Goal: Task Accomplishment & Management: Manage account settings

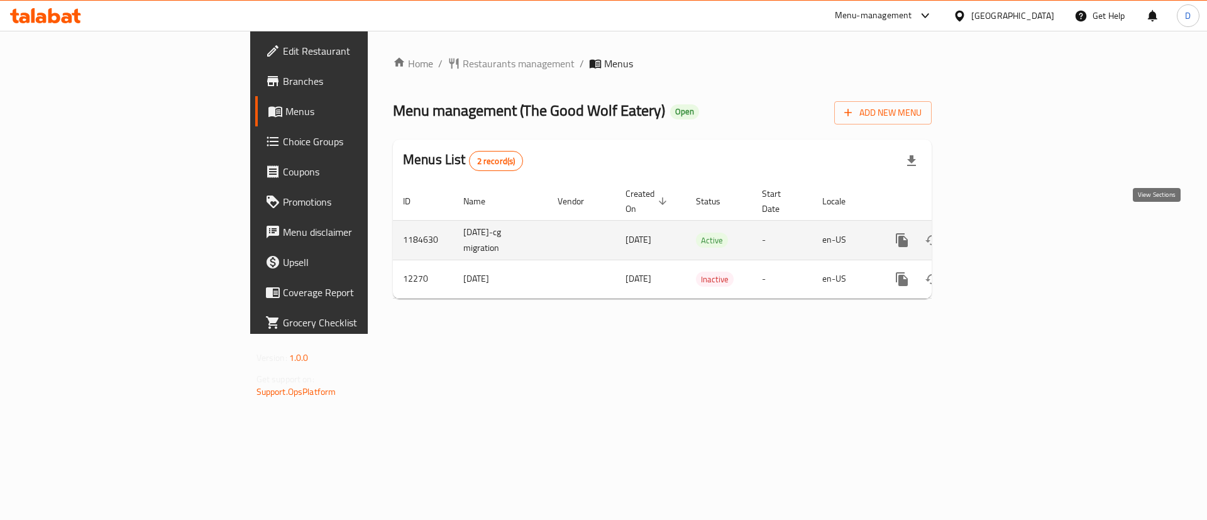
click at [1001, 233] on icon "enhanced table" at bounding box center [992, 240] width 15 height 15
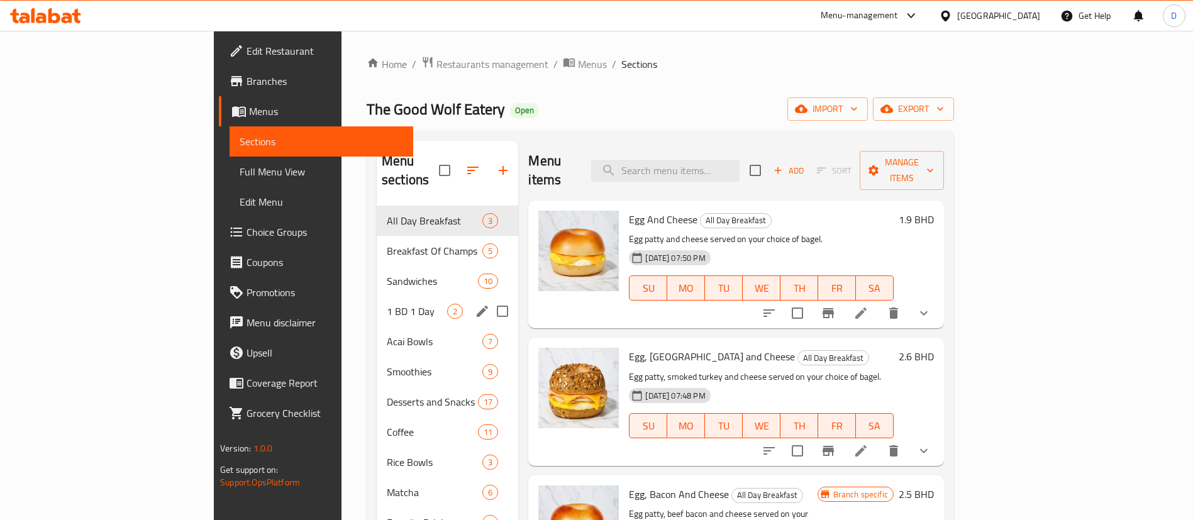
click at [387, 304] on span "1 BD 1 Day" at bounding box center [417, 311] width 60 height 15
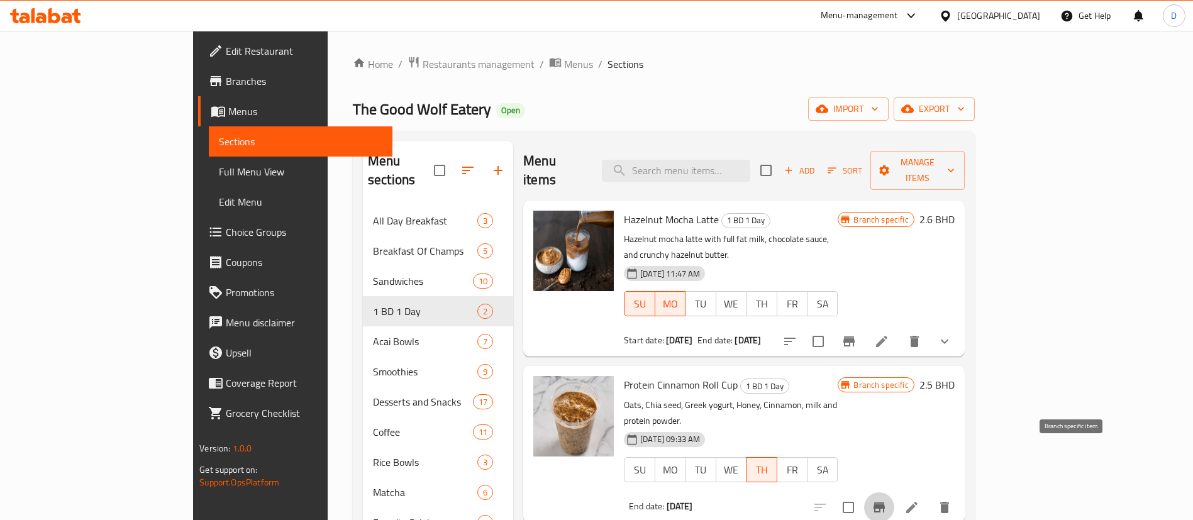
click at [885, 502] on icon "Branch-specific-item" at bounding box center [879, 507] width 11 height 10
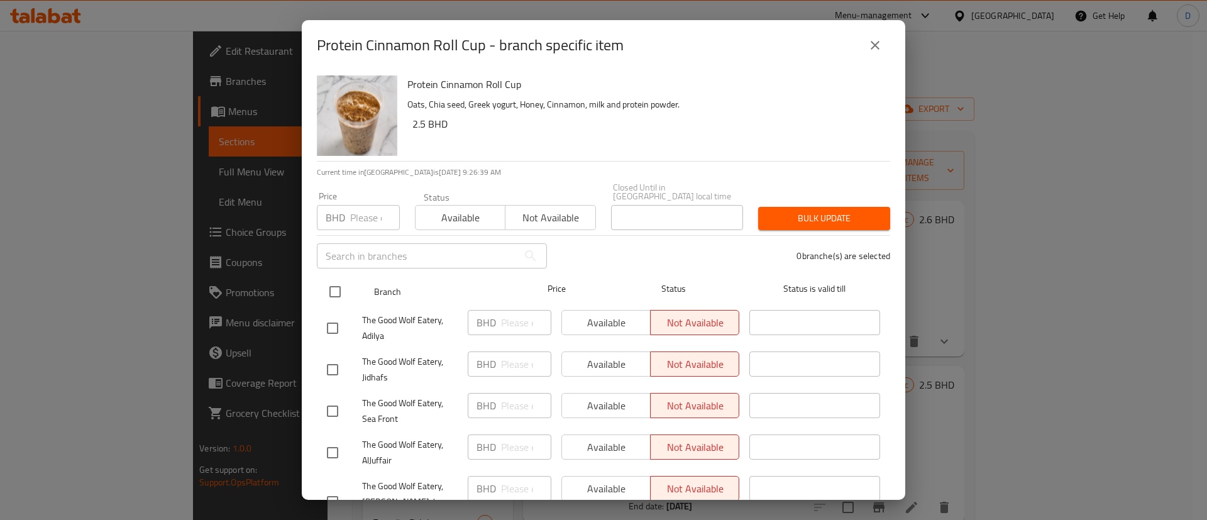
click at [336, 284] on input "checkbox" at bounding box center [335, 292] width 26 height 26
checkbox input "true"
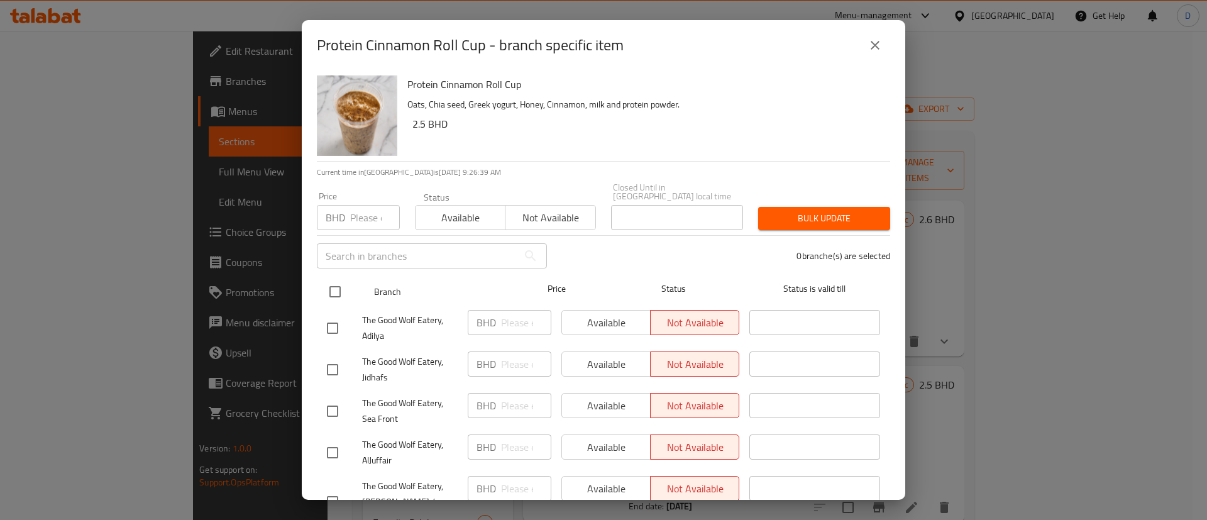
checkbox input "true"
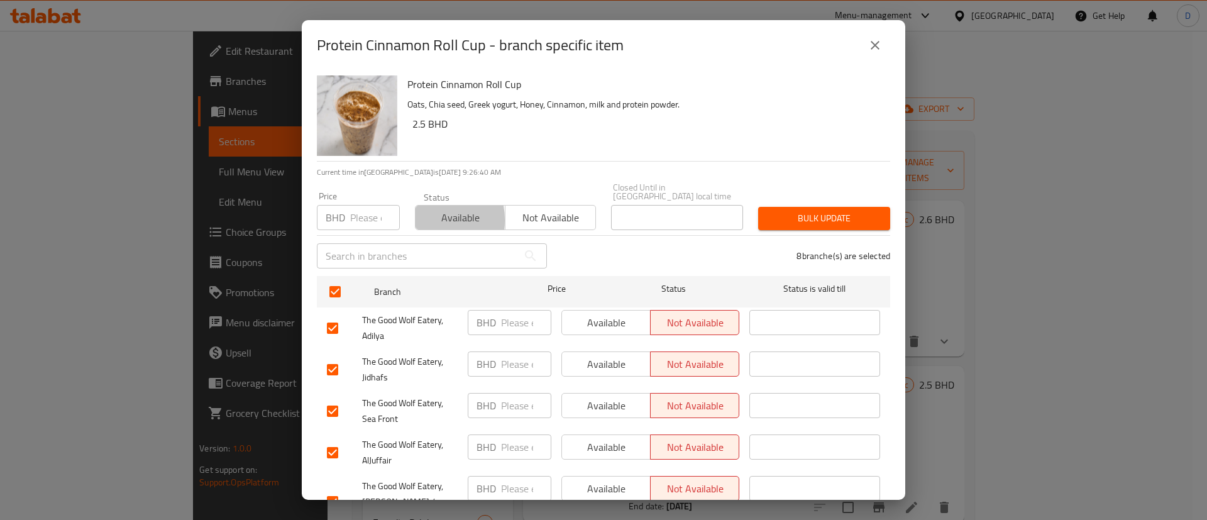
drag, startPoint x: 415, startPoint y: 211, endPoint x: 430, endPoint y: 207, distance: 15.7
click at [424, 207] on button "Available" at bounding box center [460, 217] width 91 height 25
click at [780, 207] on button "Bulk update" at bounding box center [824, 218] width 132 height 23
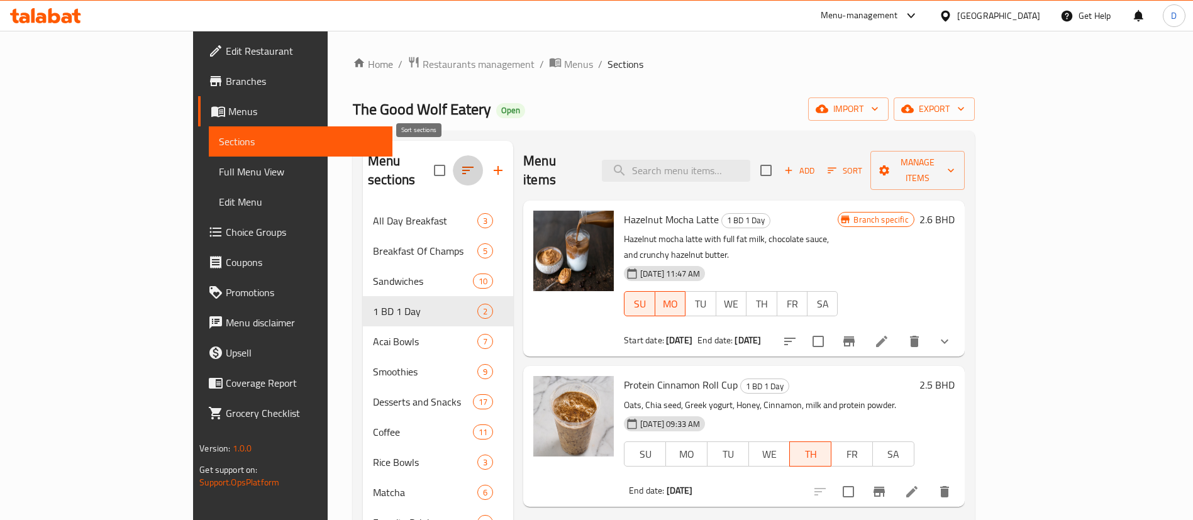
click at [460, 163] on icon "button" at bounding box center [467, 170] width 15 height 15
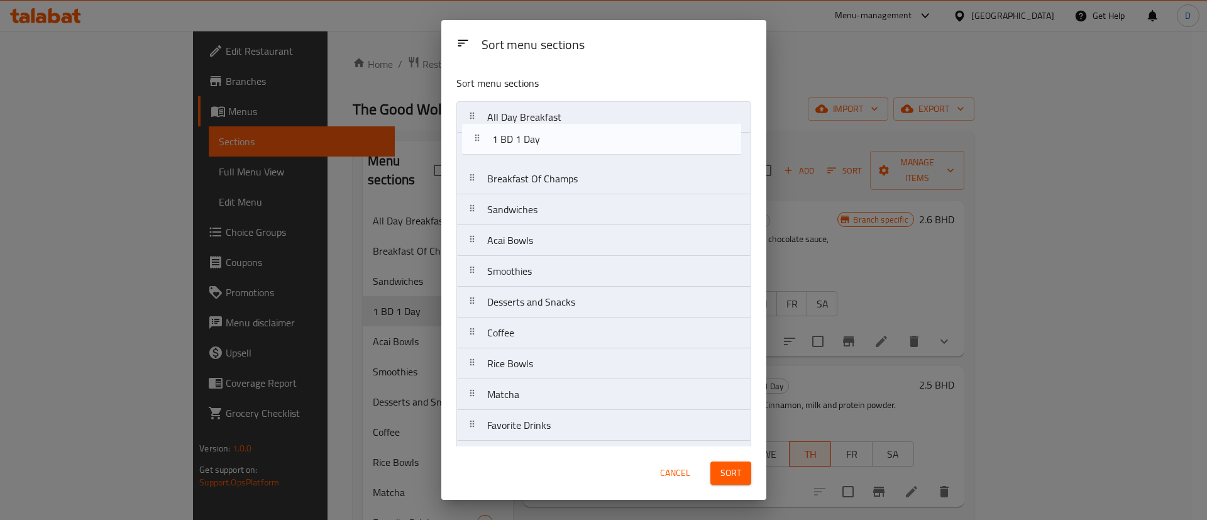
drag, startPoint x: 488, startPoint y: 217, endPoint x: 492, endPoint y: 123, distance: 93.8
click at [492, 123] on nav "All Day Breakfast Breakfast Of Champs Sandwiches 1 BD 1 Day Acai Bowls Smoothie…" at bounding box center [604, 471] width 295 height 741
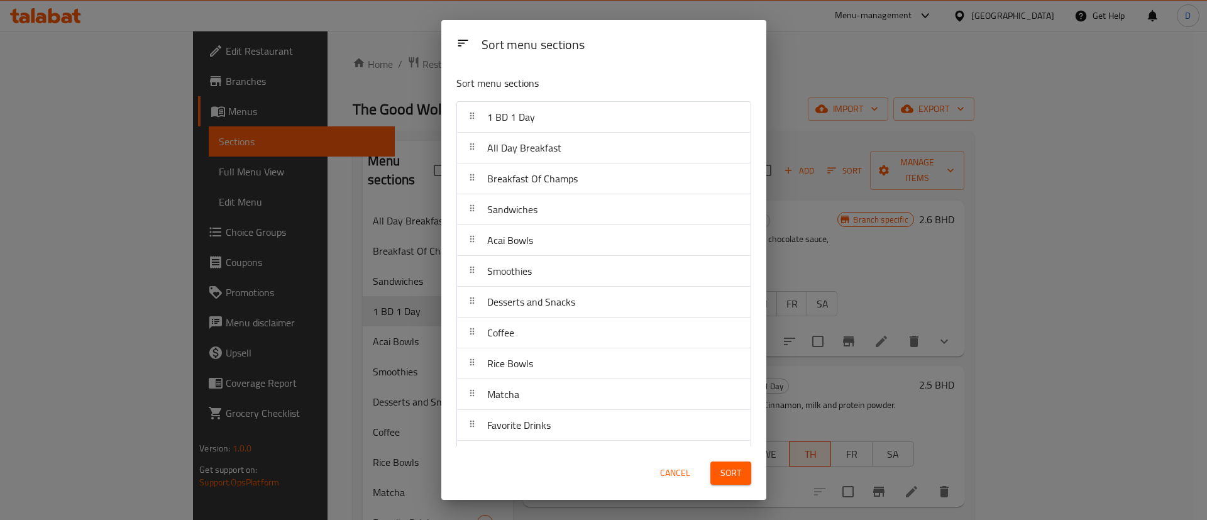
click at [745, 498] on div "Cancel Sort" at bounding box center [603, 473] width 325 height 53
click at [733, 482] on button "Sort" at bounding box center [731, 473] width 41 height 23
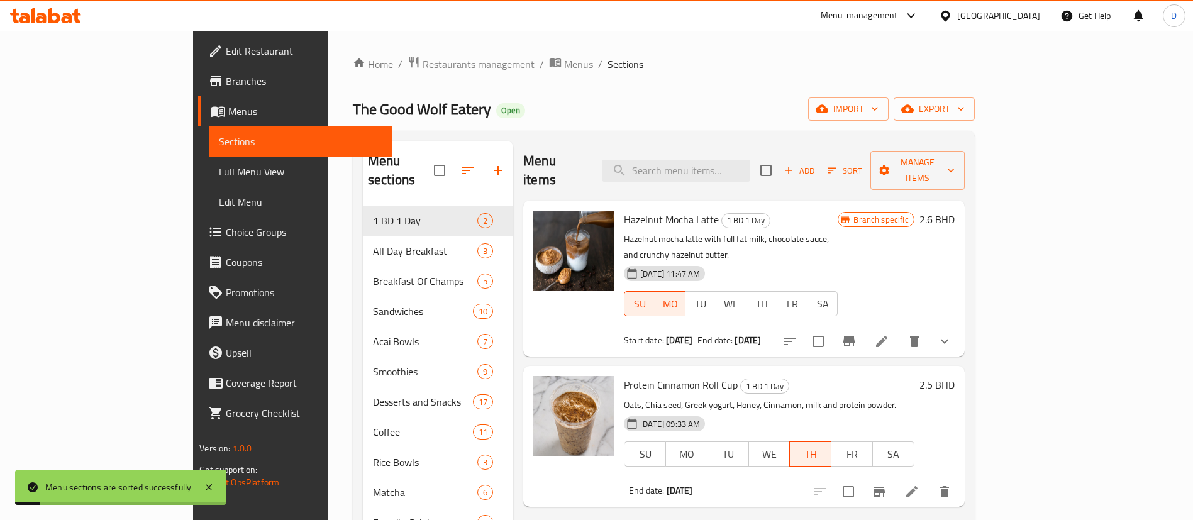
click at [607, 76] on div "Home / Restaurants management / Menus / Sections The Good Wolf Eatery Open impo…" at bounding box center [664, 500] width 622 height 889
click at [604, 84] on div "Home / Restaurants management / Menus / Sections The Good Wolf Eatery Open impo…" at bounding box center [664, 500] width 622 height 889
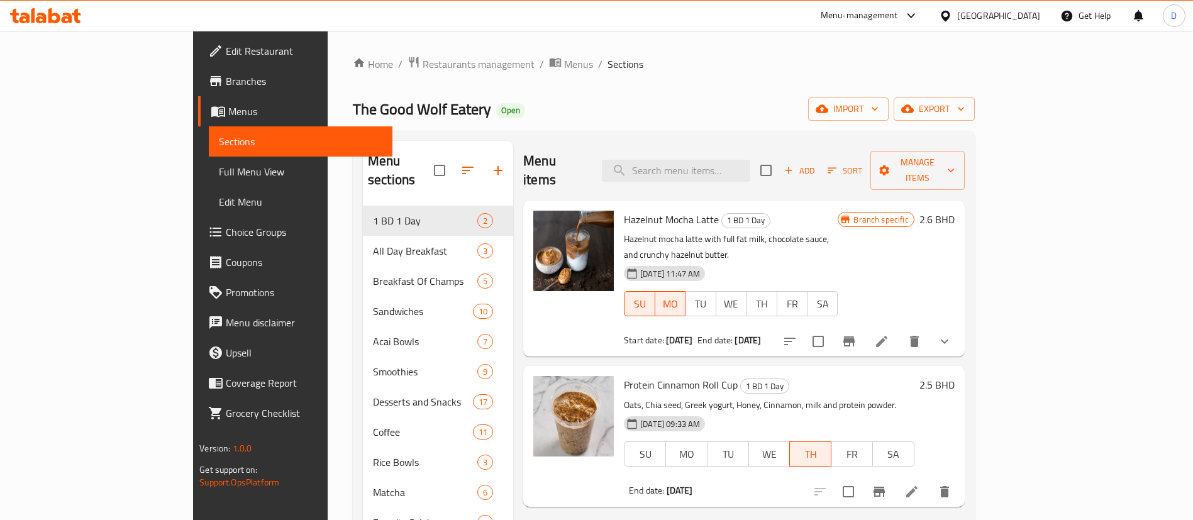
click at [566, 76] on div "Home / Restaurants management / Menus / Sections The Good Wolf Eatery Open impo…" at bounding box center [664, 500] width 622 height 889
click at [930, 480] on li at bounding box center [911, 491] width 35 height 23
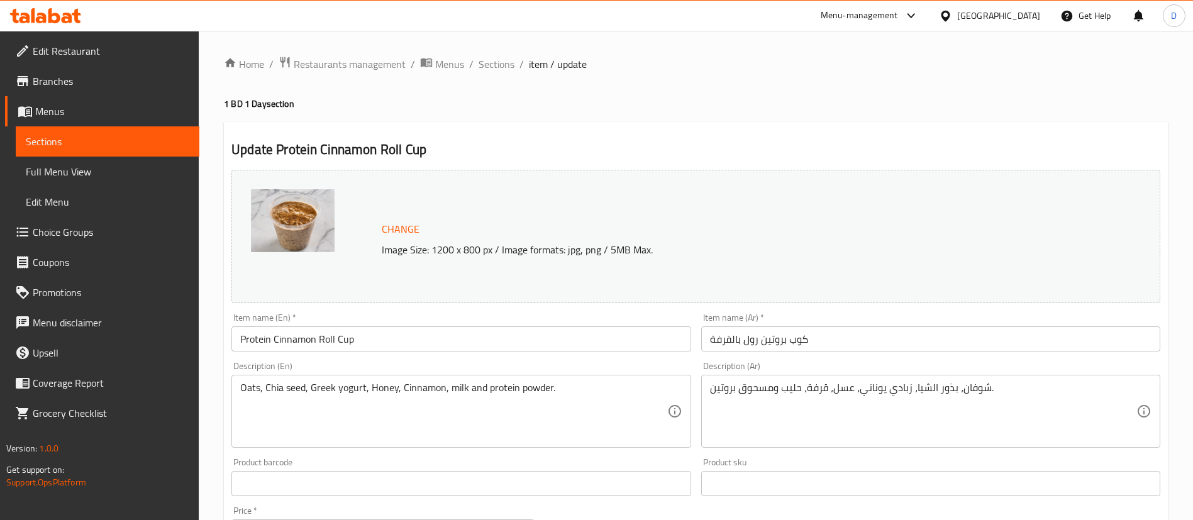
click at [681, 96] on div "Home / Restaurants management / Menus / Sections / item / update 1 BD 1 Day sec…" at bounding box center [696, 469] width 944 height 826
click at [484, 65] on span "Sections" at bounding box center [497, 64] width 36 height 15
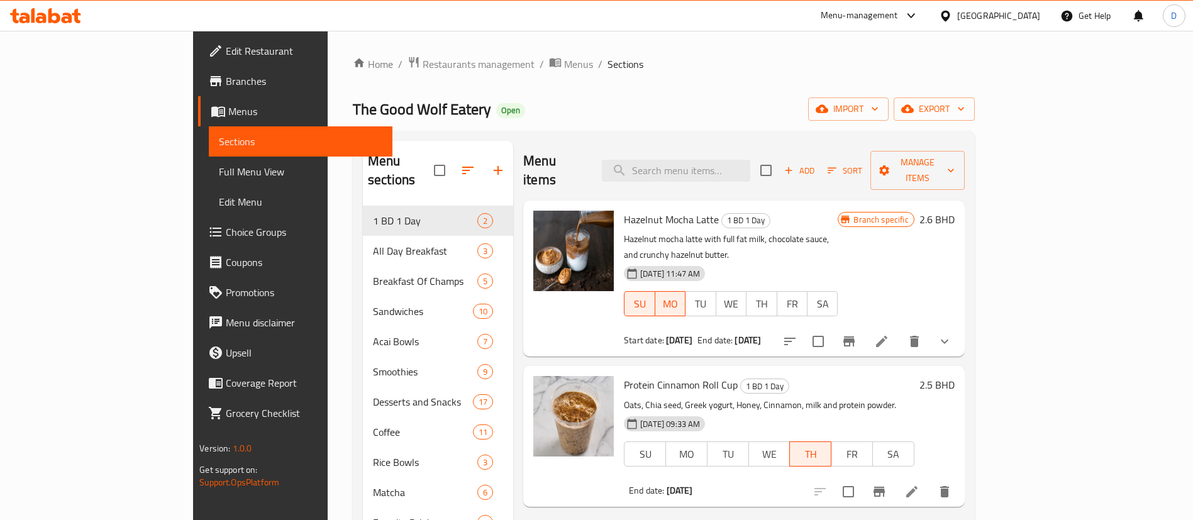
click at [226, 81] on span "Branches" at bounding box center [304, 81] width 157 height 15
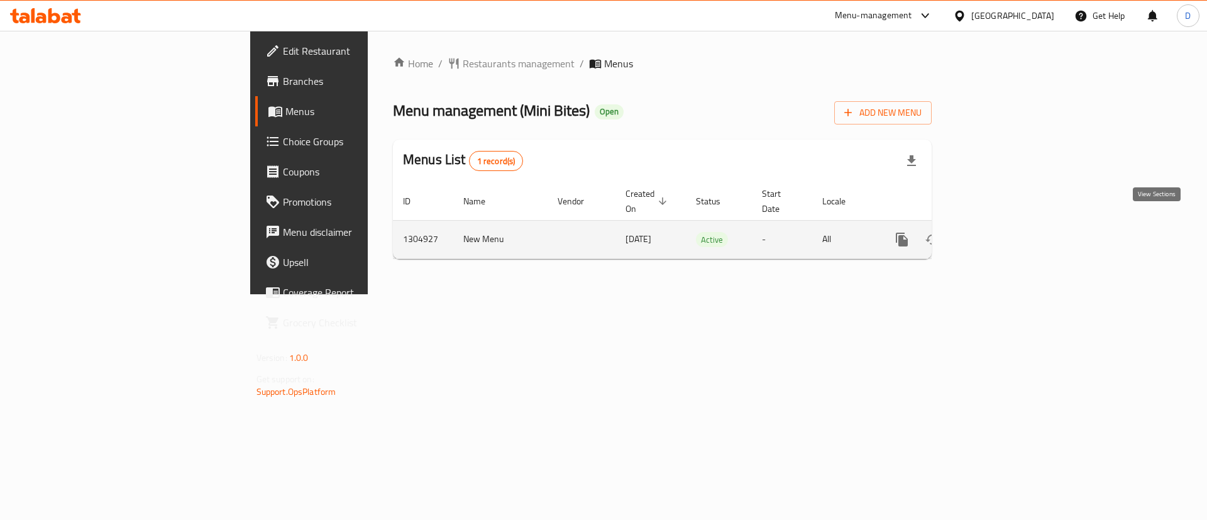
click at [1008, 237] on link "enhanced table" at bounding box center [993, 240] width 30 height 30
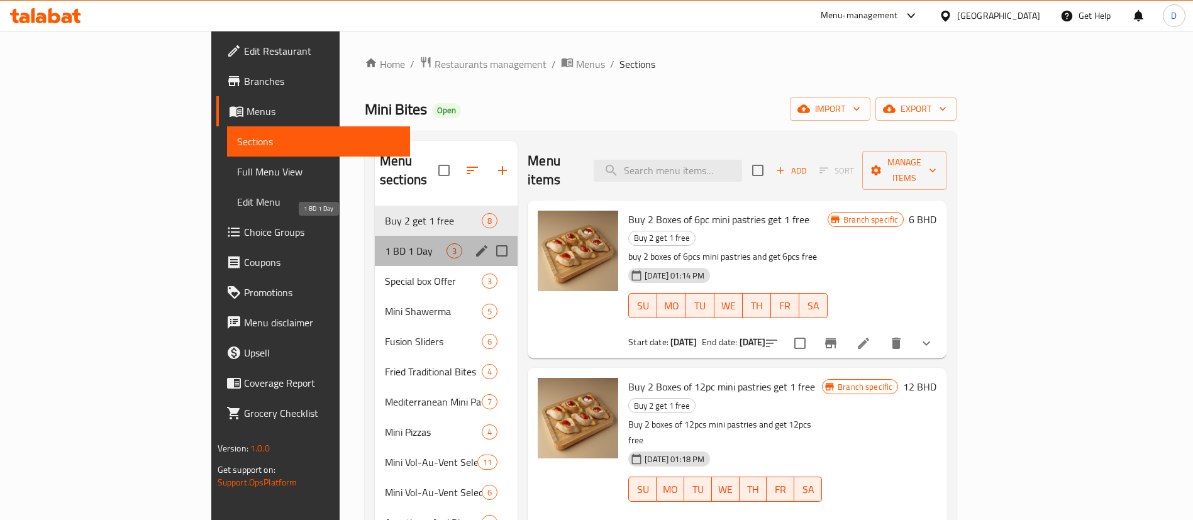
click at [385, 243] on span "1 BD 1 Day" at bounding box center [416, 250] width 62 height 15
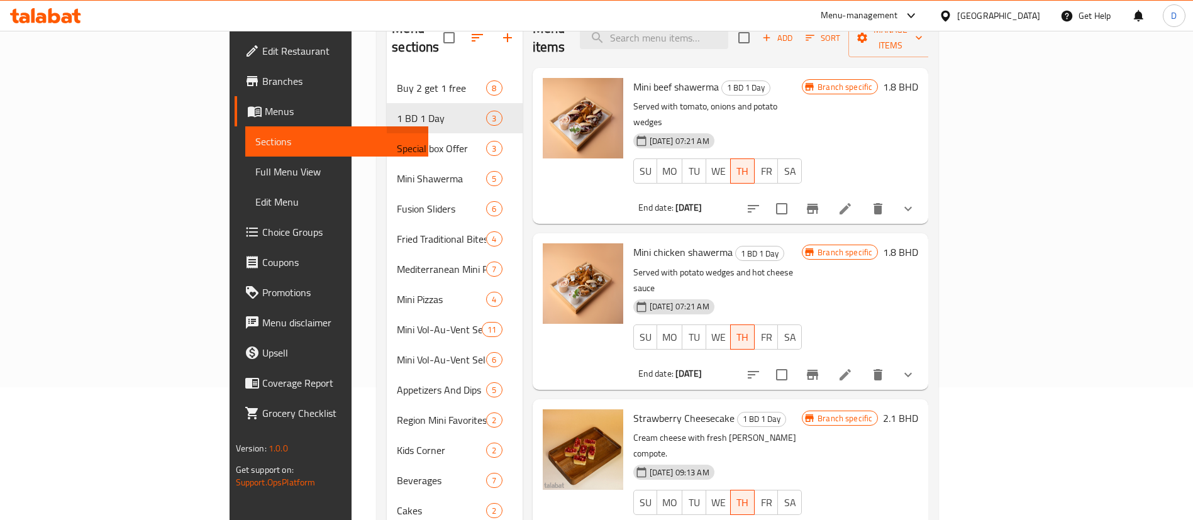
scroll to position [176, 0]
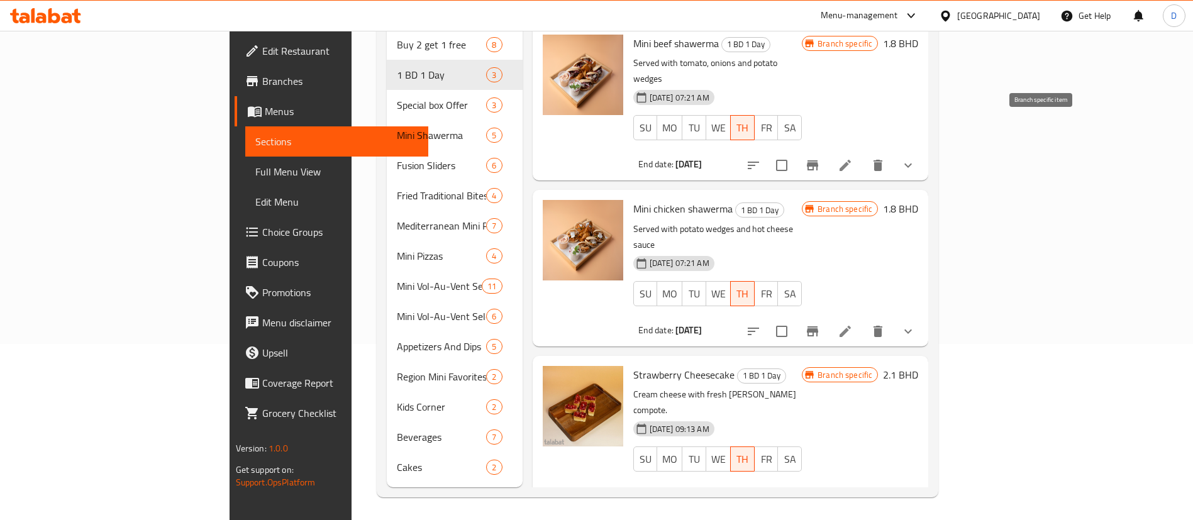
click at [818, 160] on icon "Branch-specific-item" at bounding box center [812, 165] width 11 height 10
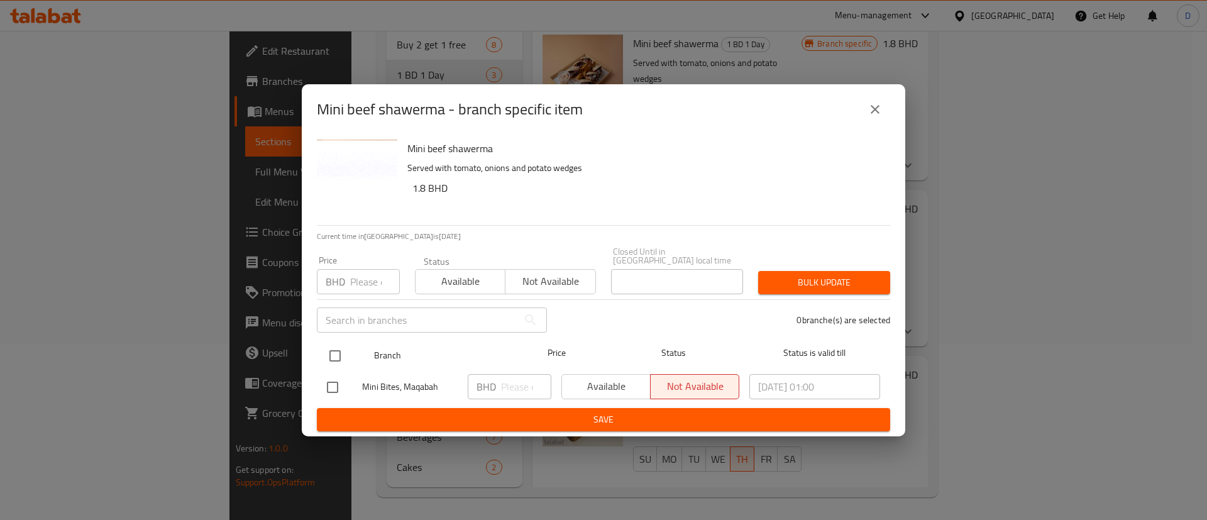
drag, startPoint x: 338, startPoint y: 345, endPoint x: 348, endPoint y: 343, distance: 9.8
click at [337, 347] on input "checkbox" at bounding box center [335, 356] width 26 height 26
checkbox input "true"
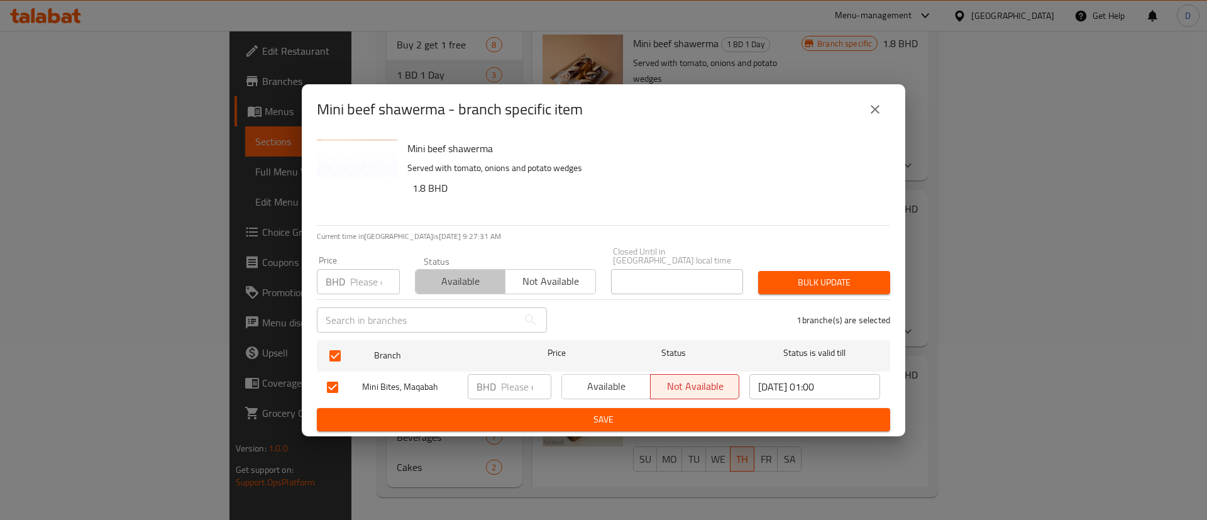
click at [472, 273] on span "Available" at bounding box center [461, 281] width 80 height 18
drag, startPoint x: 826, startPoint y: 234, endPoint x: 824, endPoint y: 270, distance: 36.6
click at [828, 235] on div "Mini beef shawerma Served with tomato, onions and potato wedges 1.8 BHD Current…" at bounding box center [604, 286] width 604 height 302
click at [824, 281] on span "Bulk update" at bounding box center [825, 283] width 112 height 16
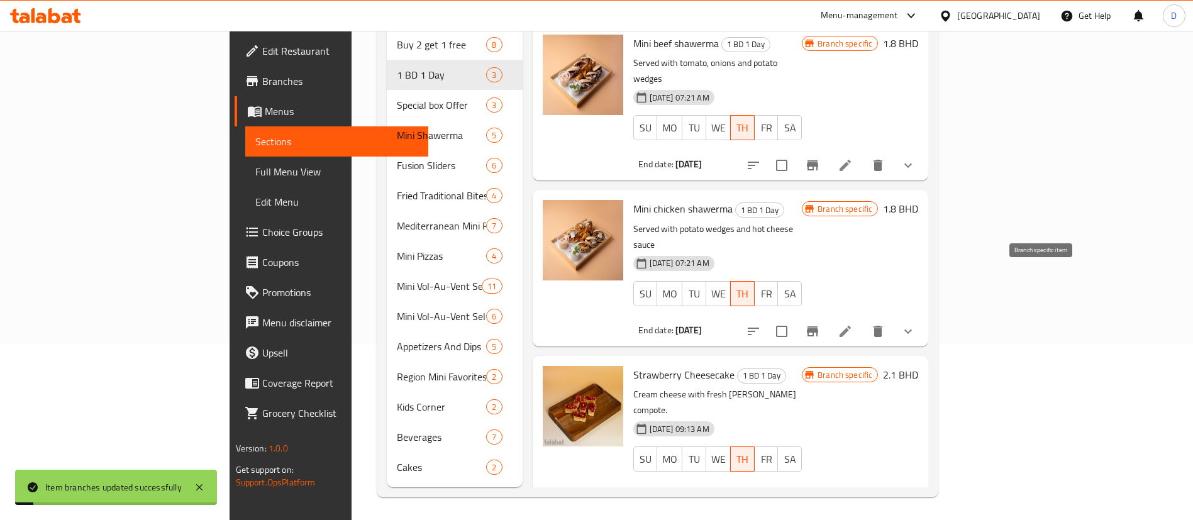
click at [820, 324] on icon "Branch-specific-item" at bounding box center [812, 331] width 15 height 15
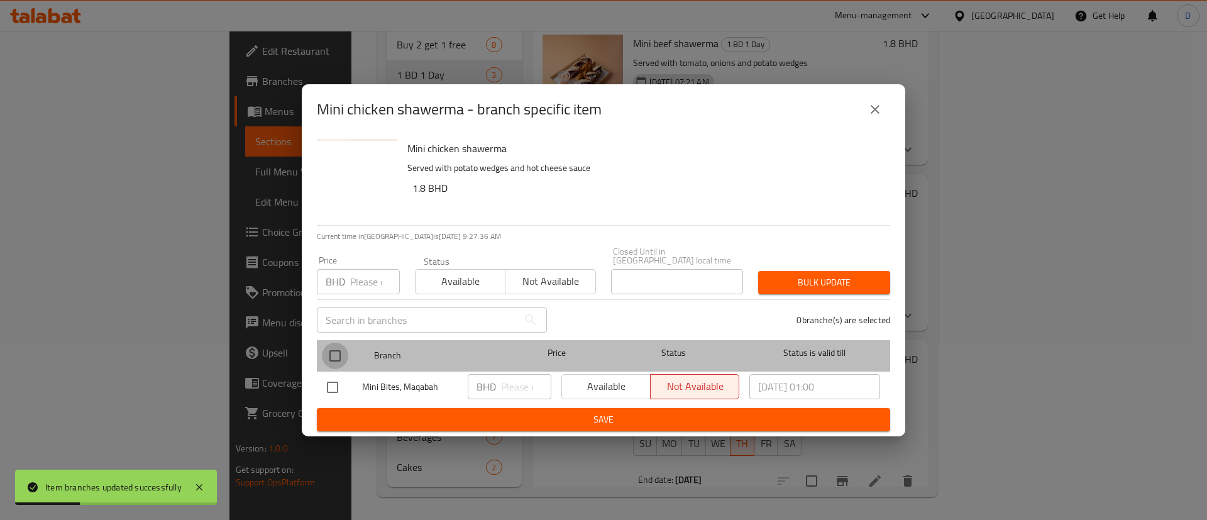
click at [333, 350] on input "checkbox" at bounding box center [335, 356] width 26 height 26
checkbox input "true"
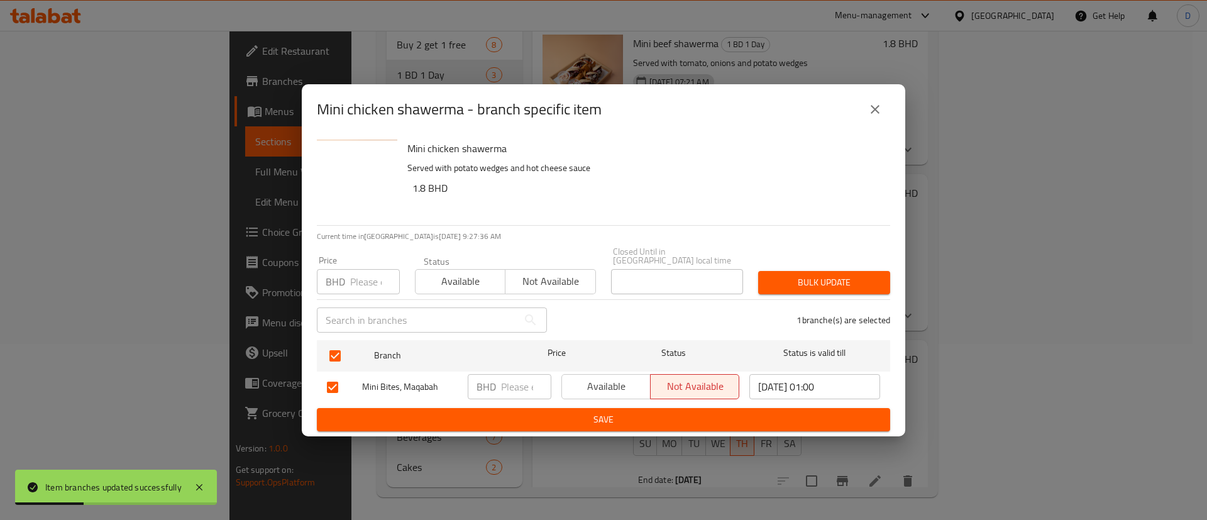
click at [447, 269] on button "Available" at bounding box center [460, 281] width 91 height 25
click at [808, 264] on div "Bulk update" at bounding box center [824, 283] width 147 height 38
click at [819, 282] on span "Bulk update" at bounding box center [825, 283] width 112 height 16
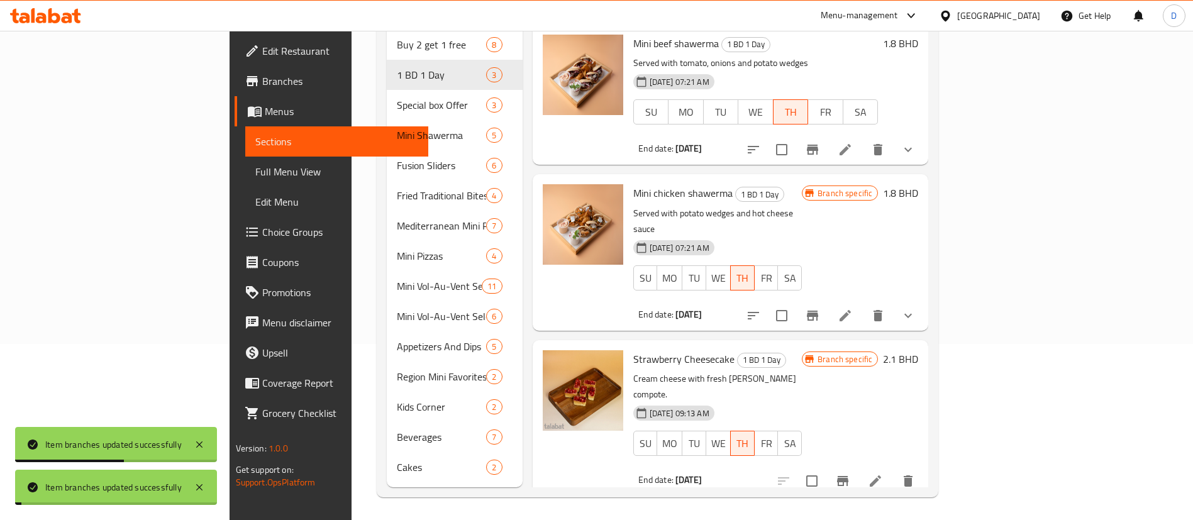
click at [731, 431] on button "WE" at bounding box center [718, 443] width 25 height 25
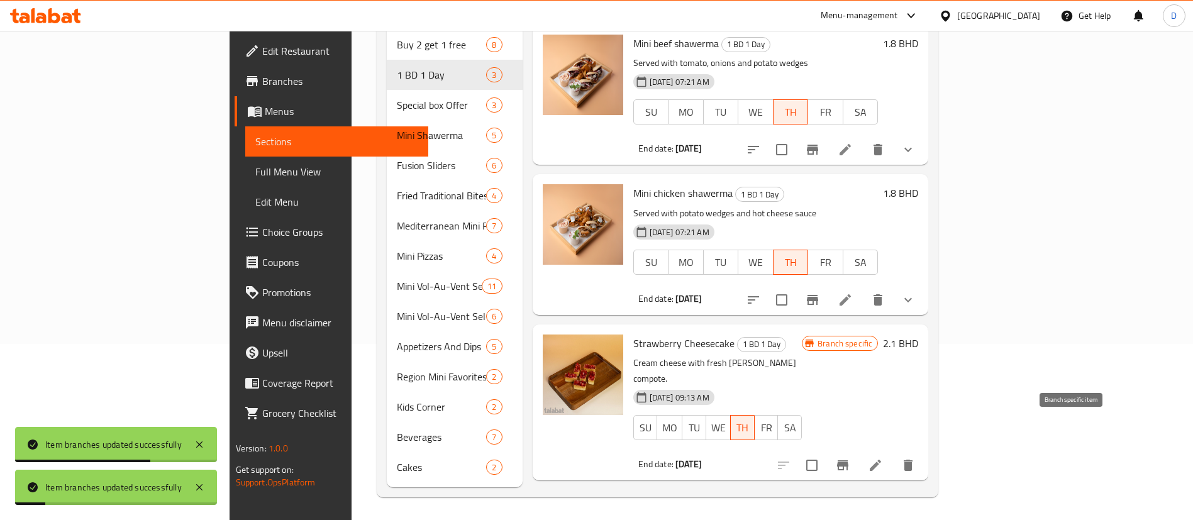
click at [850, 458] on icon "Branch-specific-item" at bounding box center [842, 465] width 15 height 15
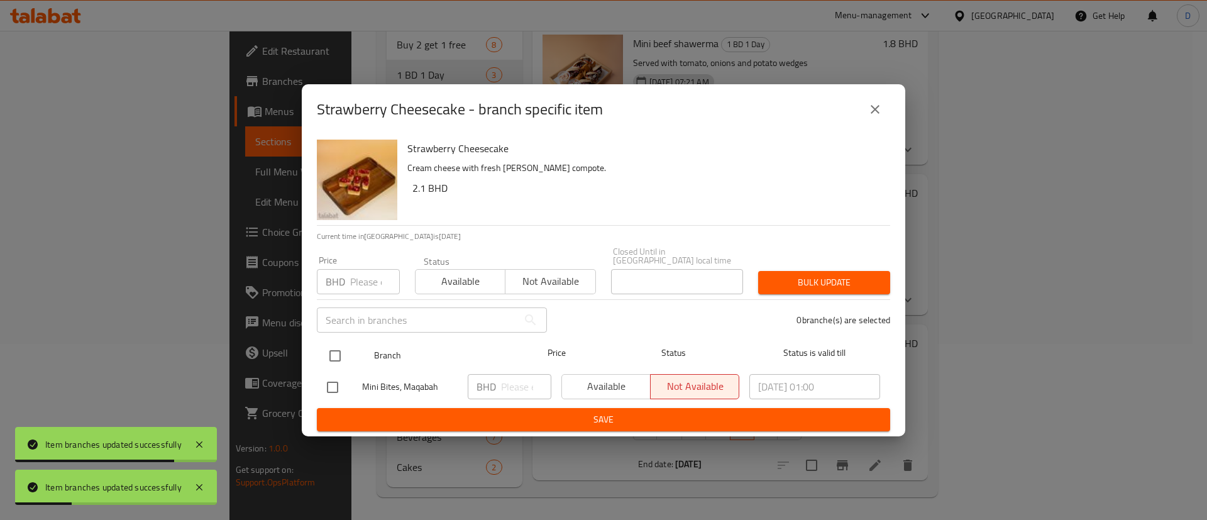
click at [334, 350] on input "checkbox" at bounding box center [335, 356] width 26 height 26
checkbox input "true"
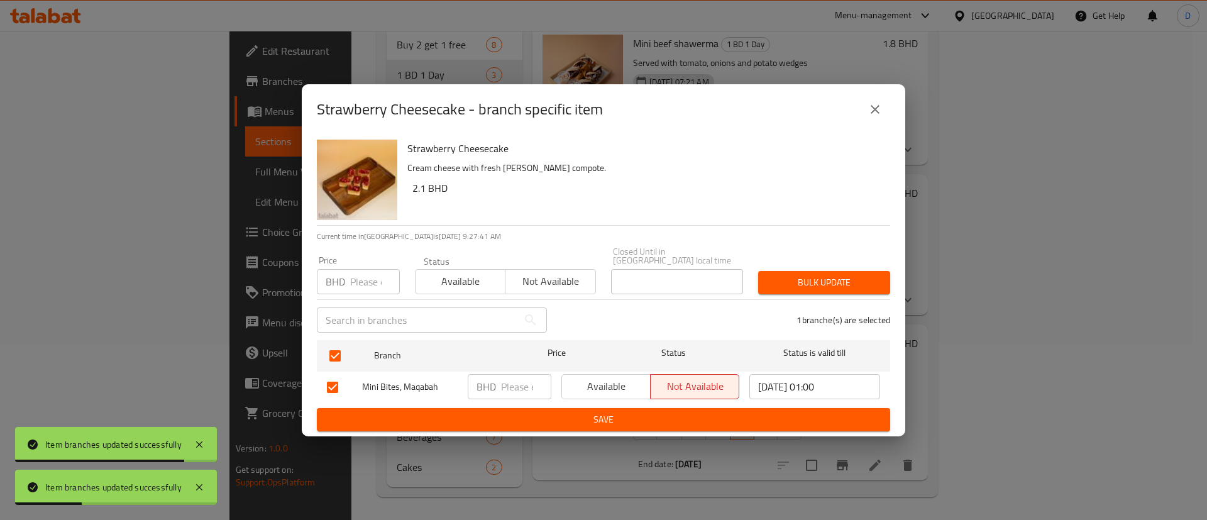
click at [445, 291] on div "Status Available Not available" at bounding box center [506, 275] width 196 height 53
click at [524, 277] on span "Not available" at bounding box center [551, 281] width 80 height 18
click at [470, 280] on span "Available" at bounding box center [461, 281] width 80 height 18
click at [805, 276] on span "Bulk update" at bounding box center [825, 283] width 112 height 16
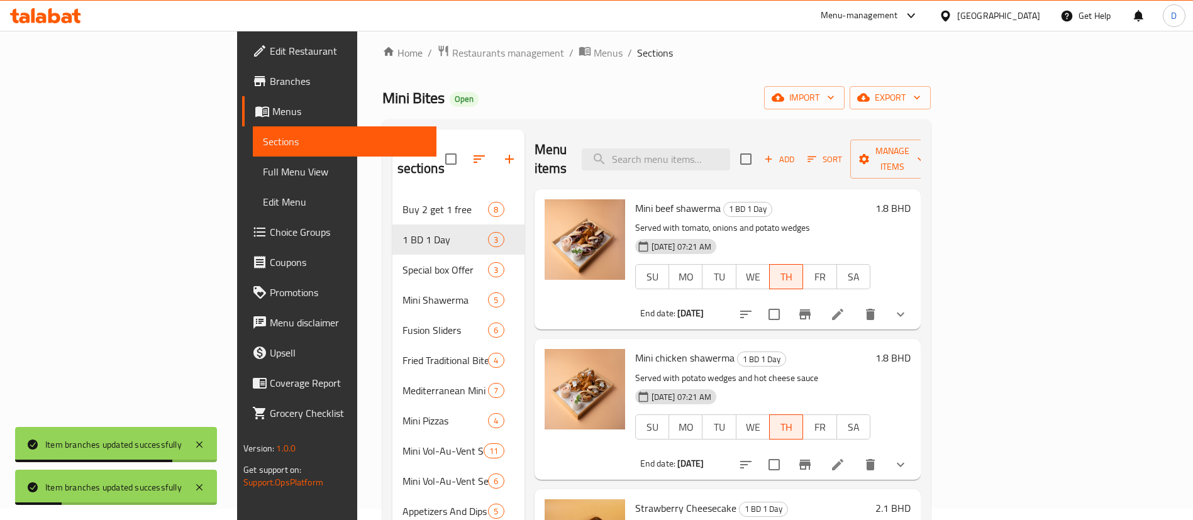
scroll to position [0, 0]
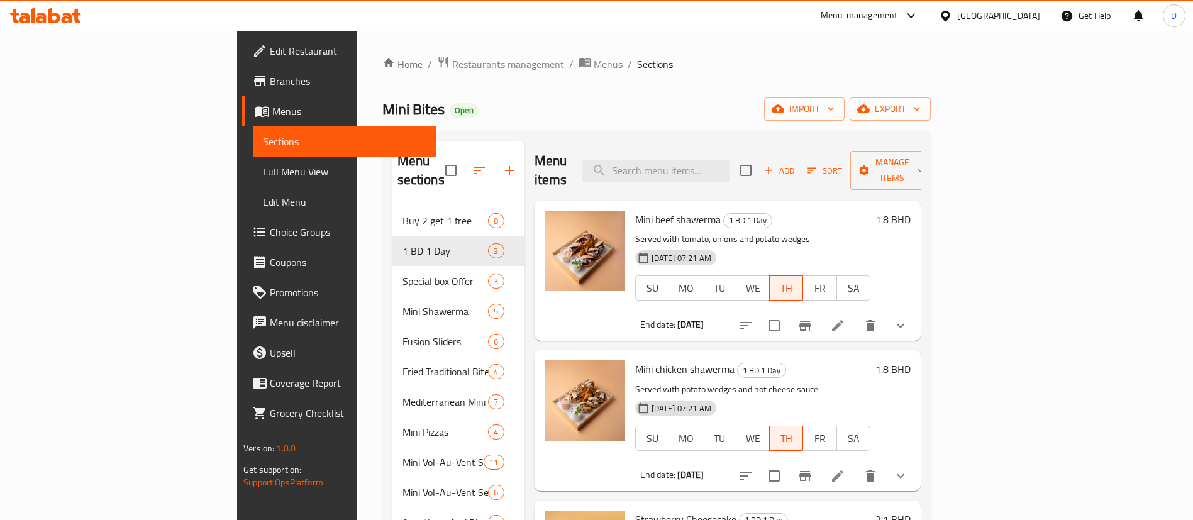
click at [270, 77] on span "Branches" at bounding box center [348, 81] width 157 height 15
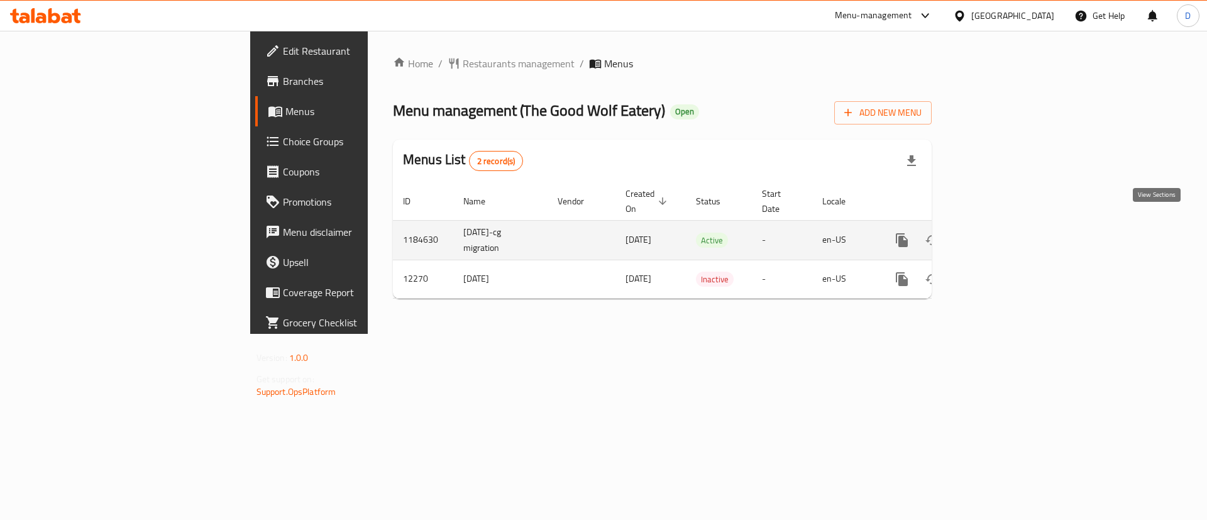
click at [1001, 233] on icon "enhanced table" at bounding box center [992, 240] width 15 height 15
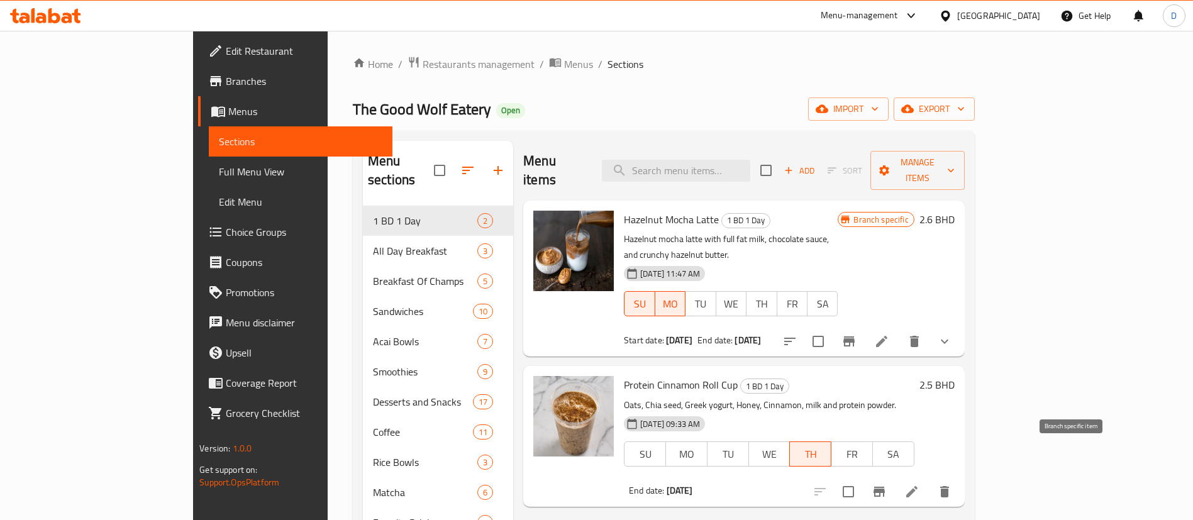
click at [887, 484] on icon "Branch-specific-item" at bounding box center [879, 491] width 15 height 15
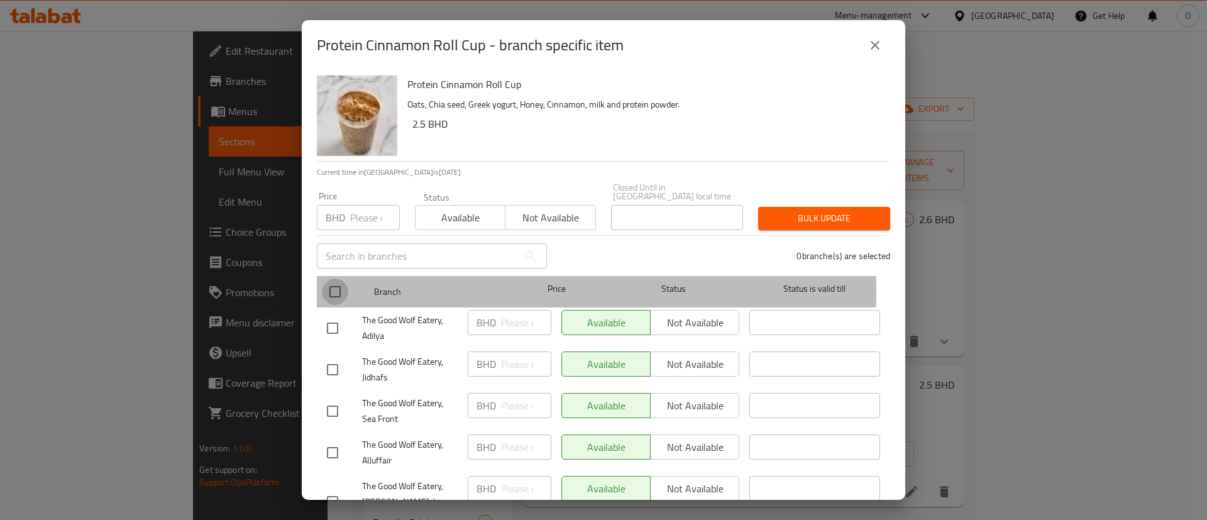
click at [343, 282] on input "checkbox" at bounding box center [335, 292] width 26 height 26
checkbox input "true"
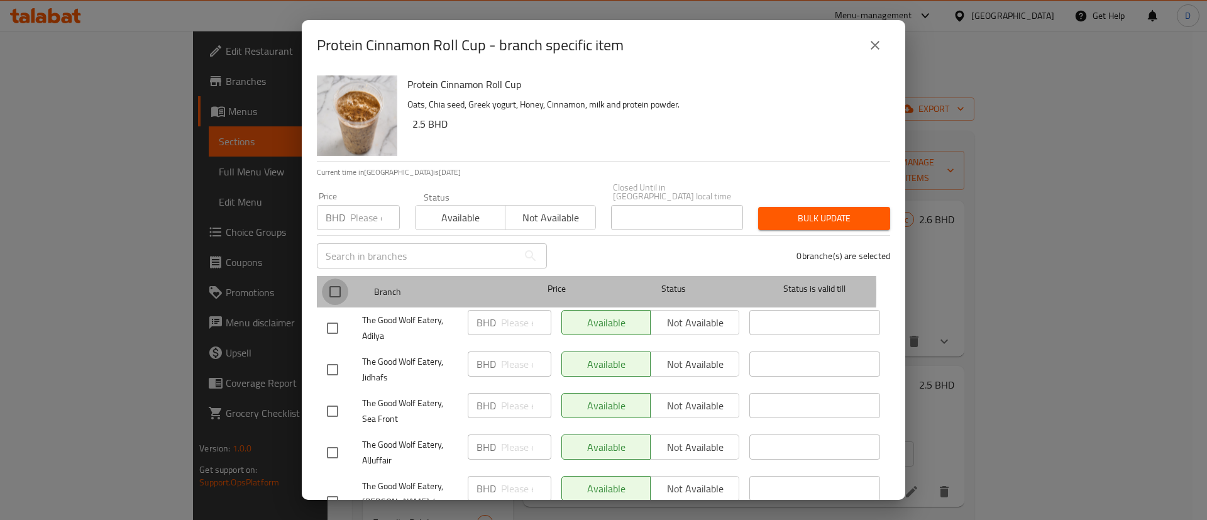
checkbox input "true"
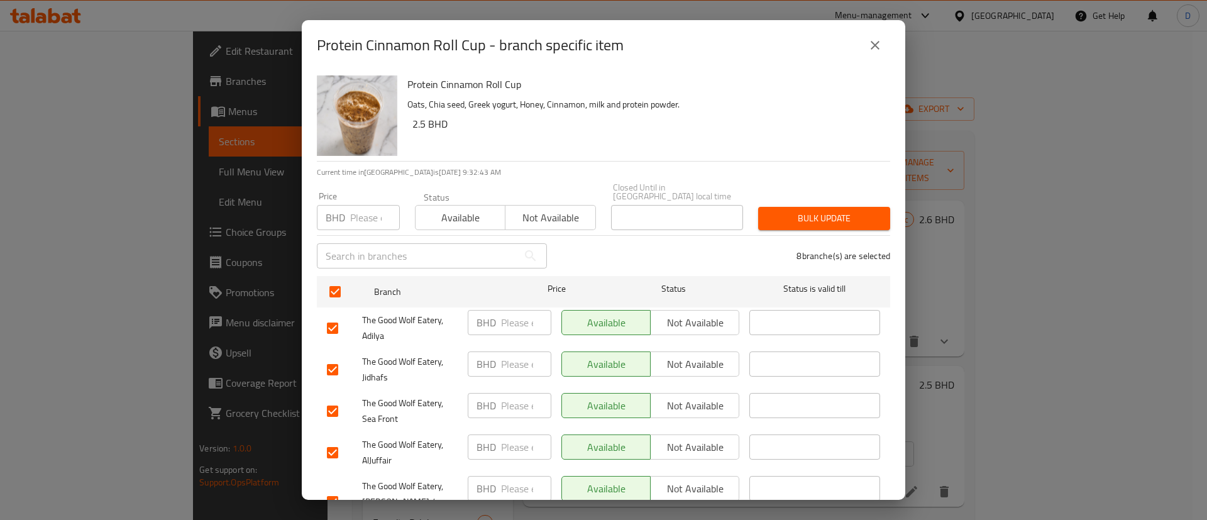
click at [555, 223] on div "Status Available Not available" at bounding box center [506, 211] width 196 height 53
click at [553, 211] on span "Not available" at bounding box center [551, 218] width 80 height 18
drag, startPoint x: 779, startPoint y: 195, endPoint x: 785, endPoint y: 197, distance: 6.6
click at [780, 199] on div "Bulk update" at bounding box center [824, 218] width 147 height 38
click at [798, 211] on span "Bulk update" at bounding box center [825, 219] width 112 height 16
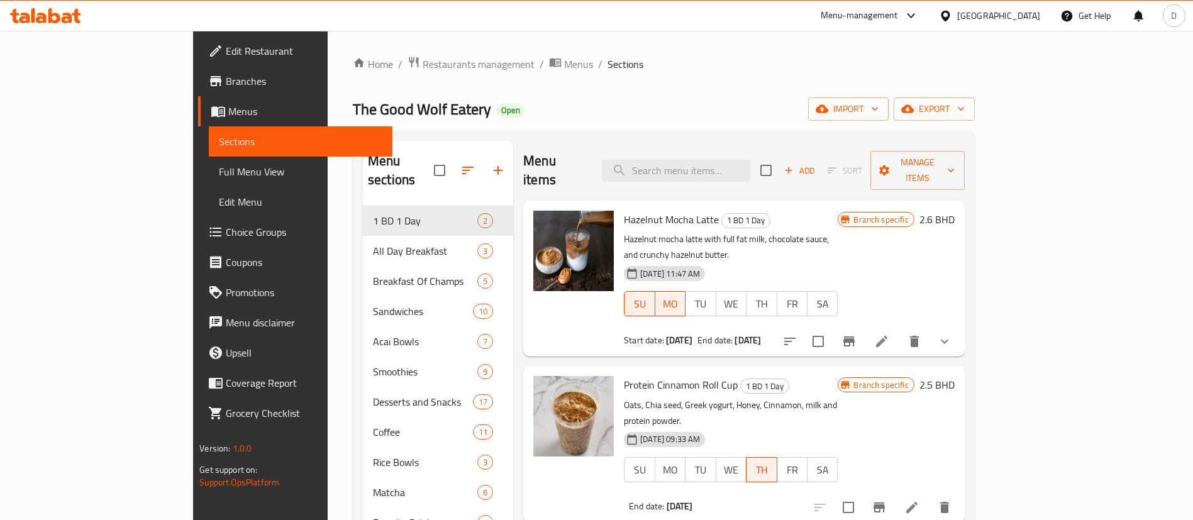
click at [371, 74] on div "Home / Restaurants management / Menus / Sections The Good Wolf Eatery Open impo…" at bounding box center [664, 500] width 622 height 889
click at [423, 65] on span "Restaurants management" at bounding box center [479, 64] width 112 height 15
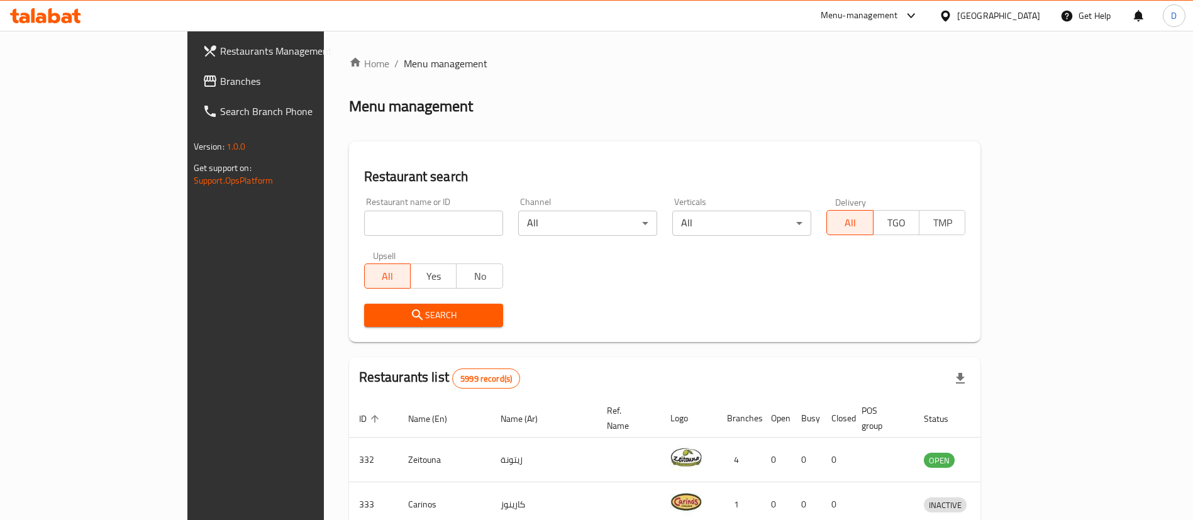
click at [364, 209] on div "Restaurant name or ID Restaurant name or ID" at bounding box center [433, 216] width 139 height 38
click at [364, 211] on input "search" at bounding box center [433, 223] width 139 height 25
paste input "702894"
type input "702894"
click button "Search" at bounding box center [433, 315] width 139 height 23
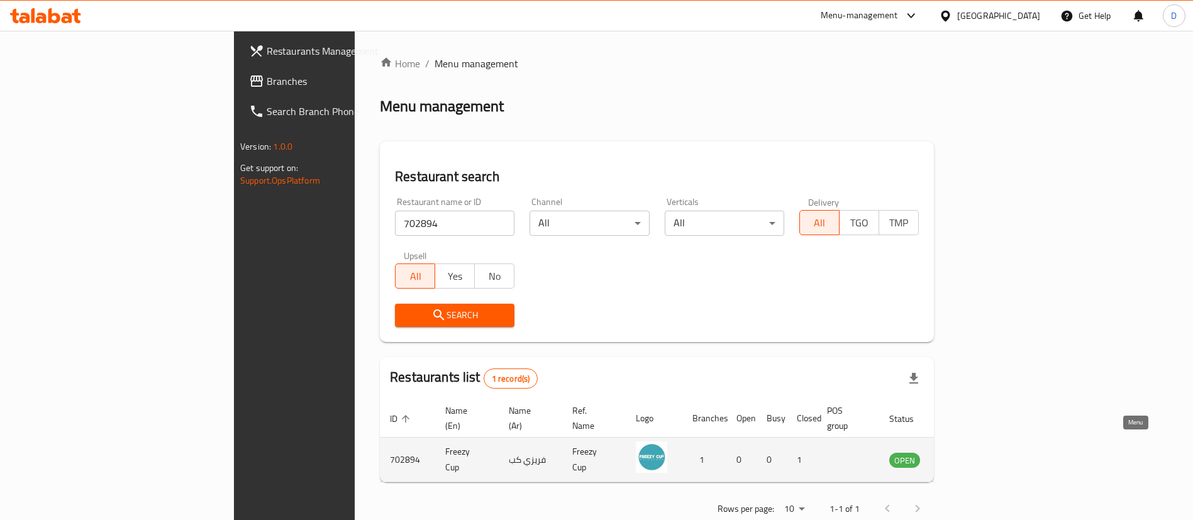
click at [970, 455] on icon "enhanced table" at bounding box center [963, 460] width 14 height 11
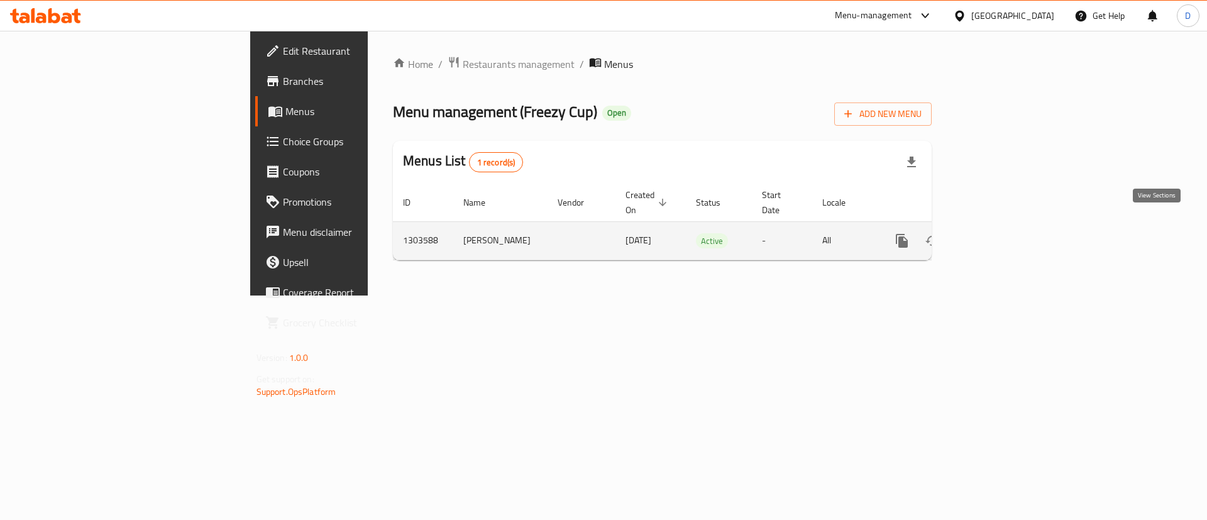
click at [999, 235] on icon "enhanced table" at bounding box center [992, 240] width 11 height 11
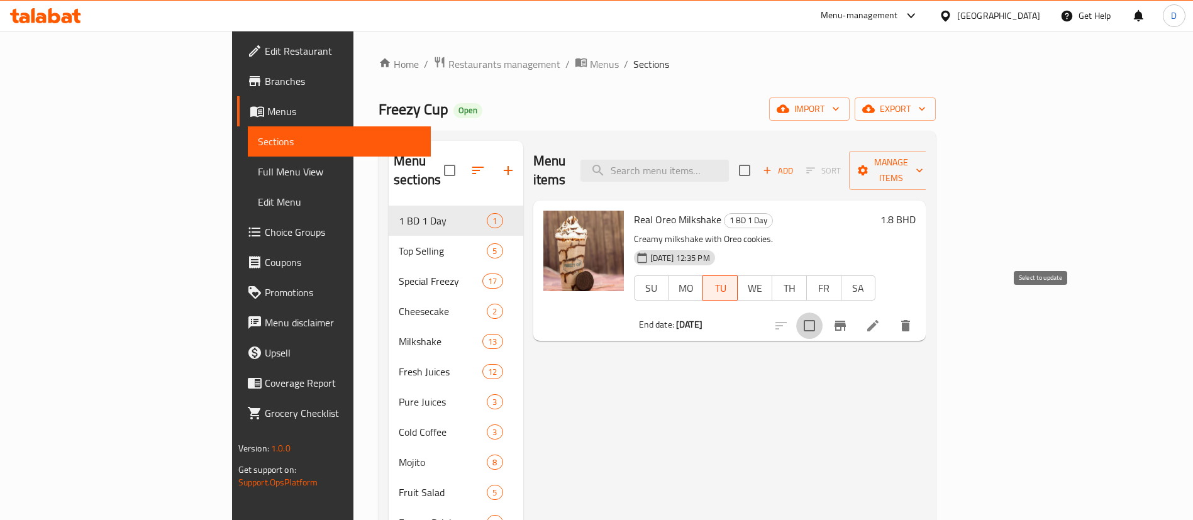
drag, startPoint x: 1042, startPoint y: 308, endPoint x: 1064, endPoint y: 215, distance: 95.6
click at [823, 313] on input "checkbox" at bounding box center [809, 326] width 26 height 26
checkbox input "true"
click at [933, 152] on button "Manage items" at bounding box center [891, 170] width 84 height 39
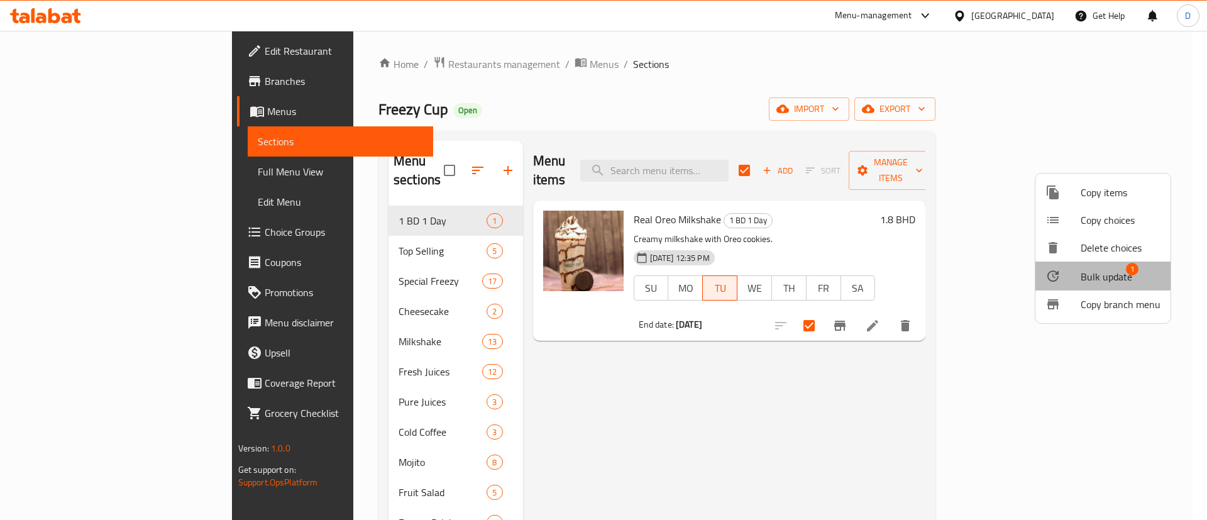
click at [1090, 275] on span "Bulk update" at bounding box center [1107, 276] width 52 height 15
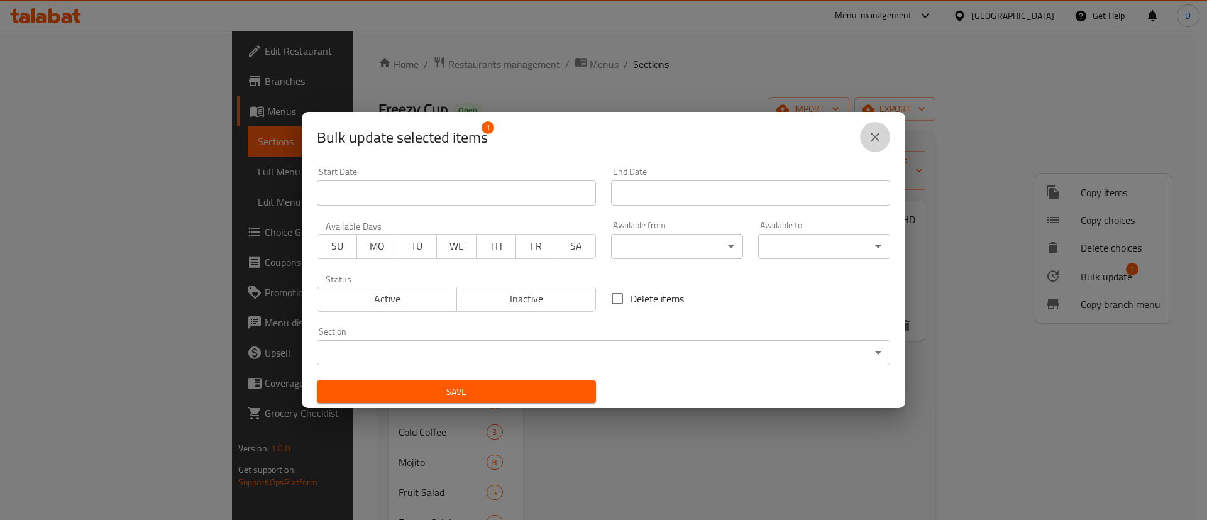
click at [872, 129] on button "close" at bounding box center [875, 137] width 30 height 30
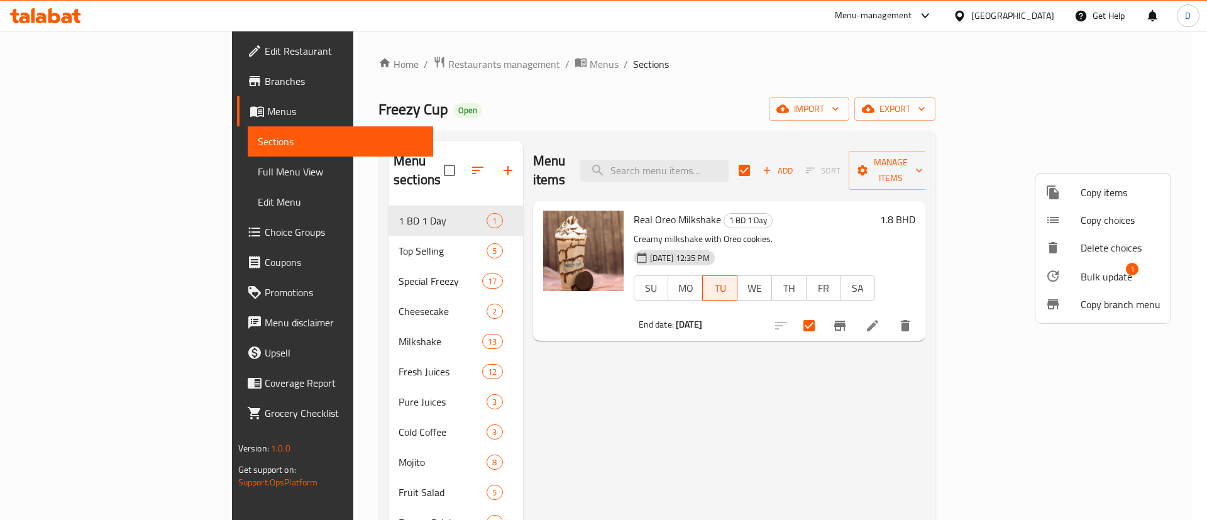
click at [789, 83] on div at bounding box center [603, 260] width 1207 height 520
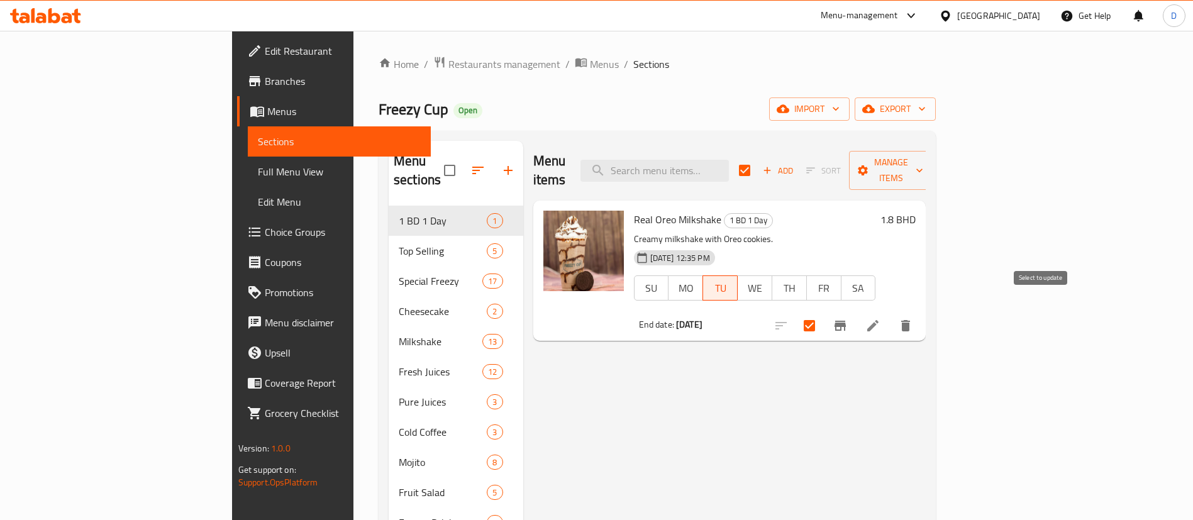
click at [823, 313] on input "checkbox" at bounding box center [809, 326] width 26 height 26
checkbox input "false"
click at [936, 126] on div "Home / Restaurants management / Menus / Sections Freezy Cup Open import export …" at bounding box center [657, 363] width 557 height 615
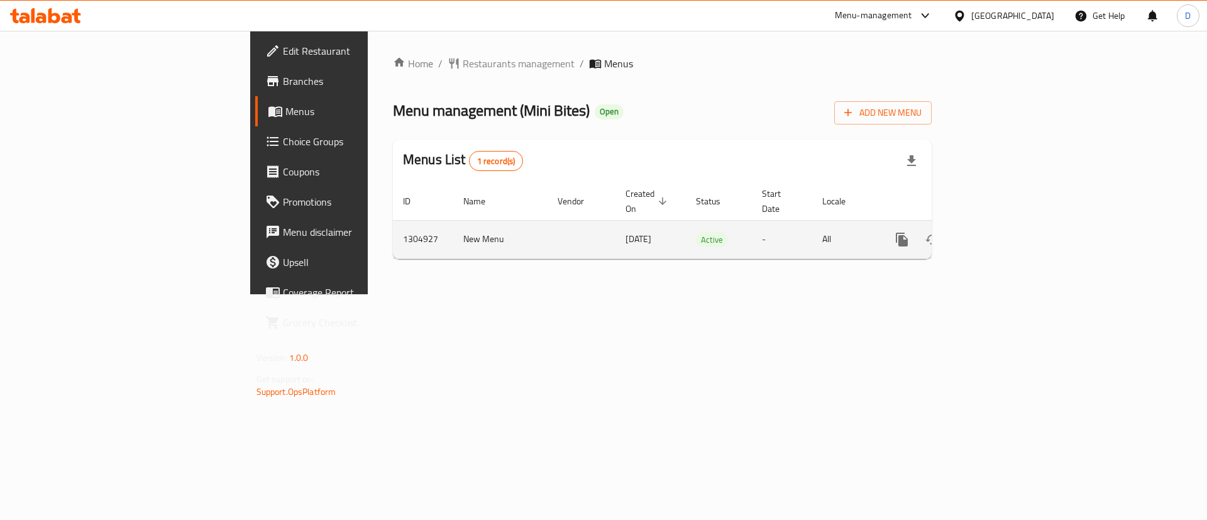
click at [1001, 232] on icon "enhanced table" at bounding box center [992, 239] width 15 height 15
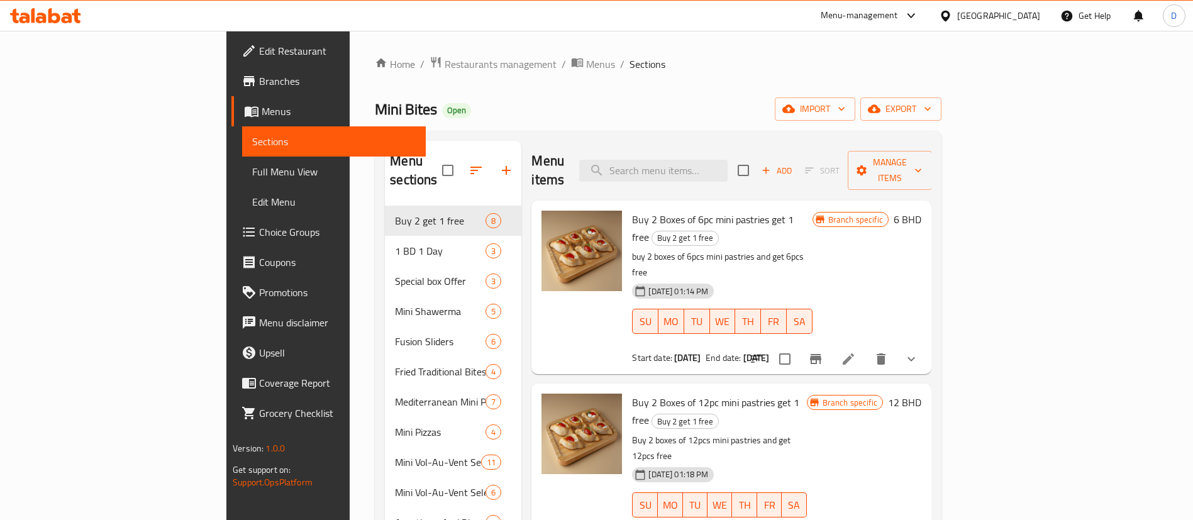
scroll to position [94, 0]
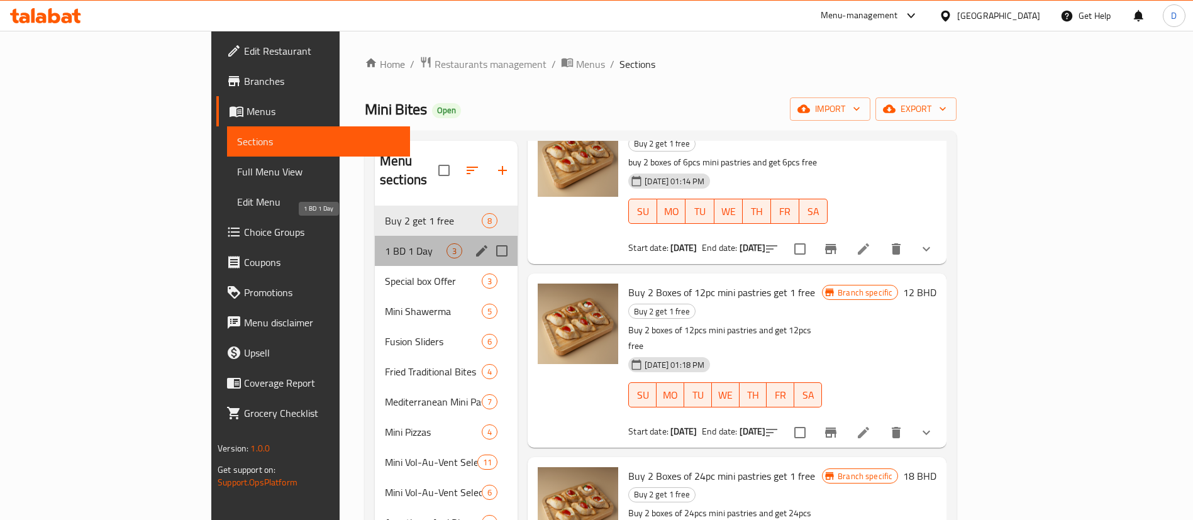
click at [385, 243] on span "1 BD 1 Day" at bounding box center [416, 250] width 62 height 15
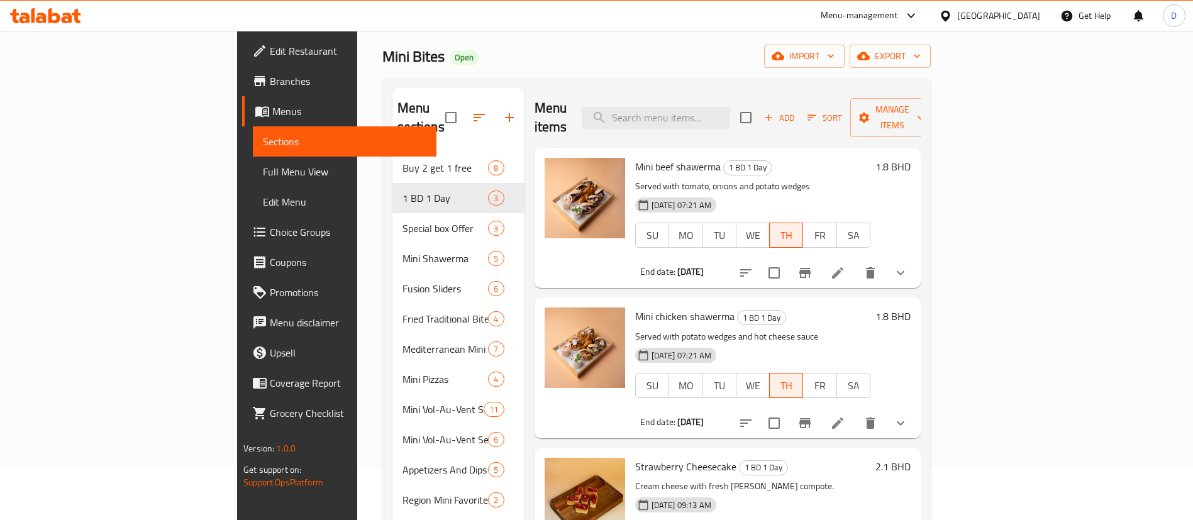
scroll to position [176, 0]
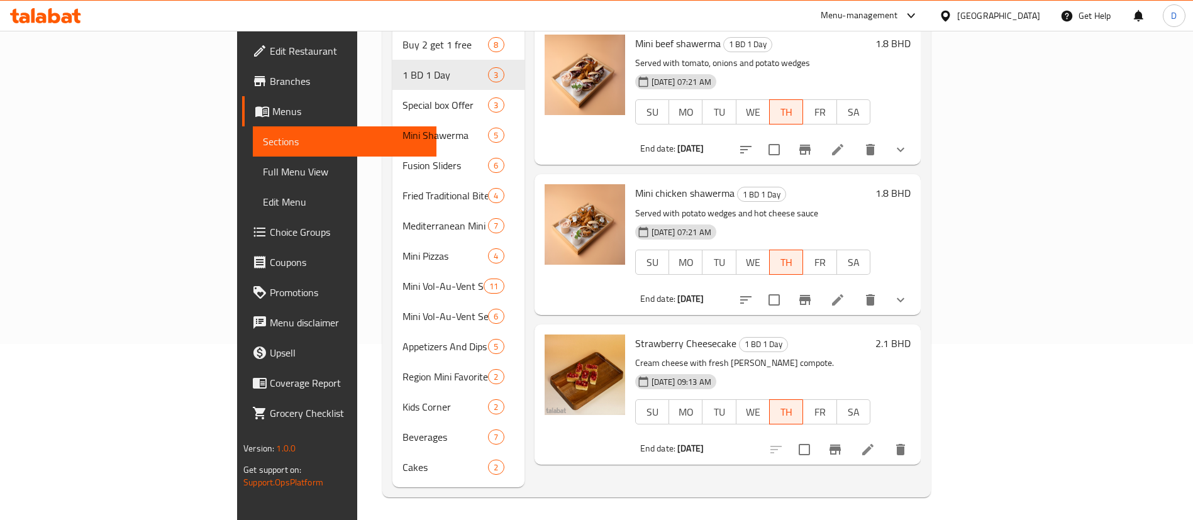
click at [843, 144] on icon at bounding box center [837, 149] width 11 height 11
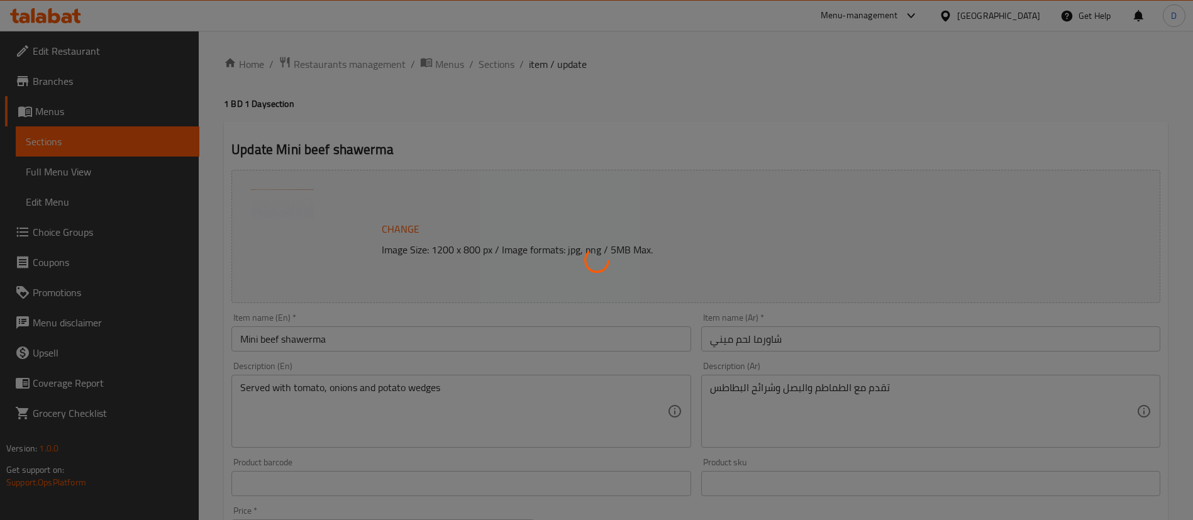
type input "إختيارك من"
type input "0"
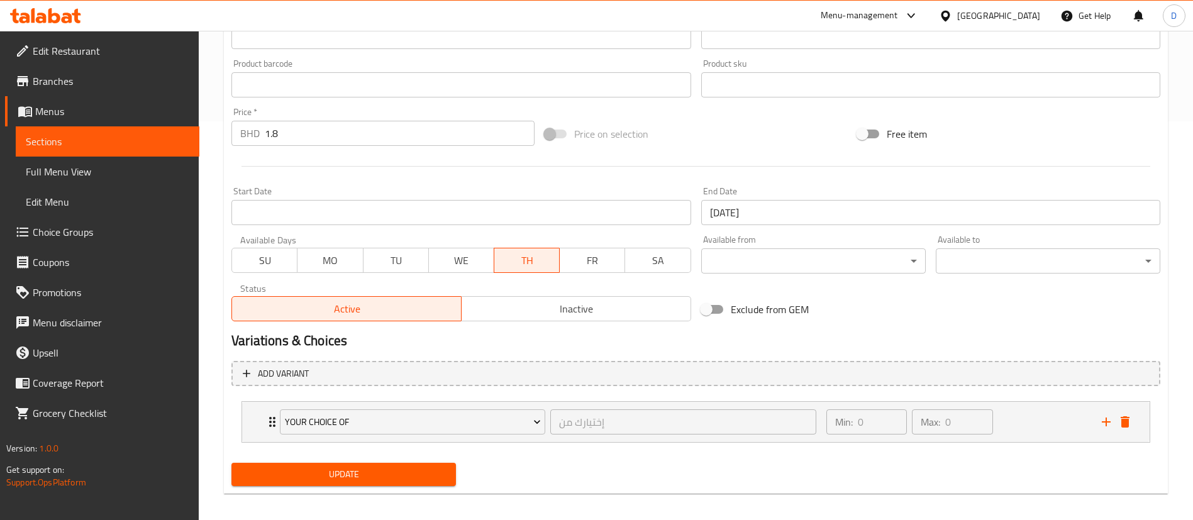
scroll to position [408, 0]
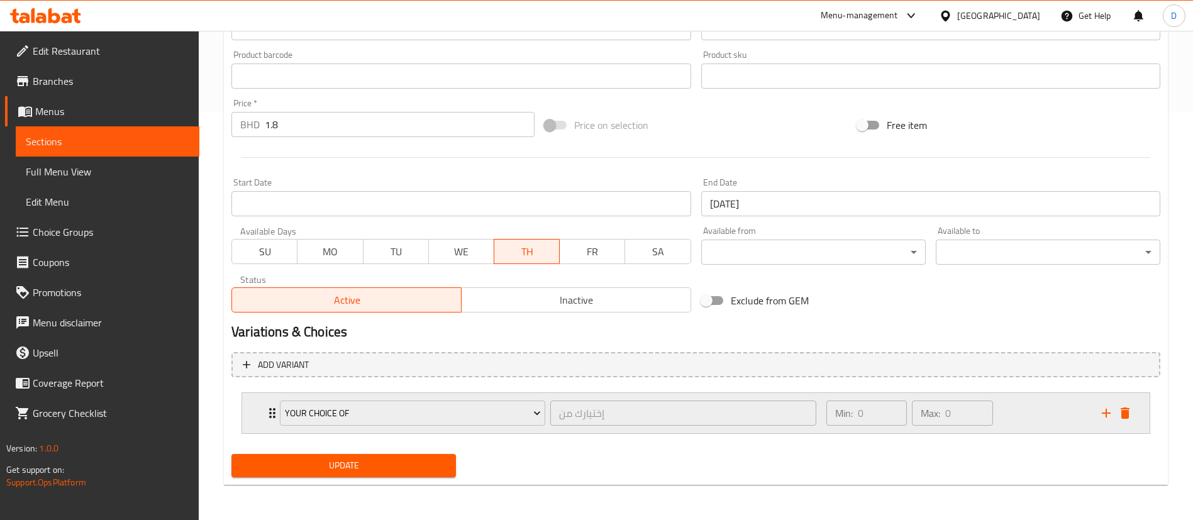
click at [265, 418] on icon "Expand" at bounding box center [272, 413] width 15 height 15
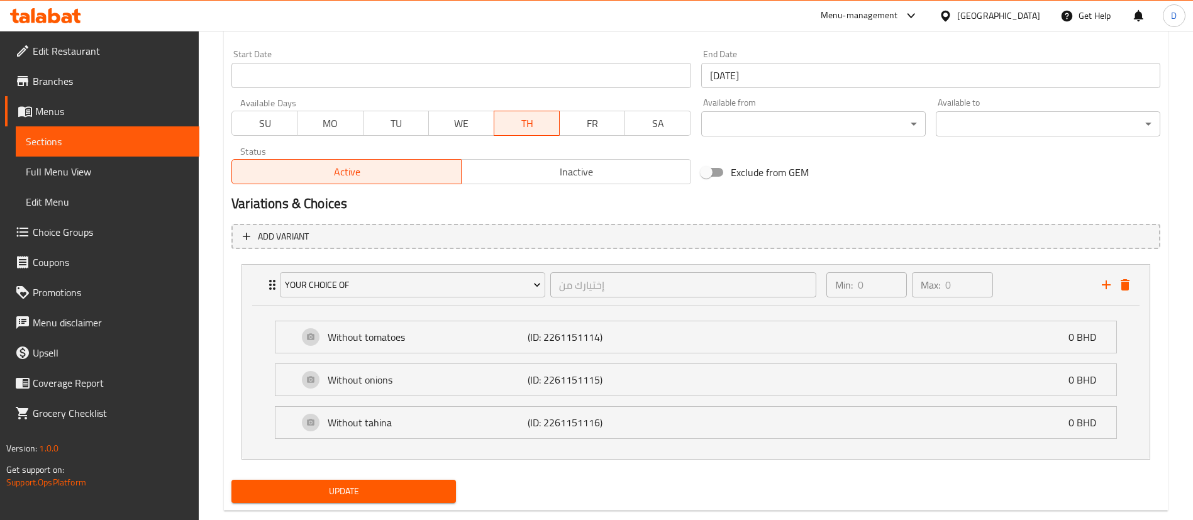
scroll to position [562, 0]
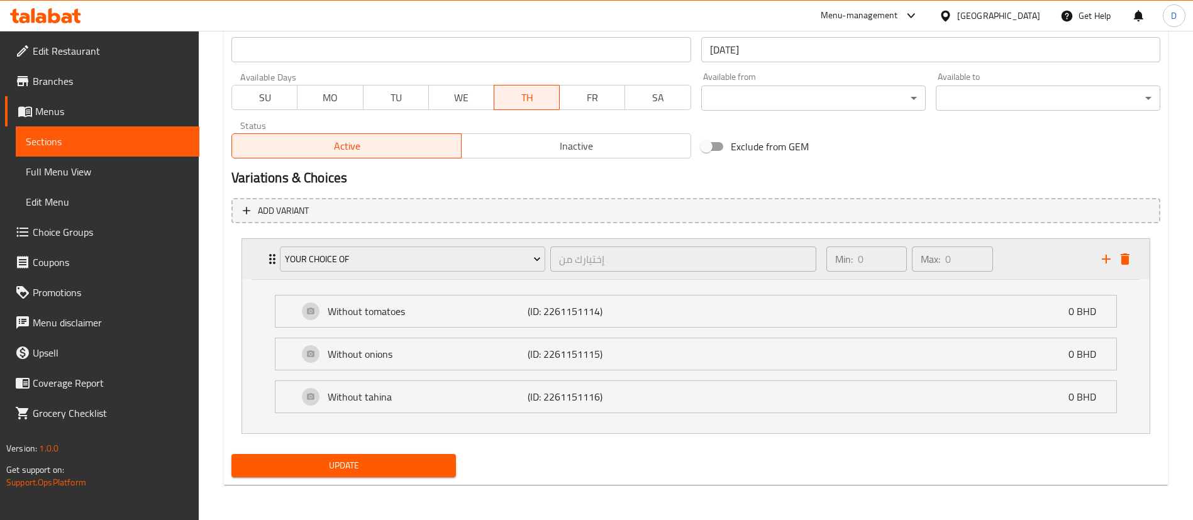
click at [268, 270] on div "Your choice of إختيارك من ​ Min: 0 ​ Max: 0 ​" at bounding box center [700, 259] width 870 height 40
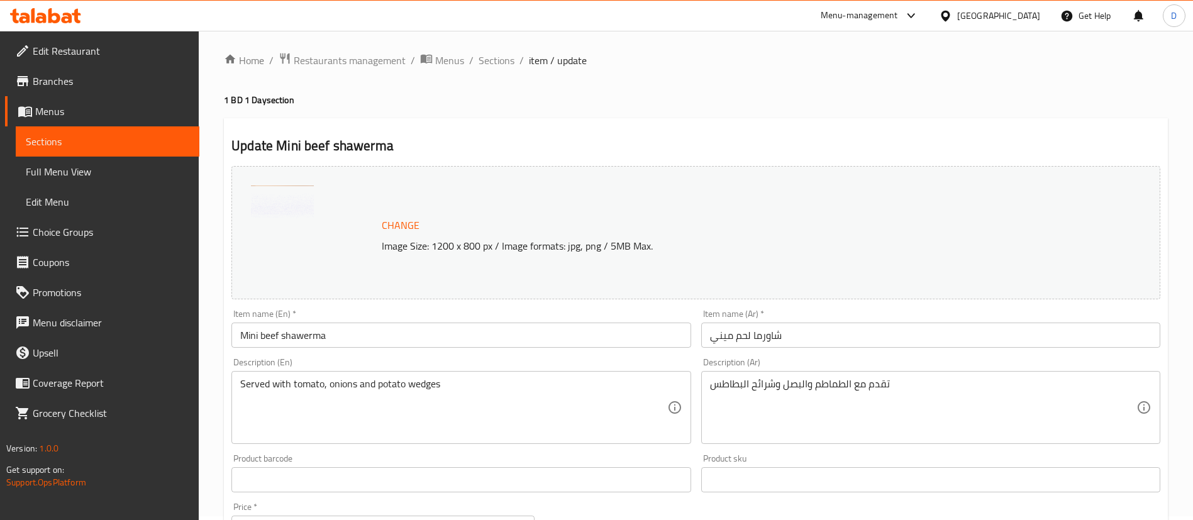
scroll to position [0, 0]
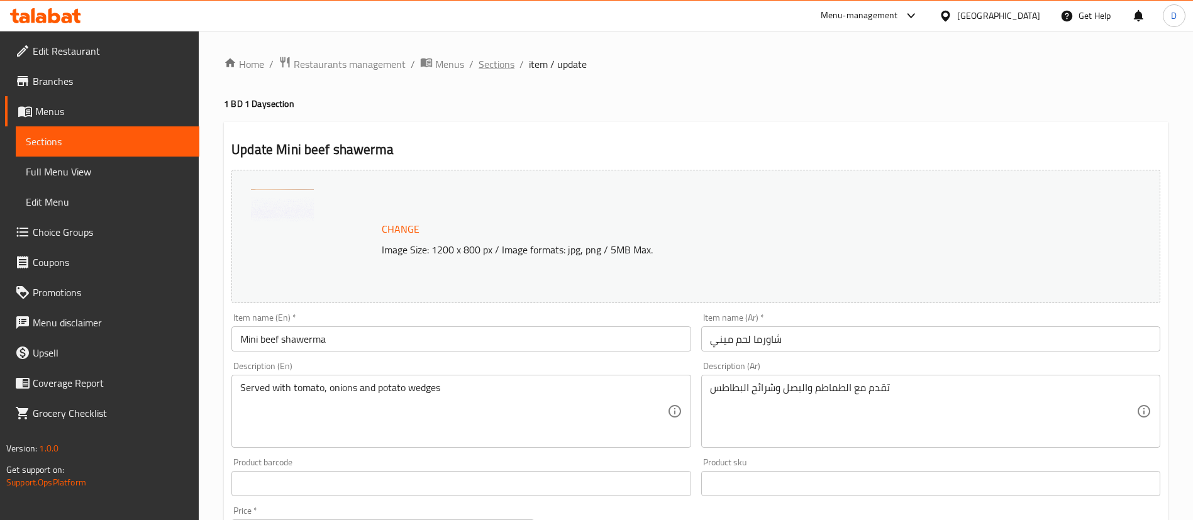
click at [499, 65] on span "Sections" at bounding box center [497, 64] width 36 height 15
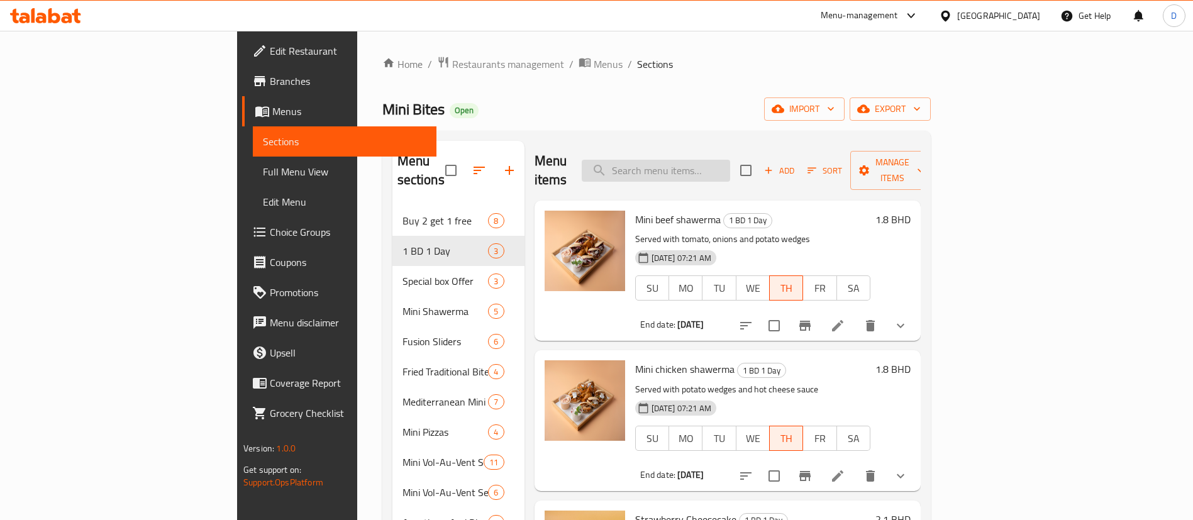
click at [730, 160] on input "search" at bounding box center [656, 171] width 148 height 22
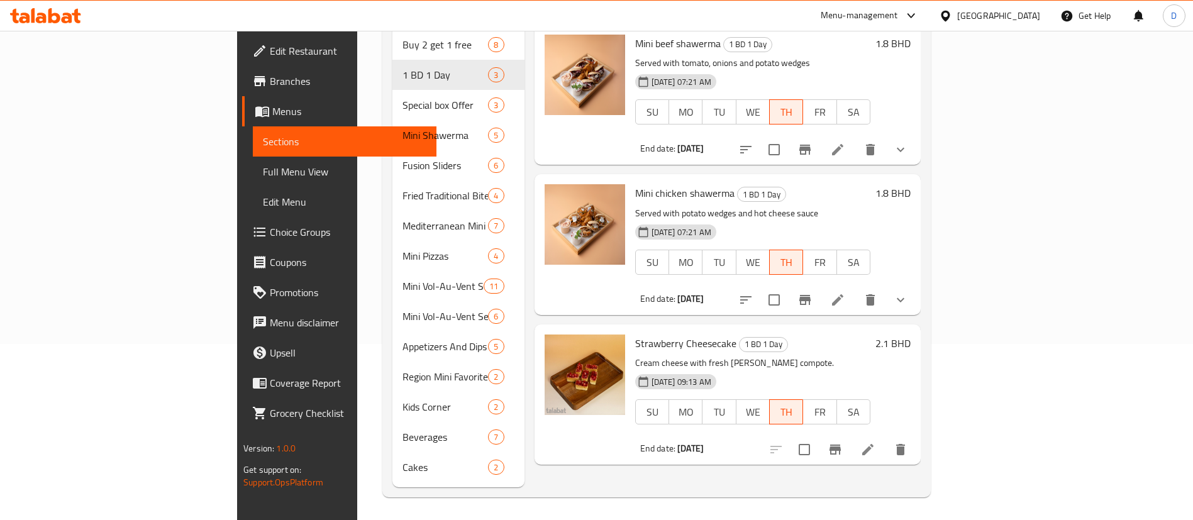
scroll to position [82, 0]
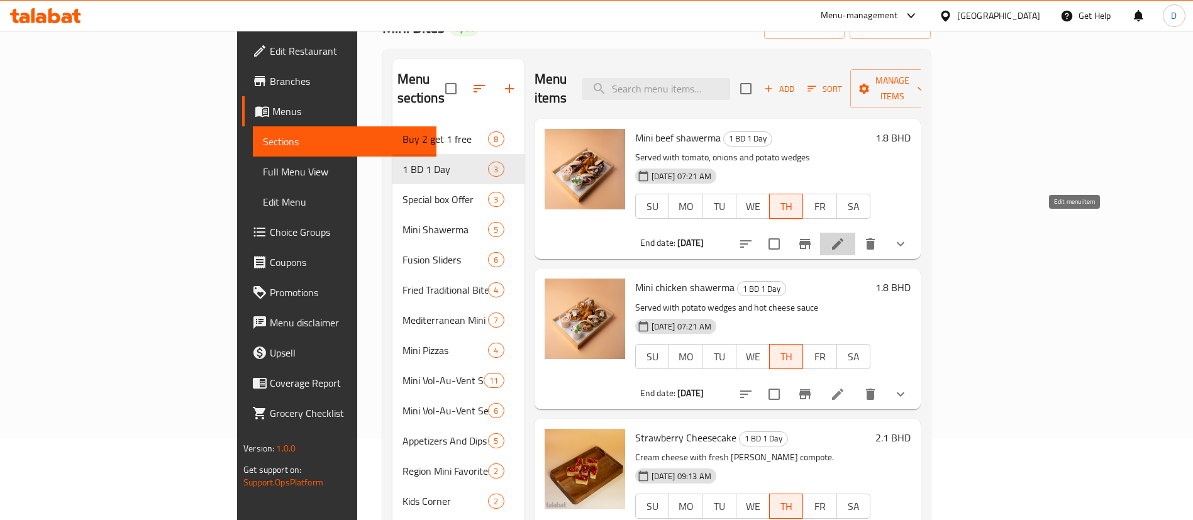
click at [845, 236] on icon at bounding box center [837, 243] width 15 height 15
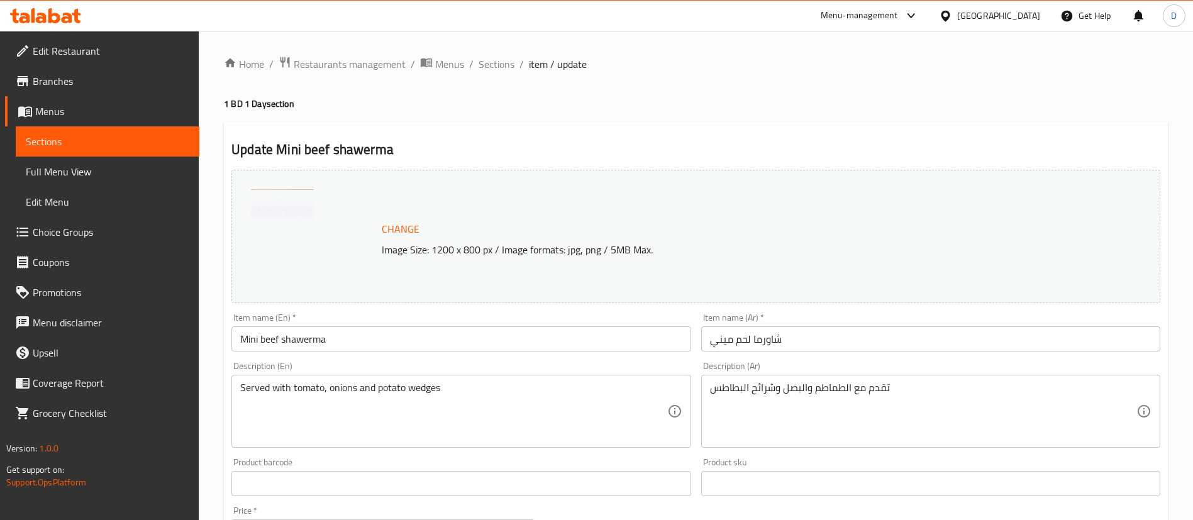
click at [411, 362] on div "Description (En) Served with tomato, onions and potato wedges Description (En)" at bounding box center [460, 405] width 459 height 86
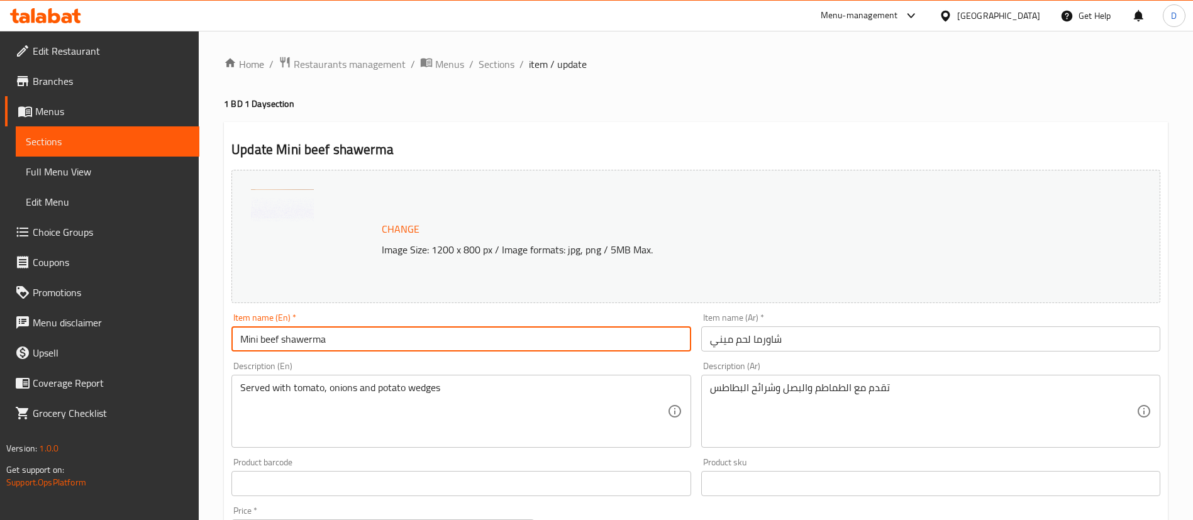
click at [431, 344] on input "Mini beef shawerma" at bounding box center [460, 338] width 459 height 25
click at [431, 344] on input "Mini beef shawerma - 6pcs" at bounding box center [460, 338] width 459 height 25
type input "Mini beef shawerma - 6pcs"
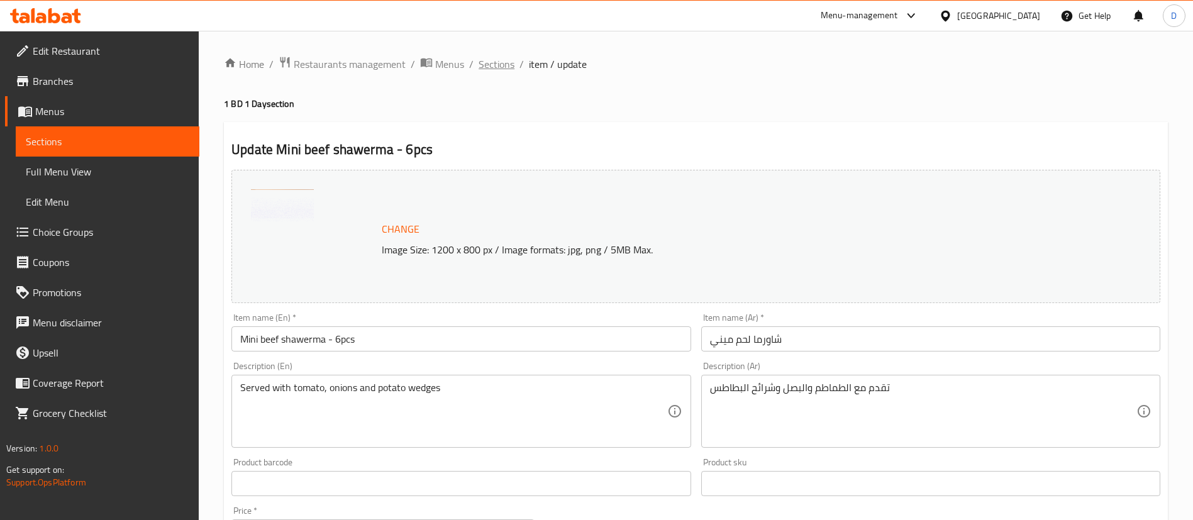
click at [496, 69] on span "Sections" at bounding box center [497, 64] width 36 height 15
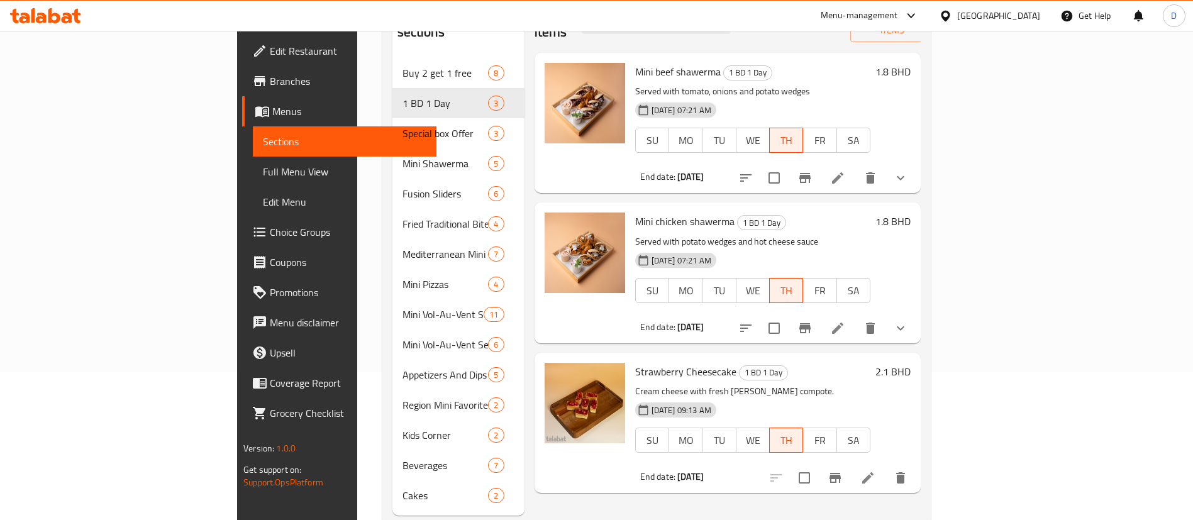
scroll to position [176, 0]
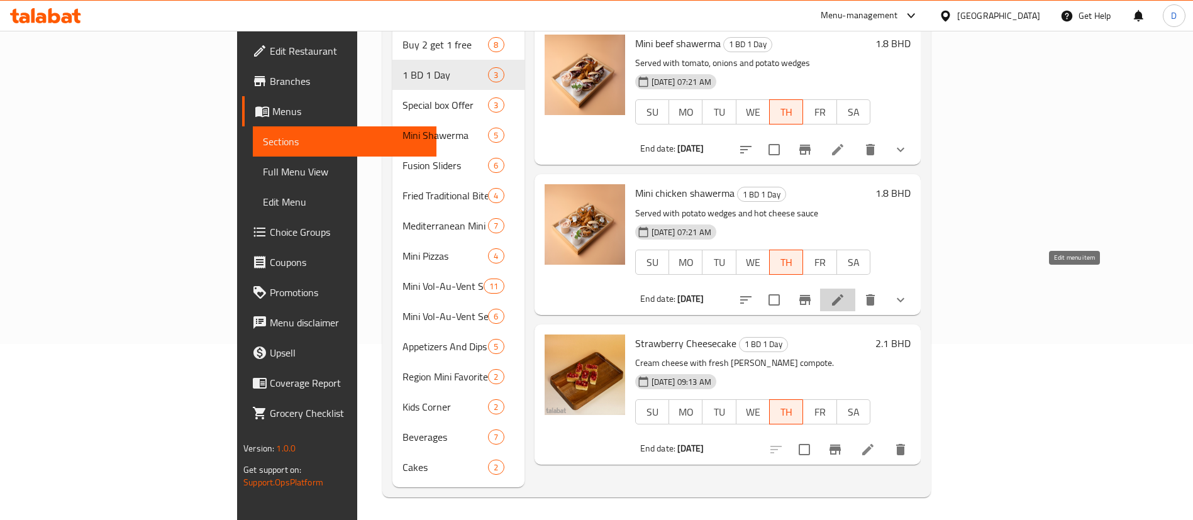
click at [845, 292] on icon at bounding box center [837, 299] width 15 height 15
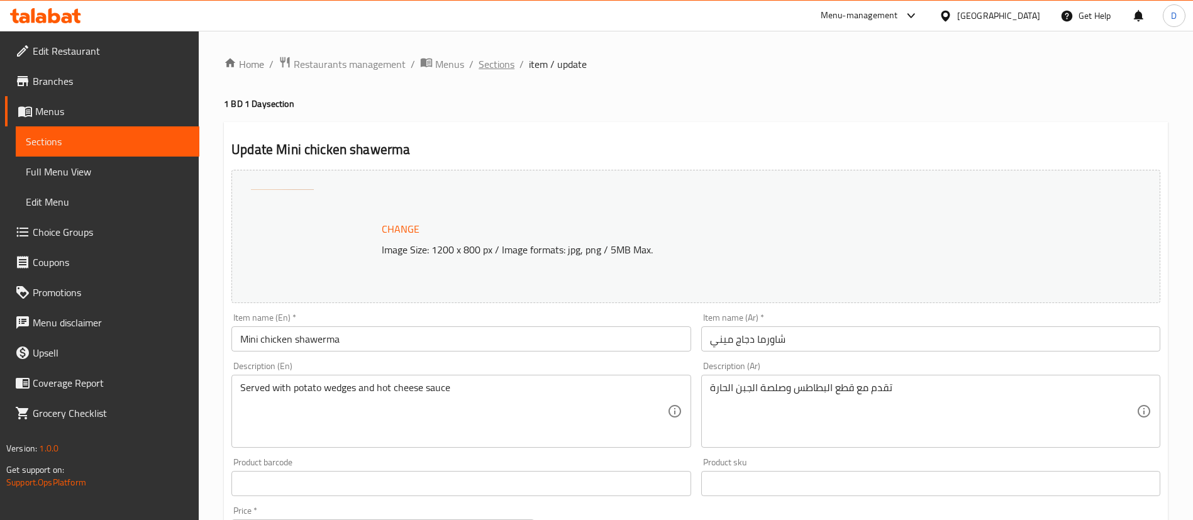
click at [504, 72] on span "Sections" at bounding box center [497, 64] width 36 height 15
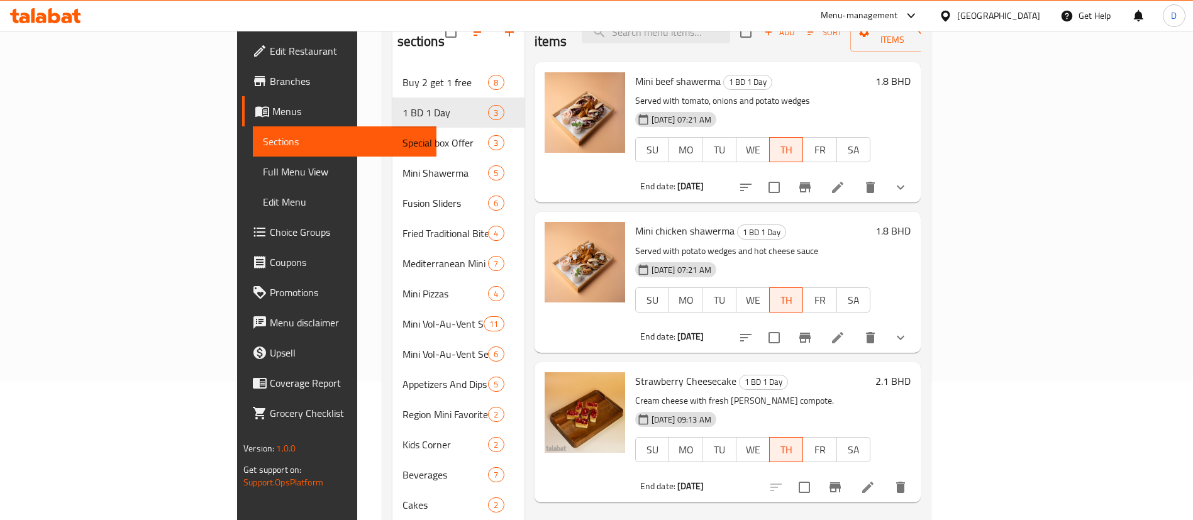
scroll to position [176, 0]
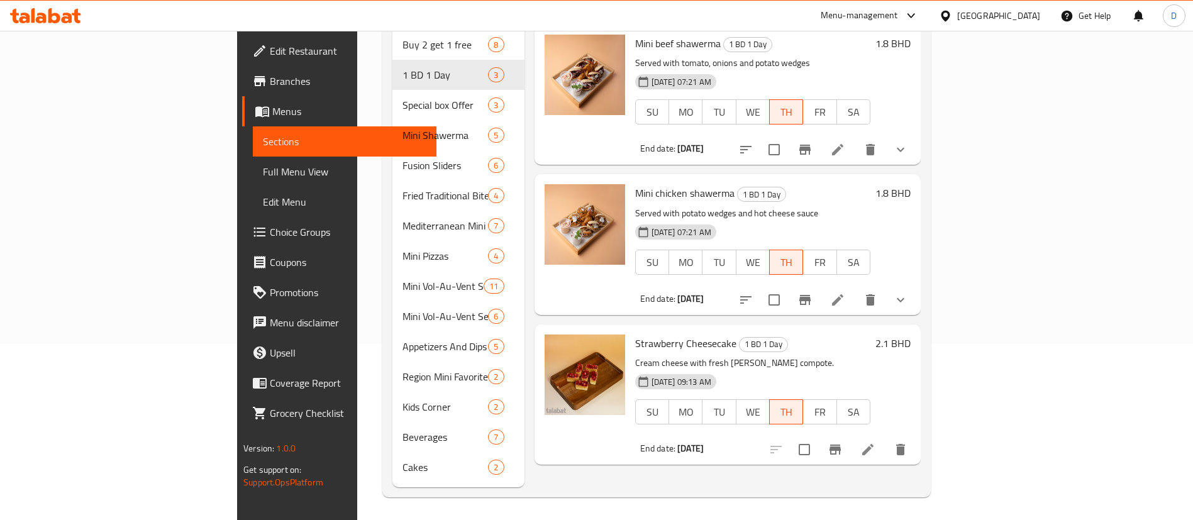
click at [885, 441] on li at bounding box center [867, 449] width 35 height 23
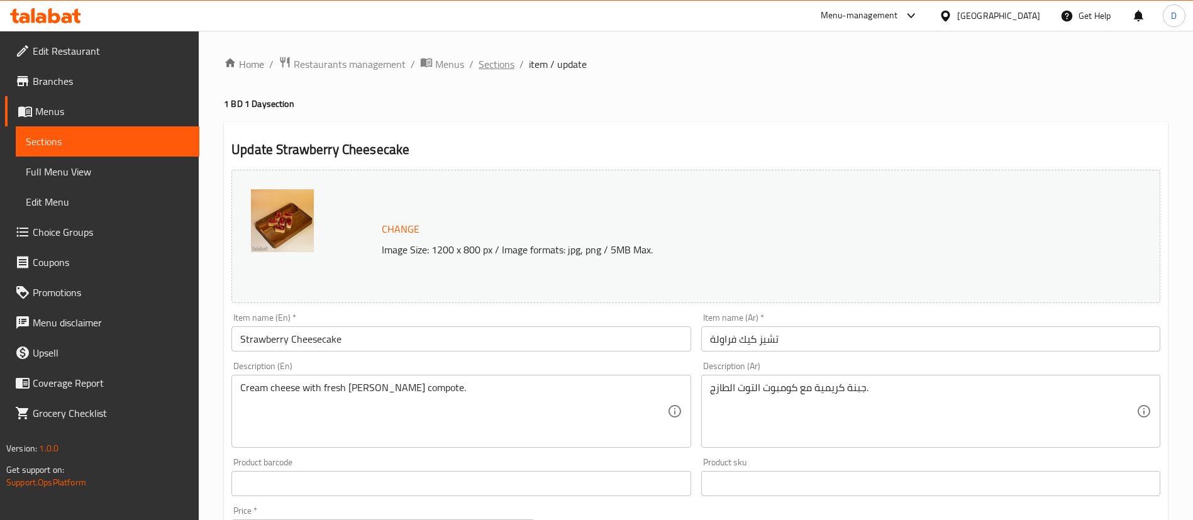
click at [498, 65] on span "Sections" at bounding box center [497, 64] width 36 height 15
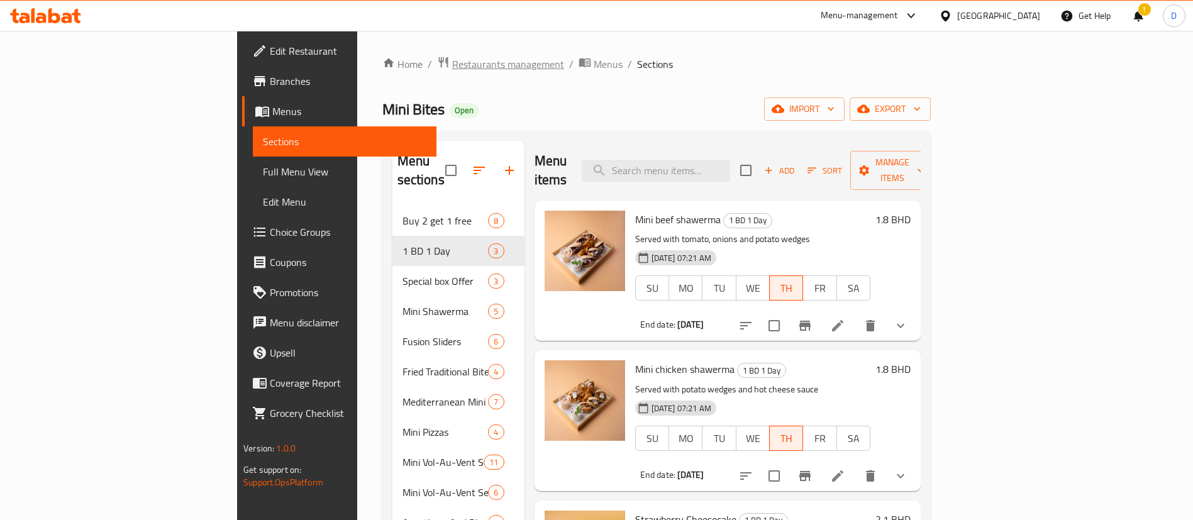
click at [452, 72] on span "Restaurants management" at bounding box center [508, 64] width 112 height 15
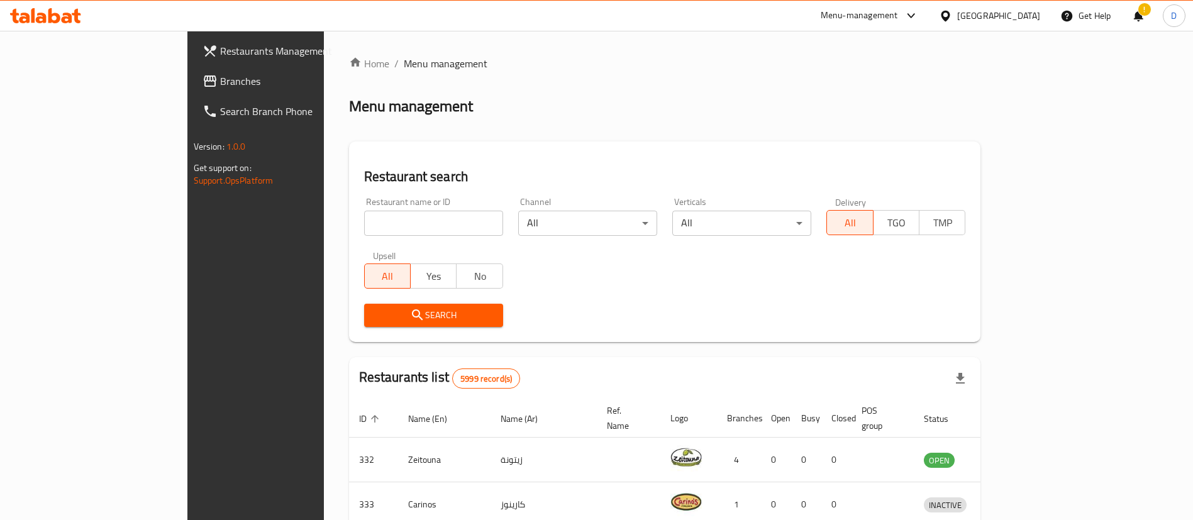
click at [590, 1] on div "Menu-management Bahrain Get Help ! D" at bounding box center [596, 16] width 1193 height 30
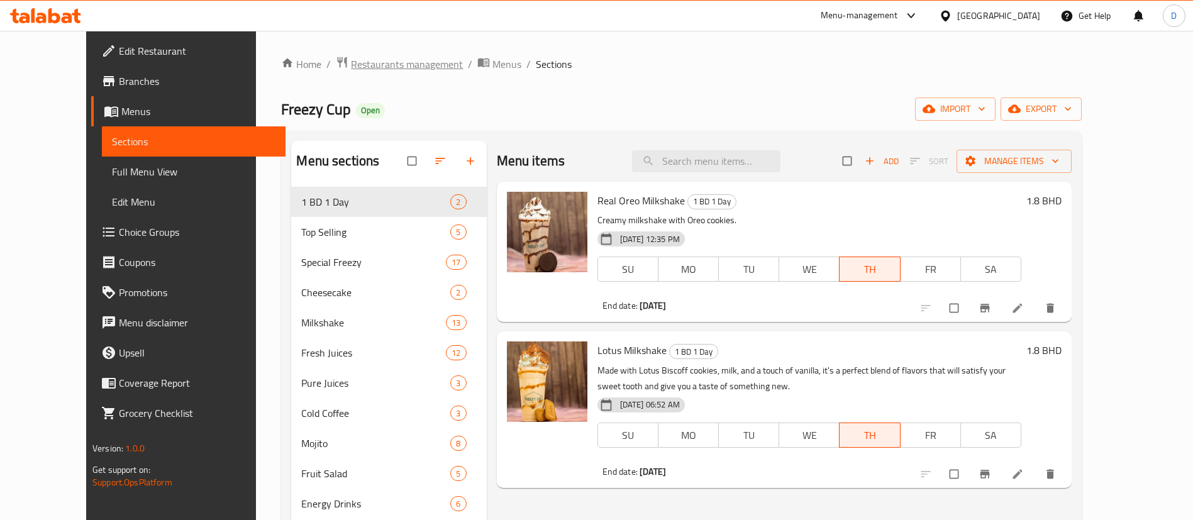
click at [358, 65] on span "Restaurants management" at bounding box center [407, 64] width 112 height 15
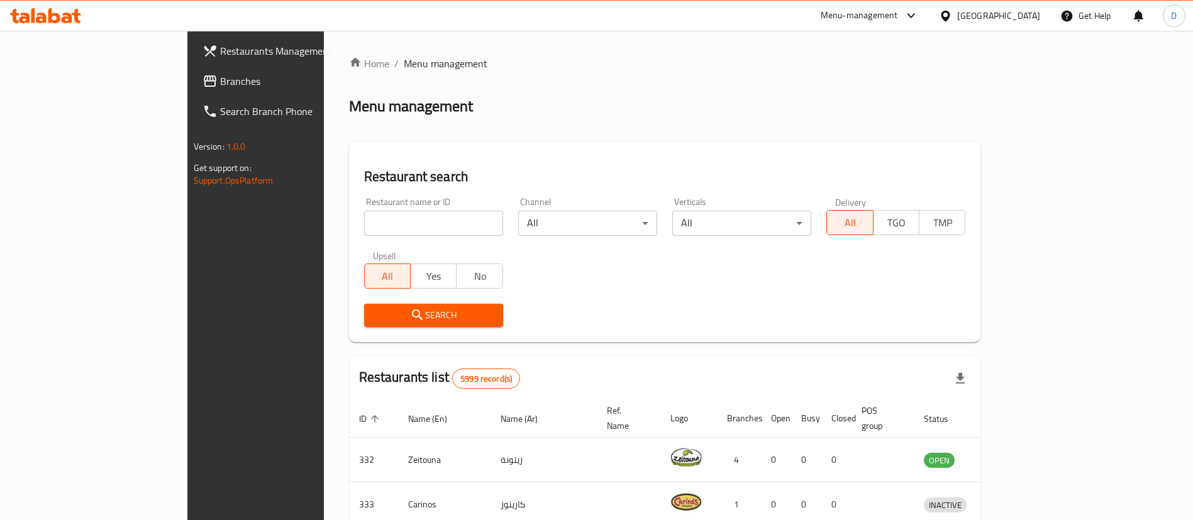
click at [386, 217] on input "search" at bounding box center [433, 223] width 139 height 25
type input "mini bites"
click button "Search" at bounding box center [433, 315] width 139 height 23
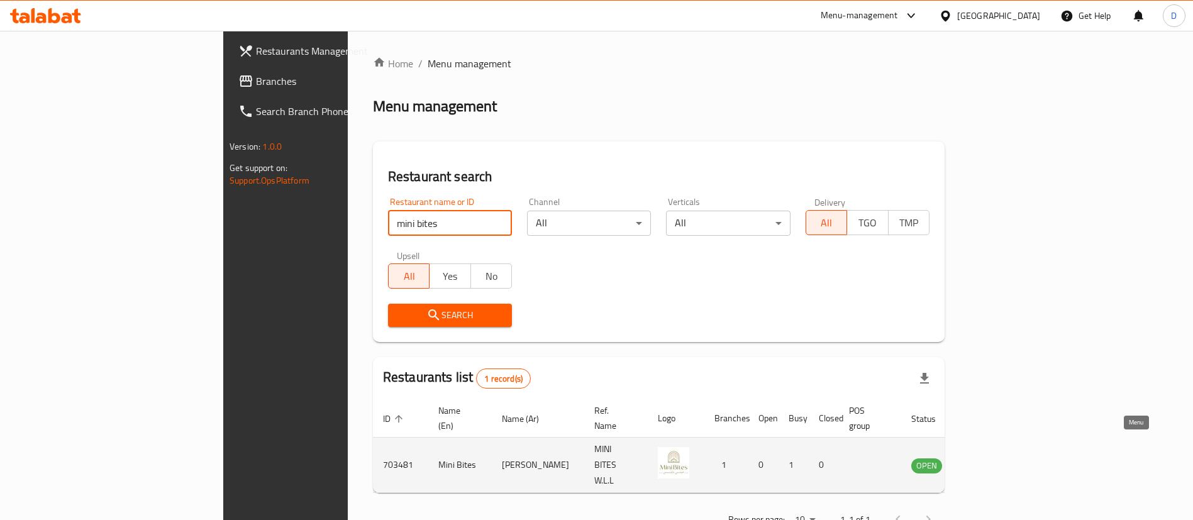
click at [1001, 458] on link "enhanced table" at bounding box center [988, 465] width 23 height 15
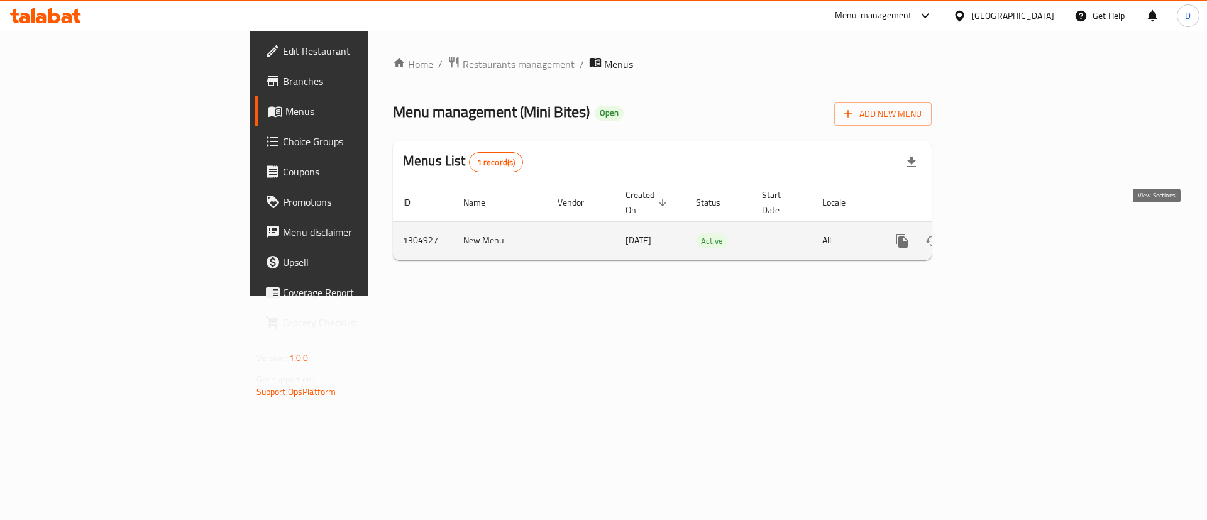
click at [1001, 233] on icon "enhanced table" at bounding box center [992, 240] width 15 height 15
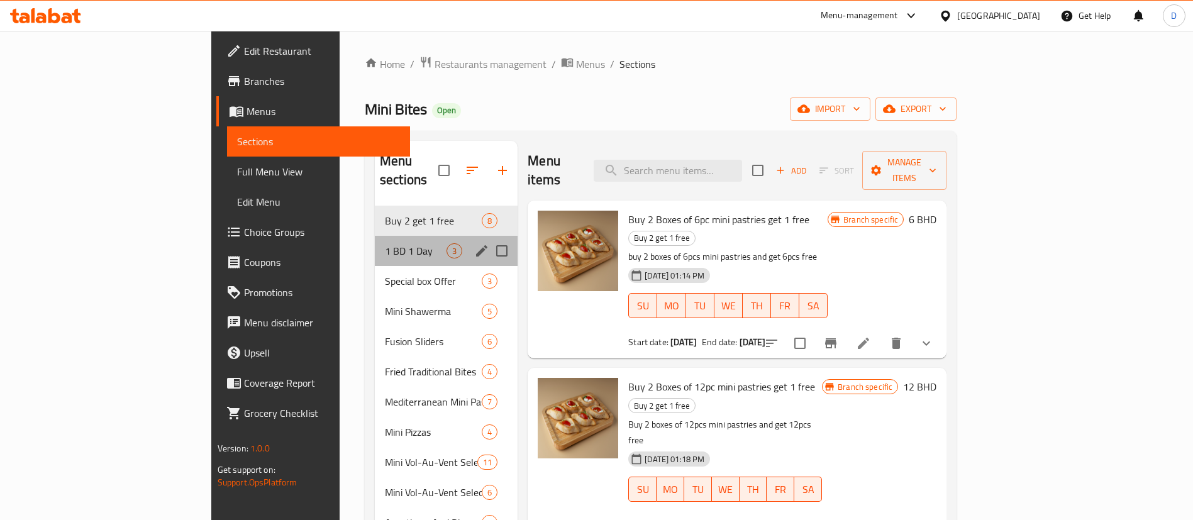
click at [375, 236] on div "1 BD 1 Day 3" at bounding box center [446, 251] width 143 height 30
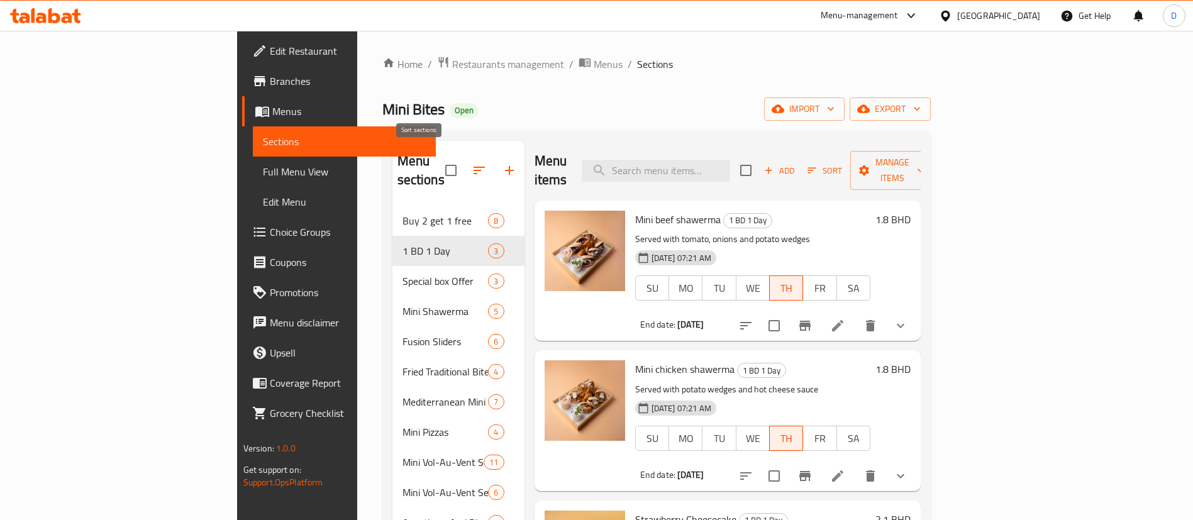
click at [472, 163] on icon "button" at bounding box center [479, 170] width 15 height 15
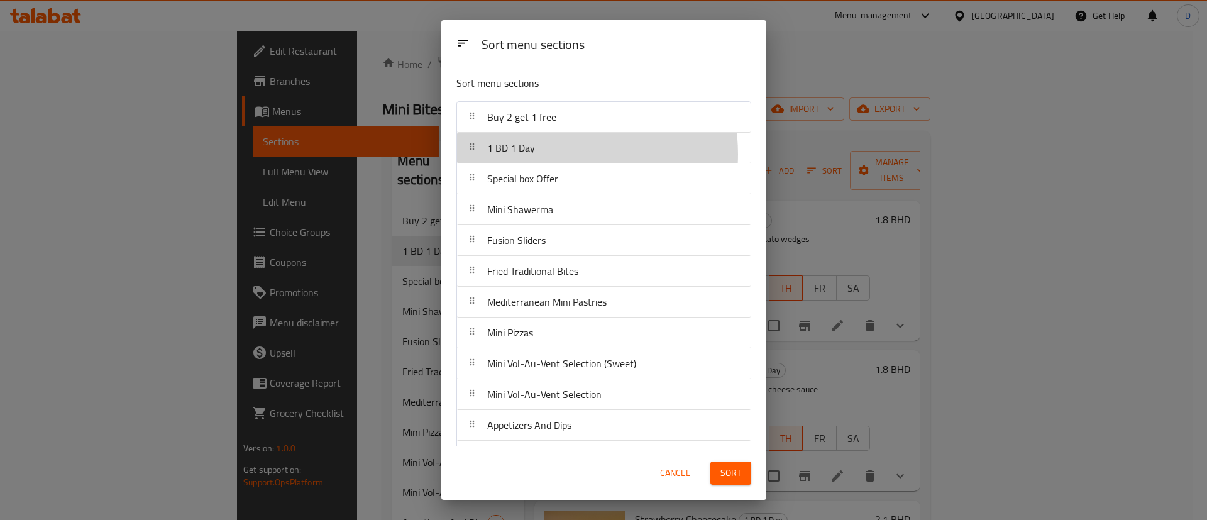
drag, startPoint x: 551, startPoint y: 154, endPoint x: 551, endPoint y: 133, distance: 20.8
click at [551, 133] on nav "Buy 2 get 1 free 1 BD 1 Day Special box Offer Mini Shawerma Fusion Sliders Frie…" at bounding box center [604, 333] width 295 height 464
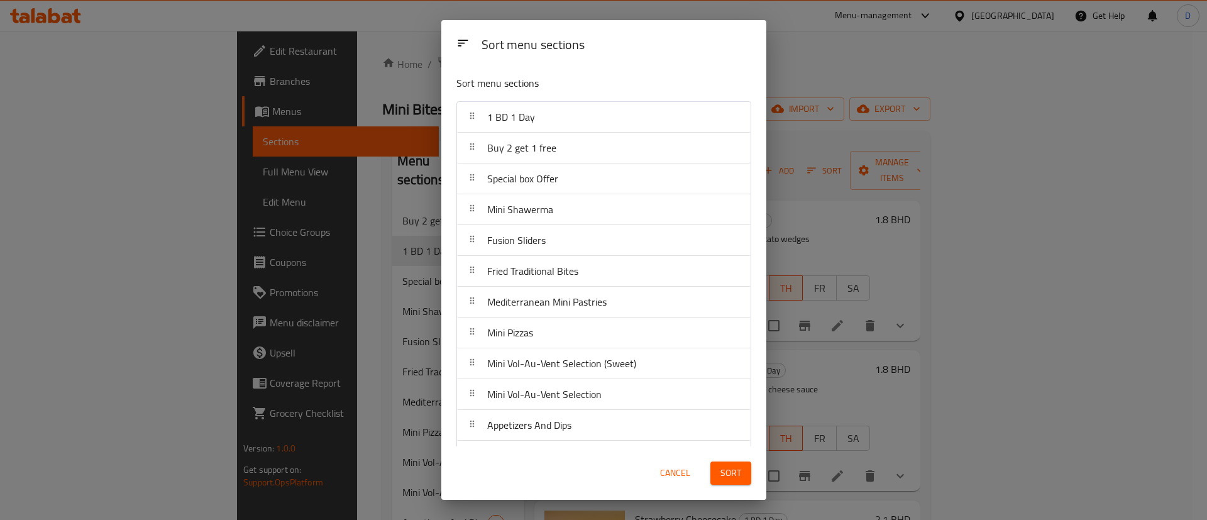
click at [741, 467] on button "Sort" at bounding box center [731, 473] width 41 height 23
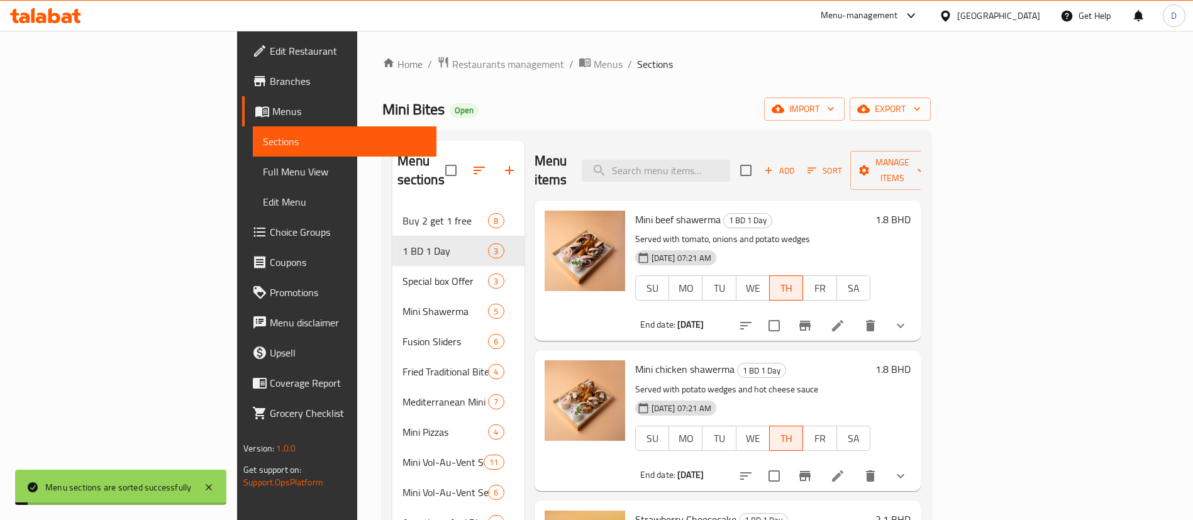
click at [469, 92] on div "Home / Restaurants management / Menus / Sections Mini Bites Open import export …" at bounding box center [656, 365] width 548 height 618
click at [647, 210] on span "Mini beef shawerma" at bounding box center [678, 219] width 86 height 19
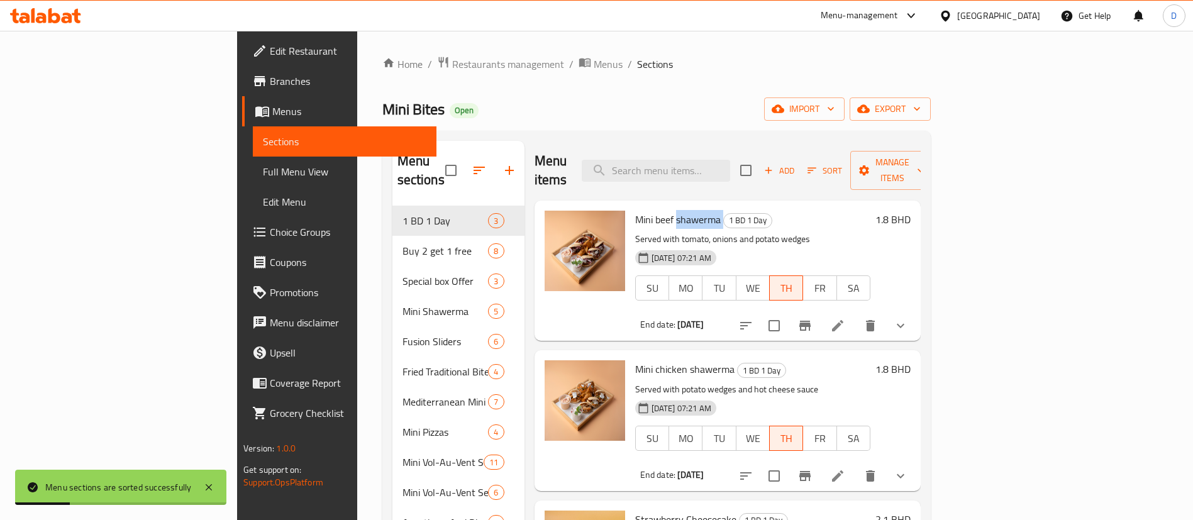
click at [647, 210] on span "Mini beef shawerma" at bounding box center [678, 219] width 86 height 19
copy h6 "Mini beef shawerma"
click at [716, 170] on input "search" at bounding box center [656, 171] width 148 height 22
paste input "Mini beef shawerma"
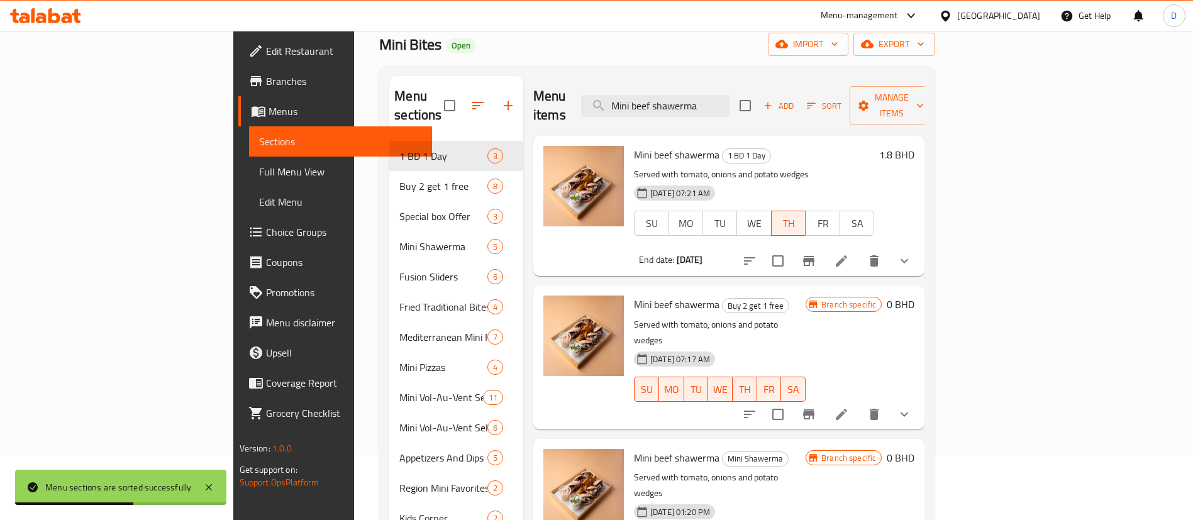
scroll to position [94, 0]
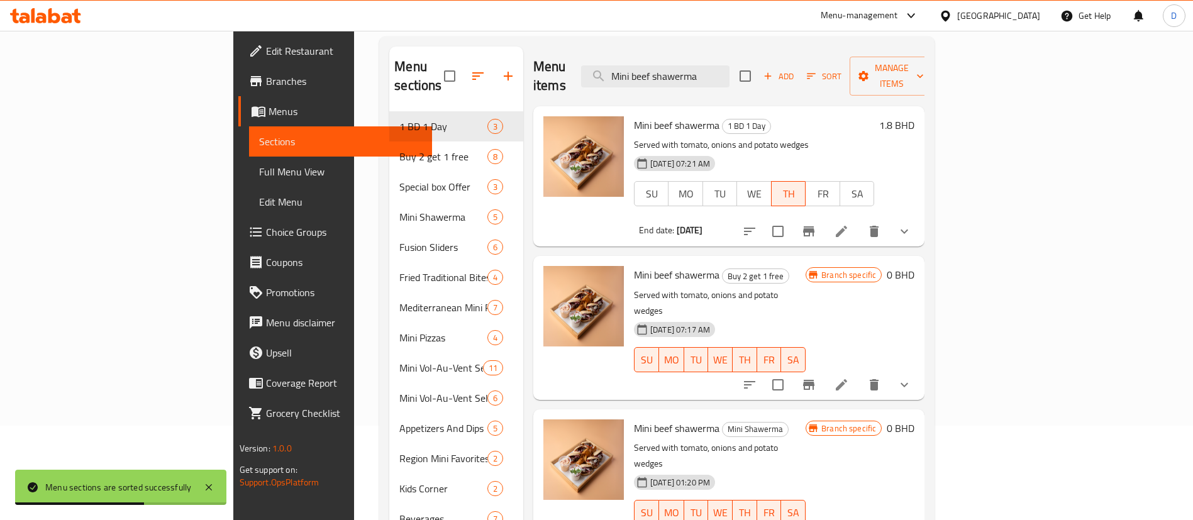
type input "Mini beef shawerma"
click at [912, 377] on icon "show more" at bounding box center [904, 384] width 15 height 15
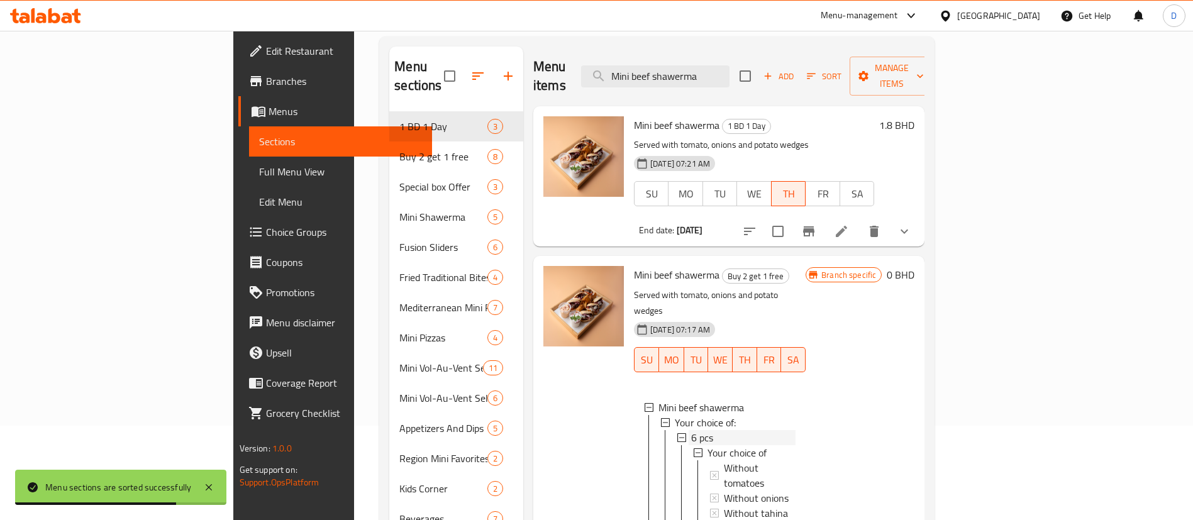
click at [691, 430] on span "6 pcs" at bounding box center [702, 437] width 22 height 15
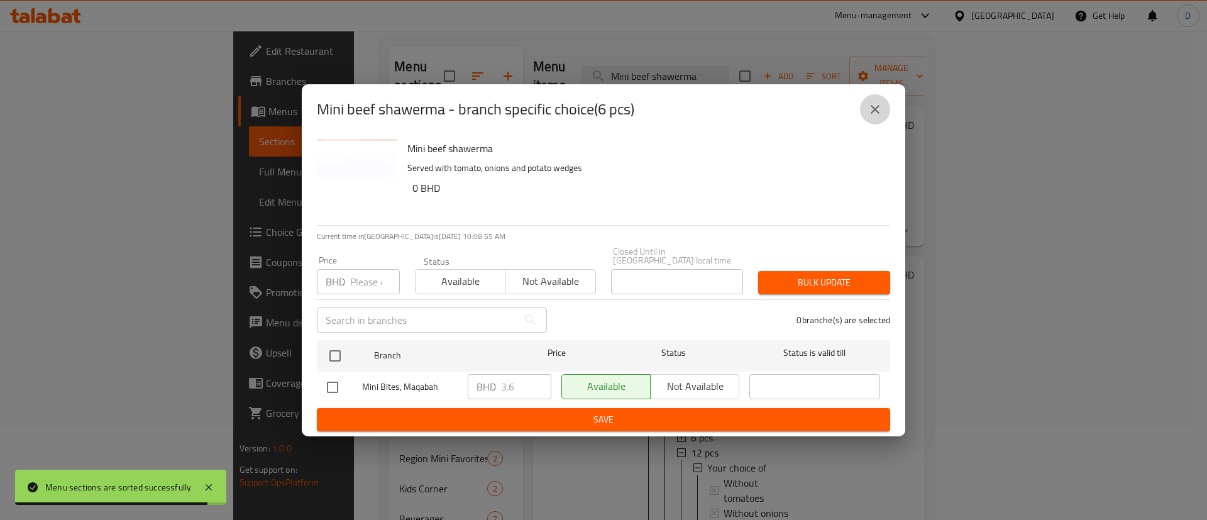
click at [871, 113] on icon "close" at bounding box center [875, 109] width 15 height 15
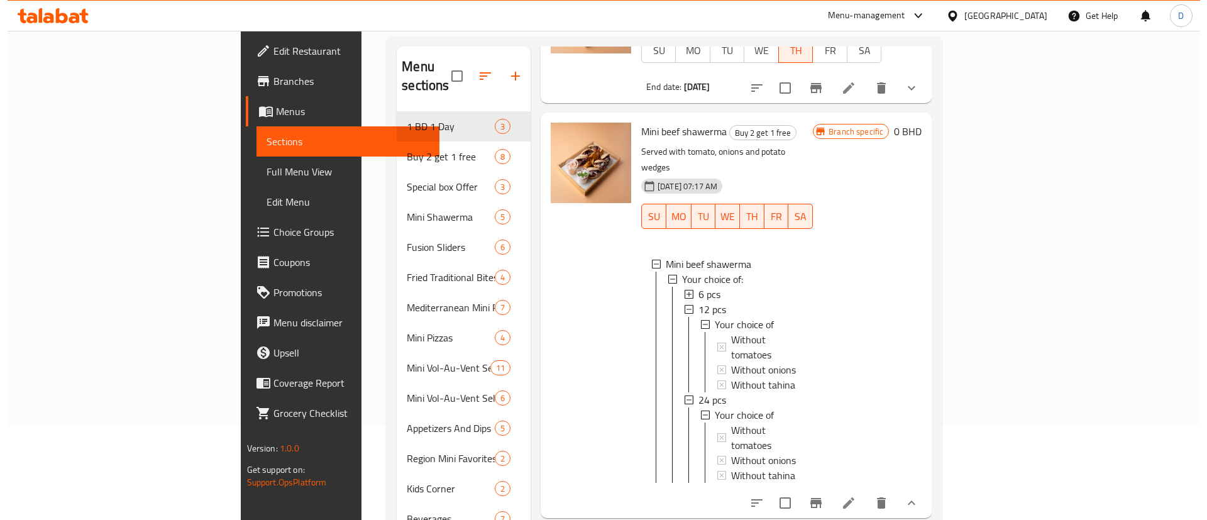
scroll to position [182, 0]
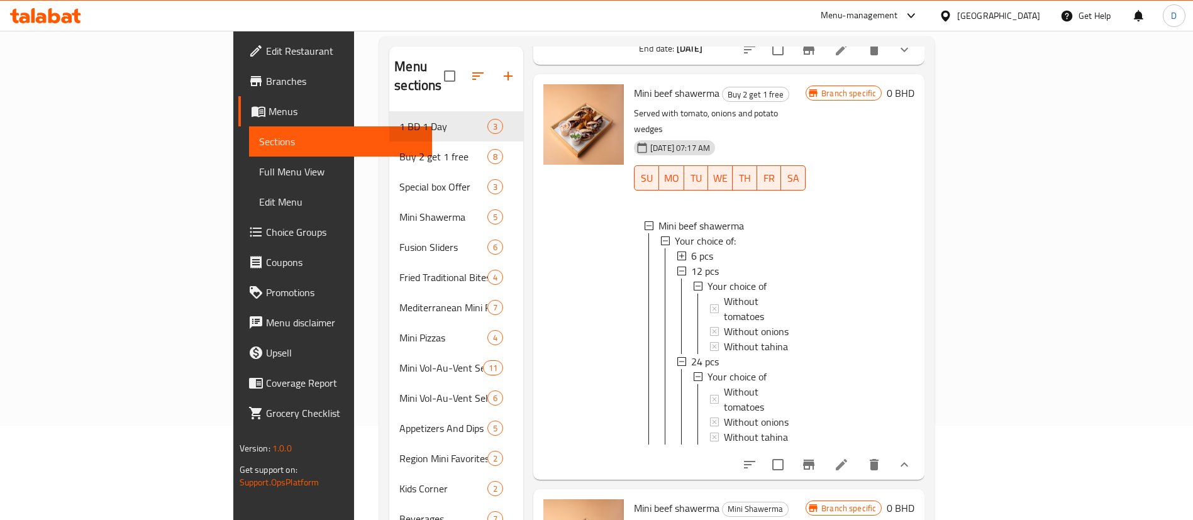
click at [691, 248] on span "6 pcs" at bounding box center [702, 255] width 22 height 15
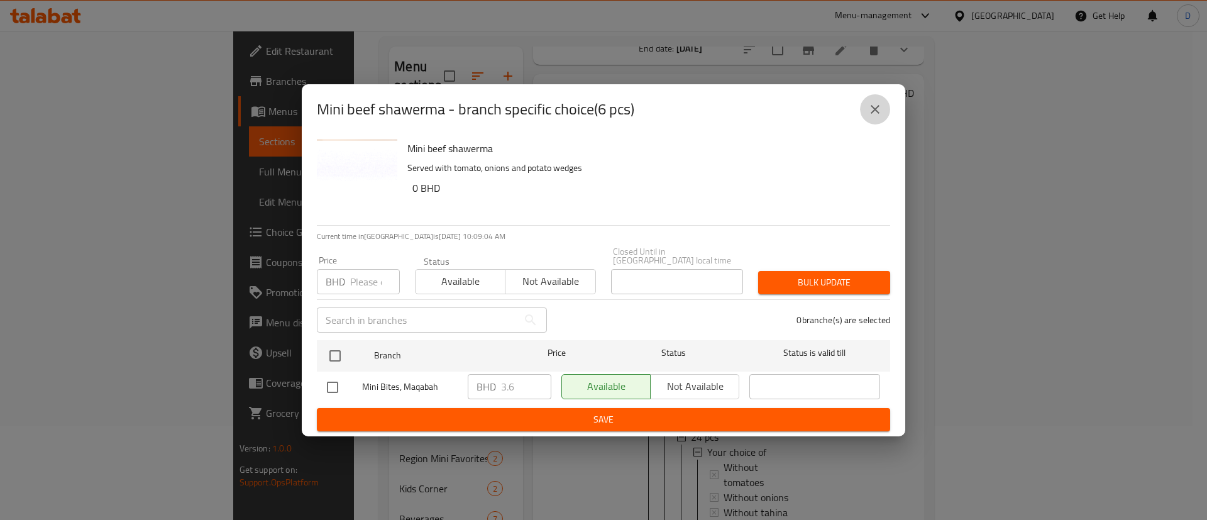
click at [869, 111] on icon "close" at bounding box center [875, 109] width 15 height 15
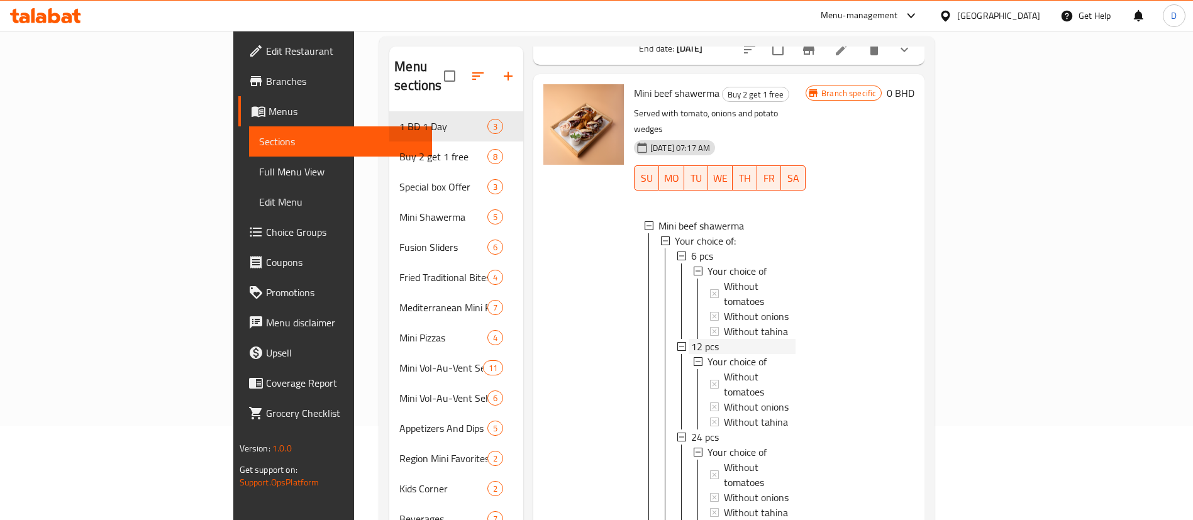
click at [691, 339] on span "12 pcs" at bounding box center [705, 346] width 28 height 15
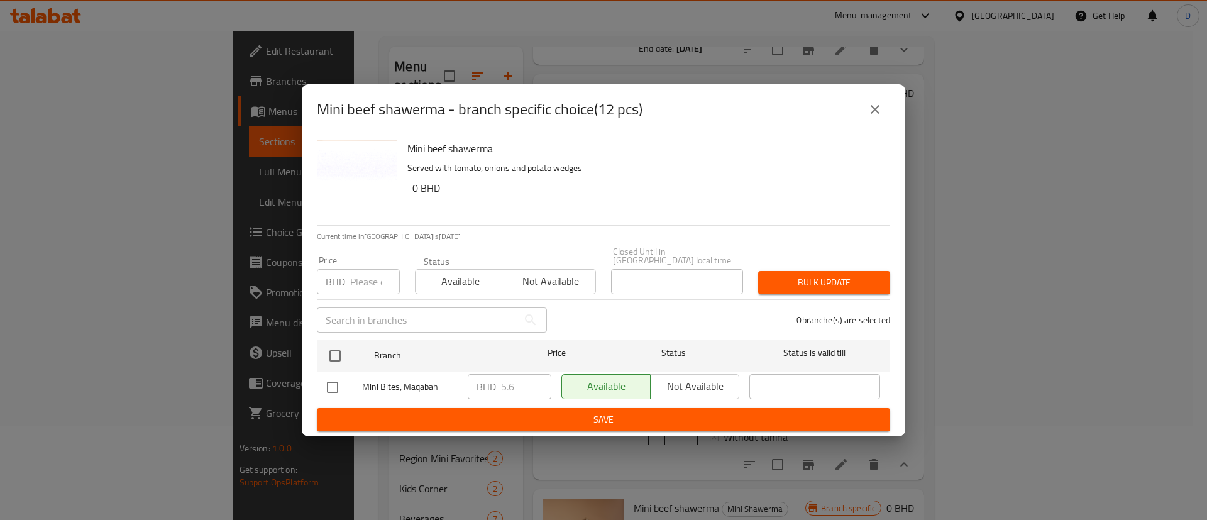
click at [871, 102] on button "close" at bounding box center [875, 109] width 30 height 30
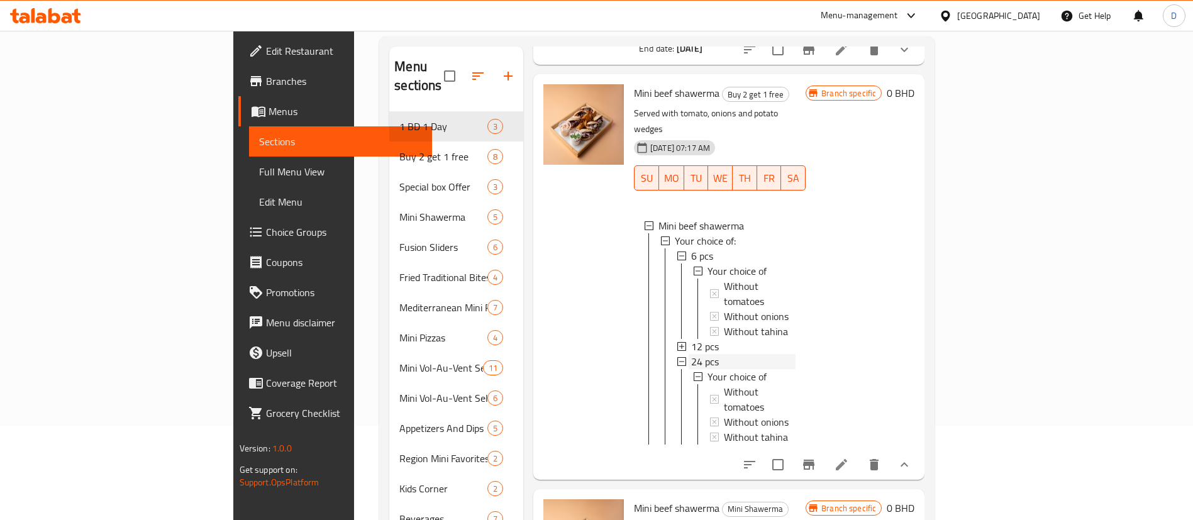
click at [691, 354] on span "24 pcs" at bounding box center [705, 361] width 28 height 15
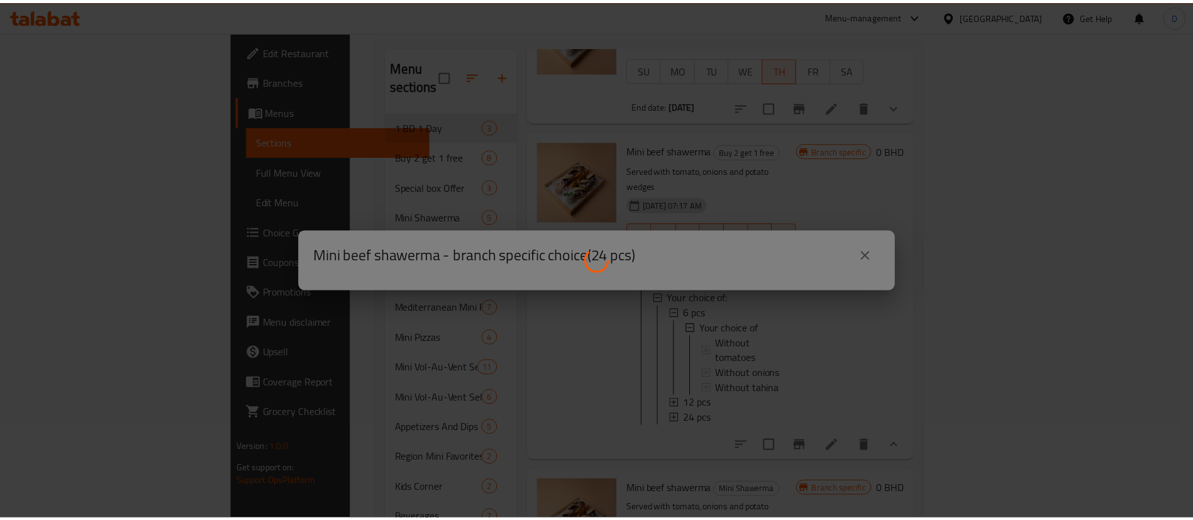
scroll to position [121, 0]
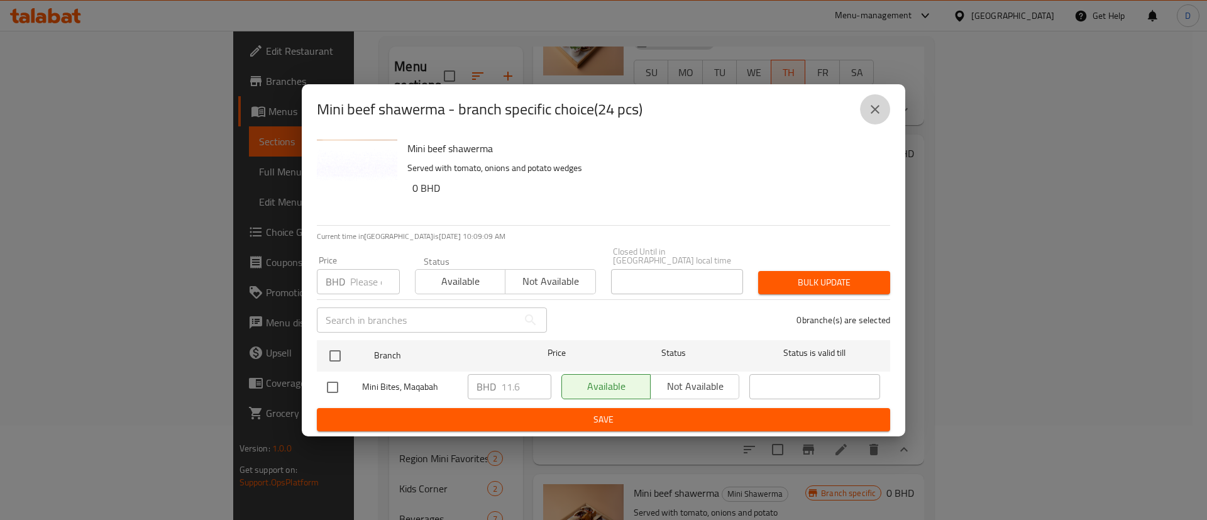
click at [882, 108] on icon "close" at bounding box center [875, 109] width 15 height 15
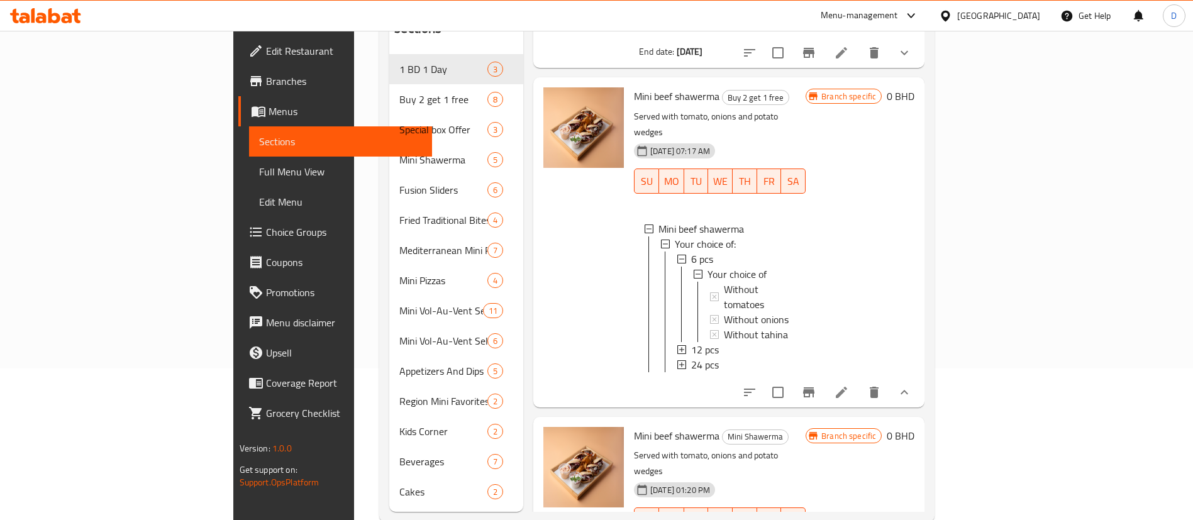
scroll to position [176, 0]
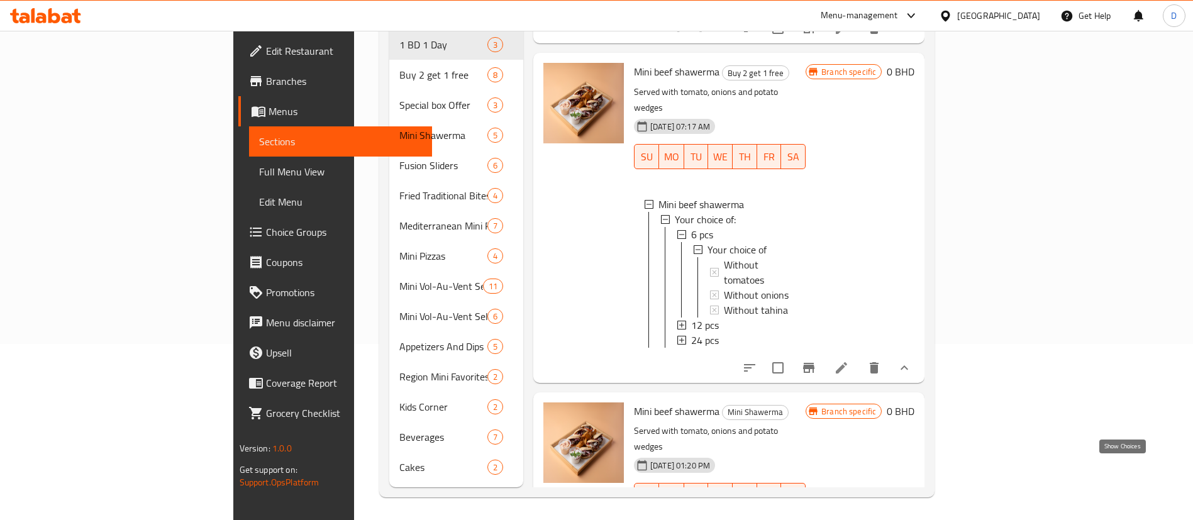
click at [912, 513] on icon "show more" at bounding box center [904, 520] width 15 height 15
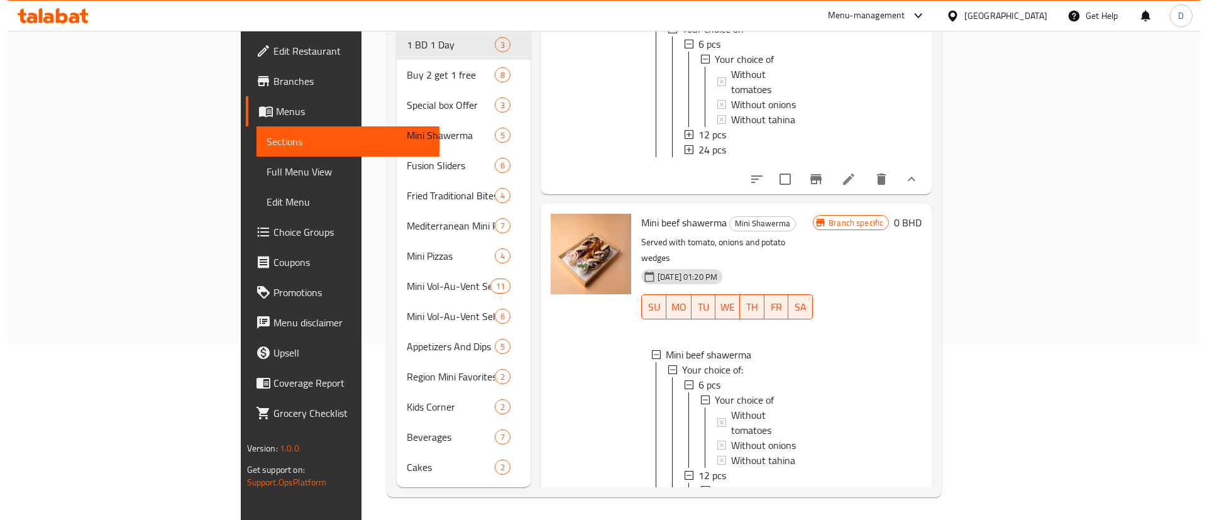
scroll to position [404, 0]
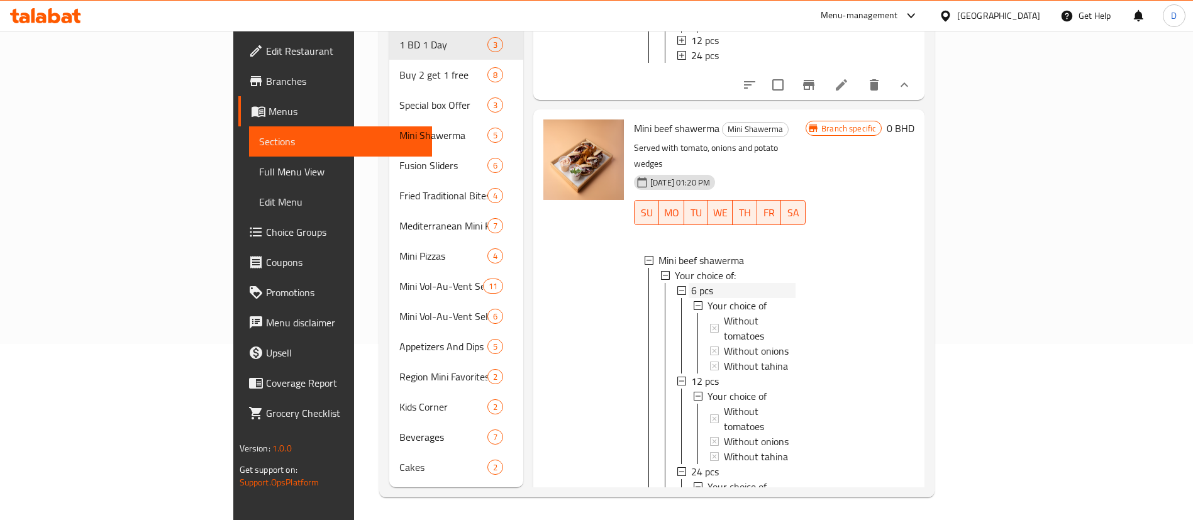
click at [691, 283] on span "6 pcs" at bounding box center [702, 290] width 22 height 15
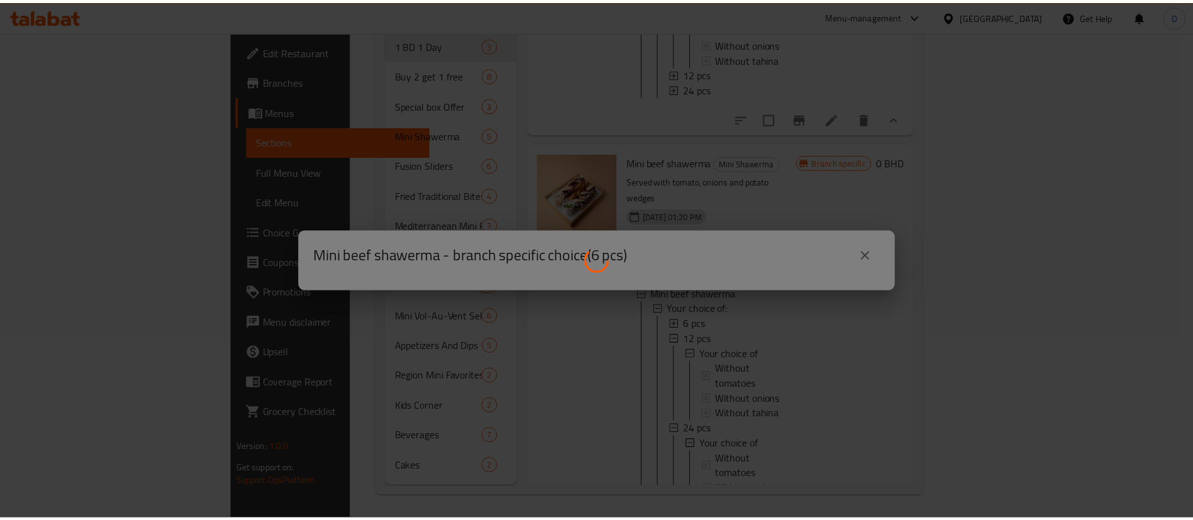
scroll to position [367, 0]
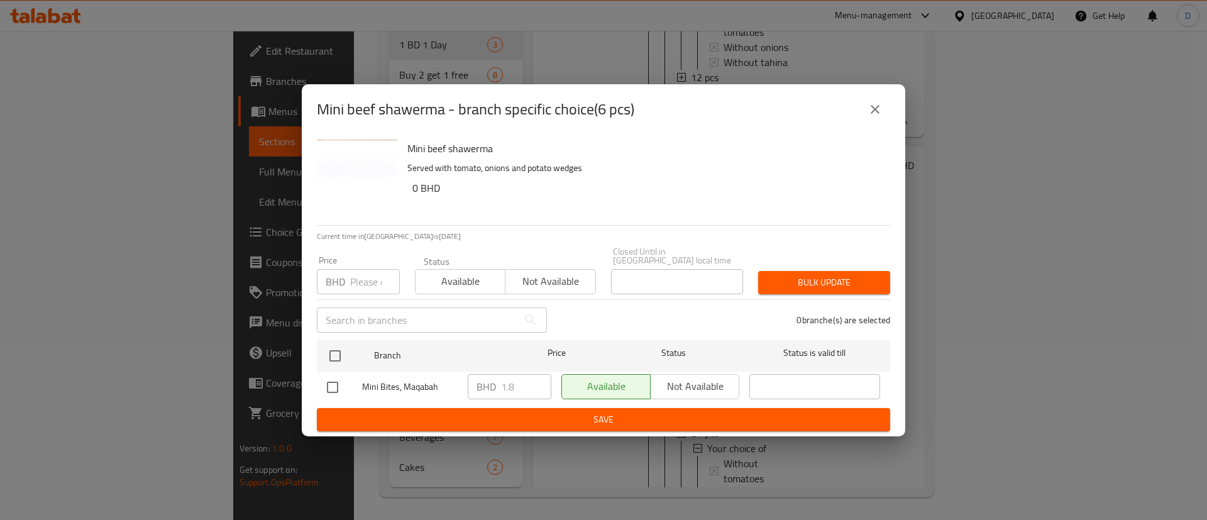
click at [880, 108] on icon "close" at bounding box center [875, 109] width 15 height 15
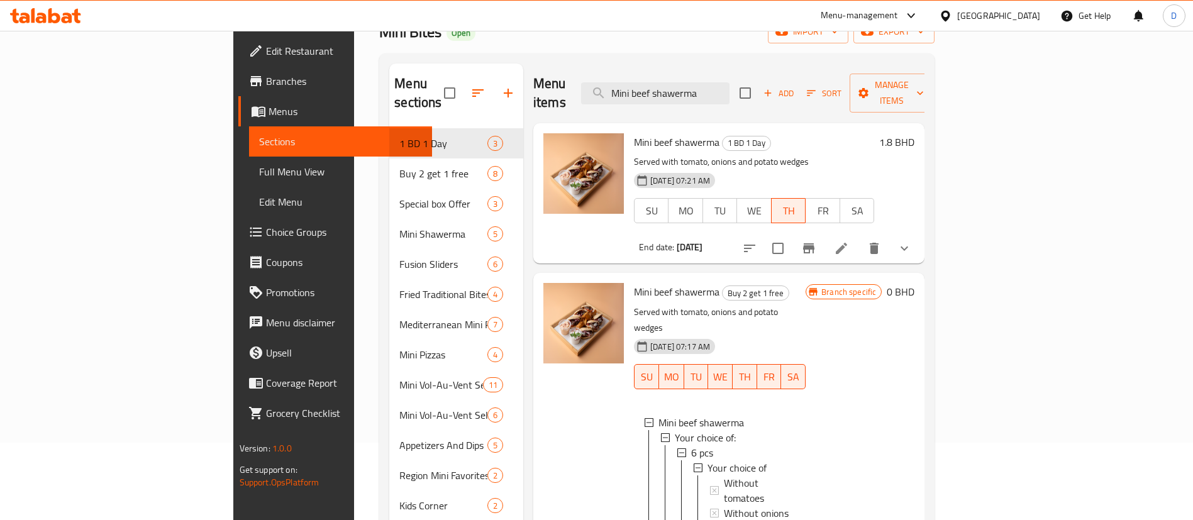
scroll to position [0, 0]
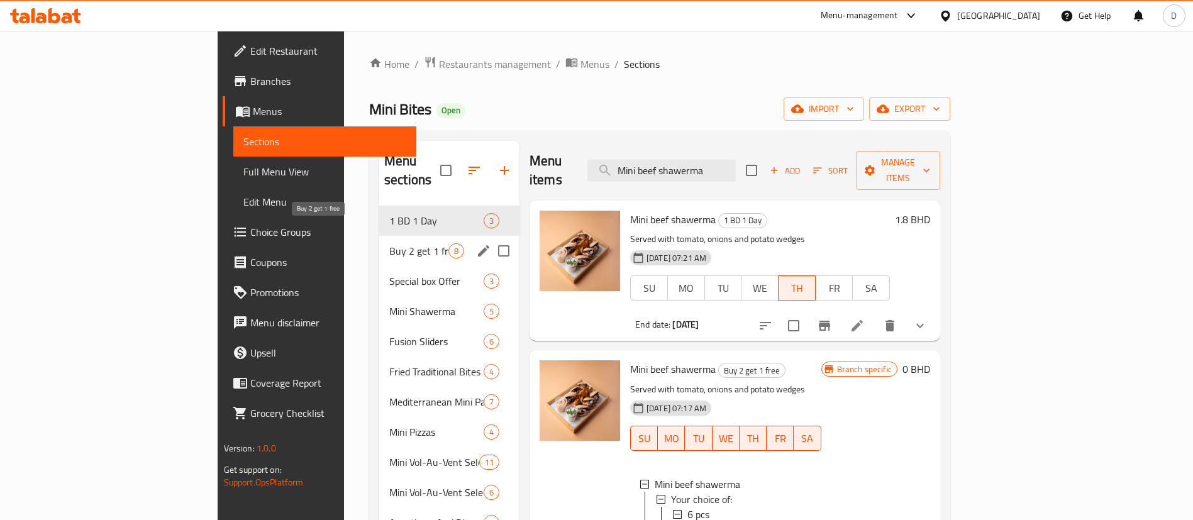
click at [389, 243] on span "Buy 2 get 1 free" at bounding box center [418, 250] width 59 height 15
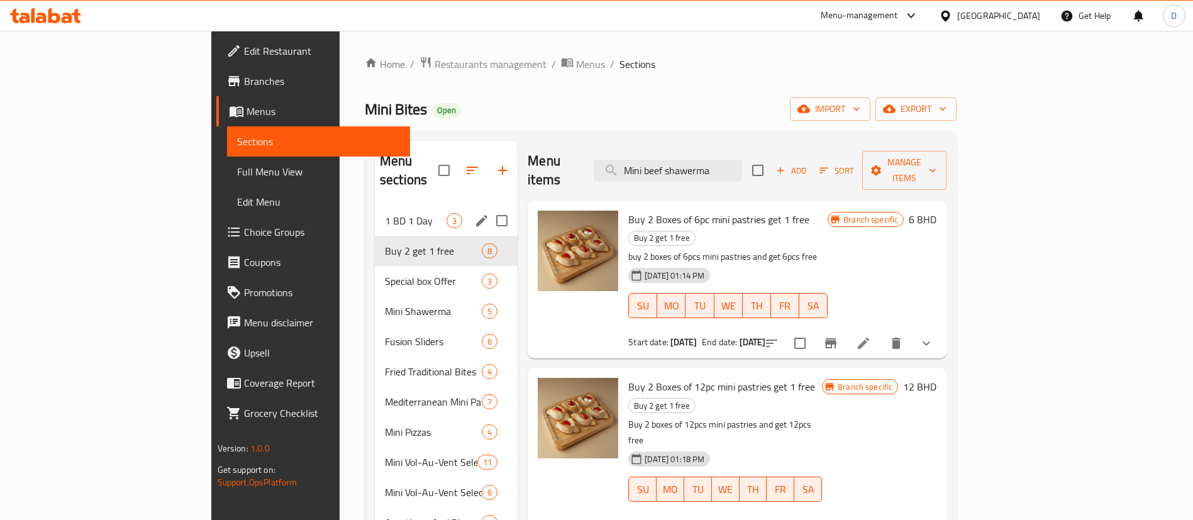
click at [375, 206] on div "1 BD 1 Day 3" at bounding box center [446, 221] width 143 height 30
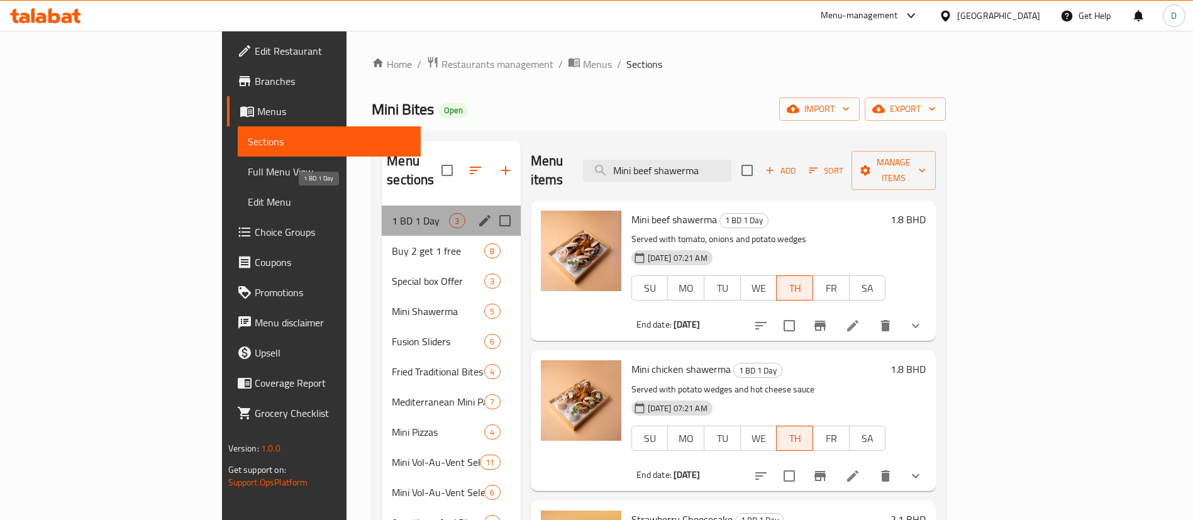
click at [392, 213] on span "1 BD 1 Day" at bounding box center [420, 220] width 57 height 15
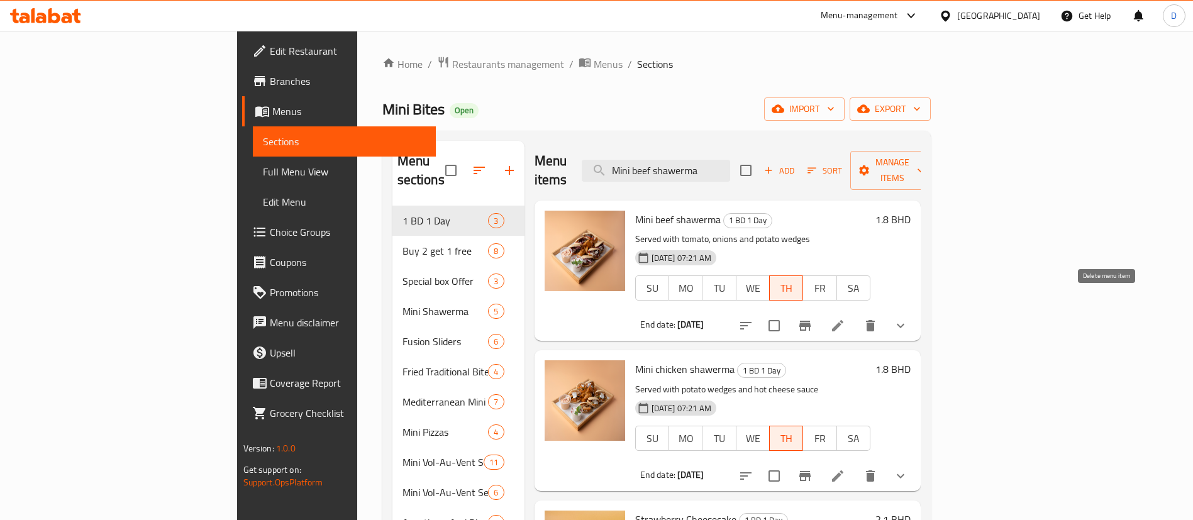
click at [885, 311] on button "delete" at bounding box center [870, 326] width 30 height 30
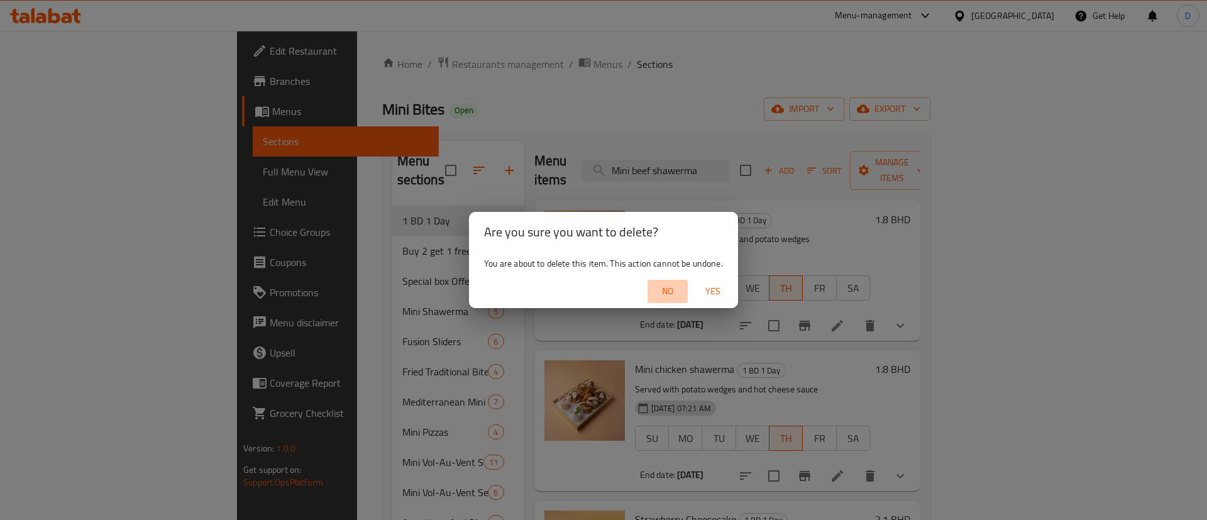
click at [648, 280] on button "No" at bounding box center [668, 291] width 40 height 23
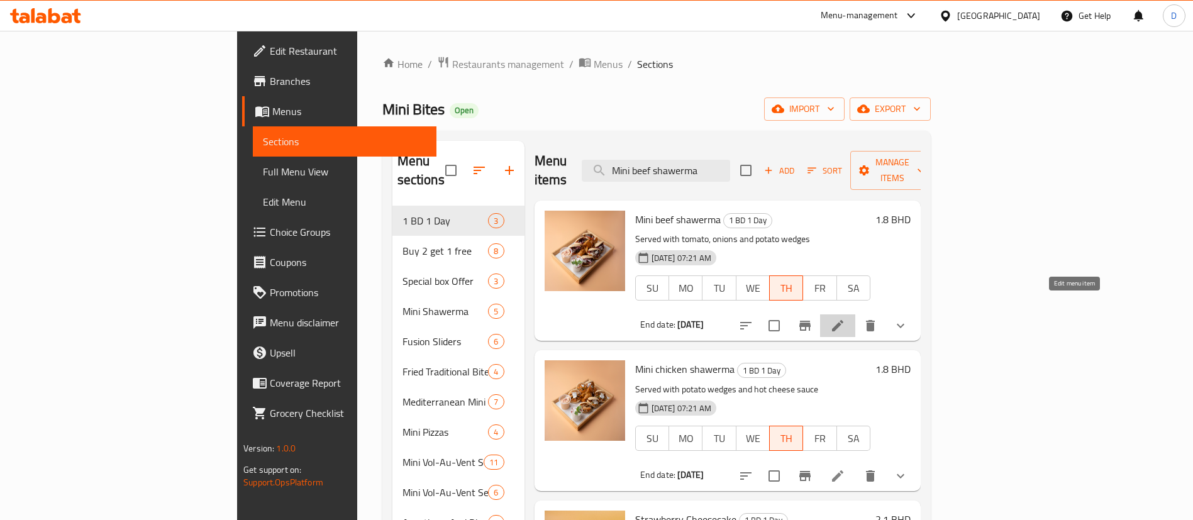
click at [845, 318] on icon at bounding box center [837, 325] width 15 height 15
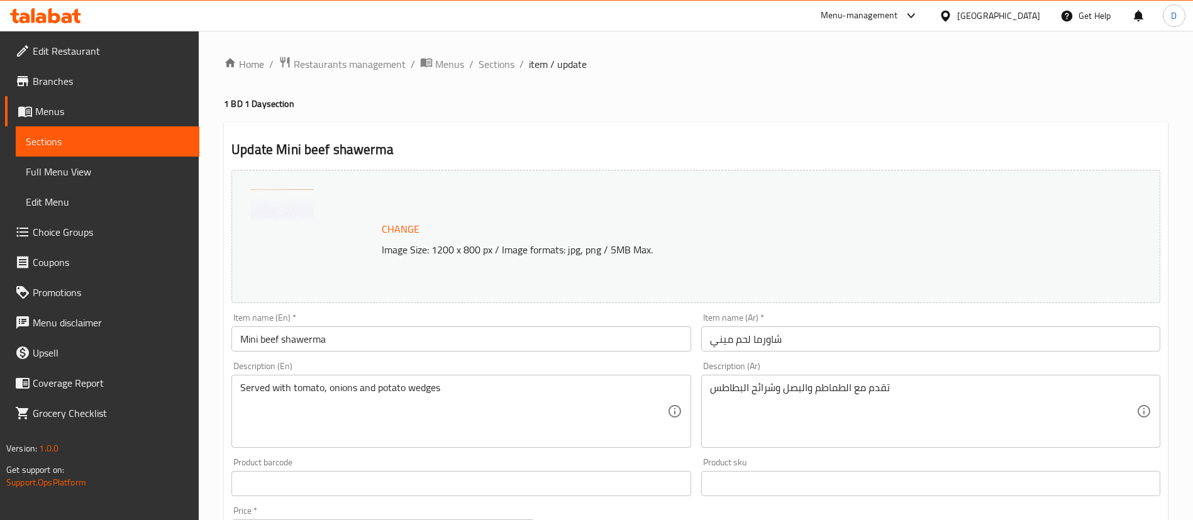
click at [468, 326] on div "Item name (En)   * Mini beef shawerma Item name (En) *" at bounding box center [460, 332] width 459 height 38
click at [471, 331] on input "Mini beef shawerma" at bounding box center [460, 338] width 459 height 25
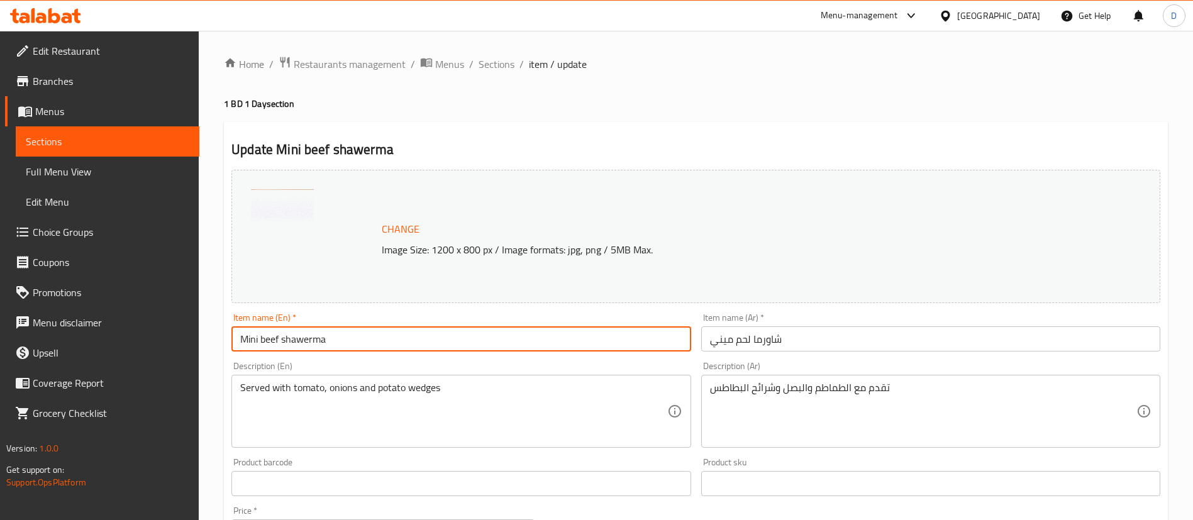
type input "Mini beef shawerma - 6pcs"
drag, startPoint x: 331, startPoint y: 337, endPoint x: 370, endPoint y: 344, distance: 40.2
click at [370, 344] on input "Mini beef shawerma - 6pcs" at bounding box center [460, 338] width 459 height 25
click at [840, 327] on input "شاورما لحم ميني" at bounding box center [930, 338] width 459 height 25
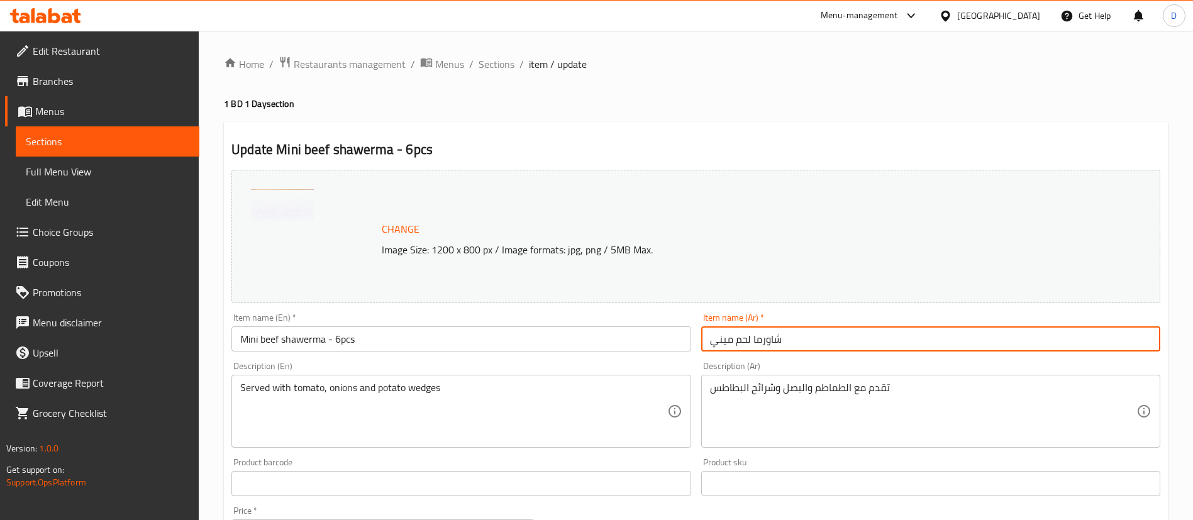
paste input "- 6 قطع"
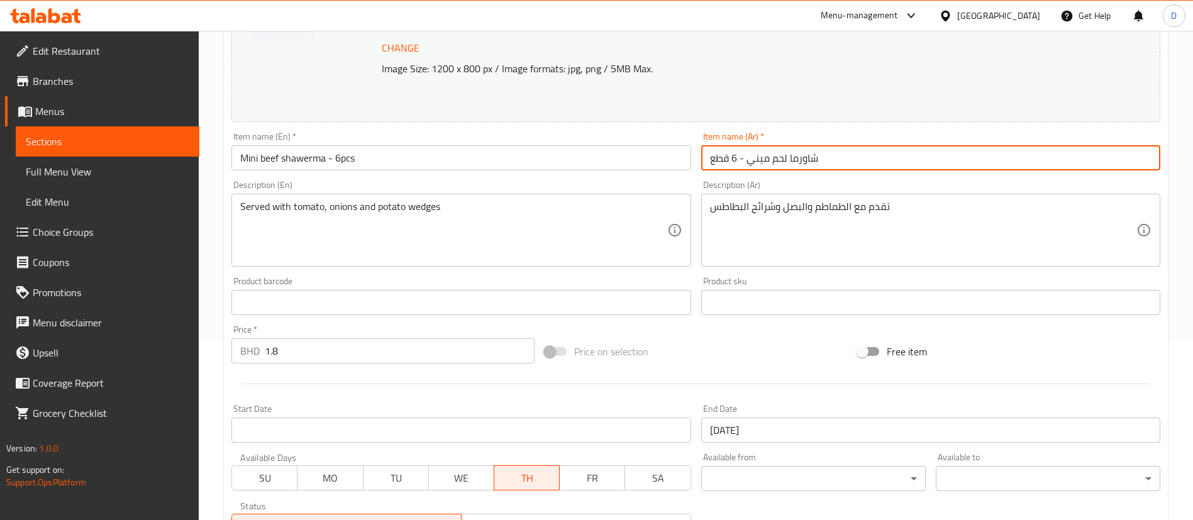
scroll to position [408, 0]
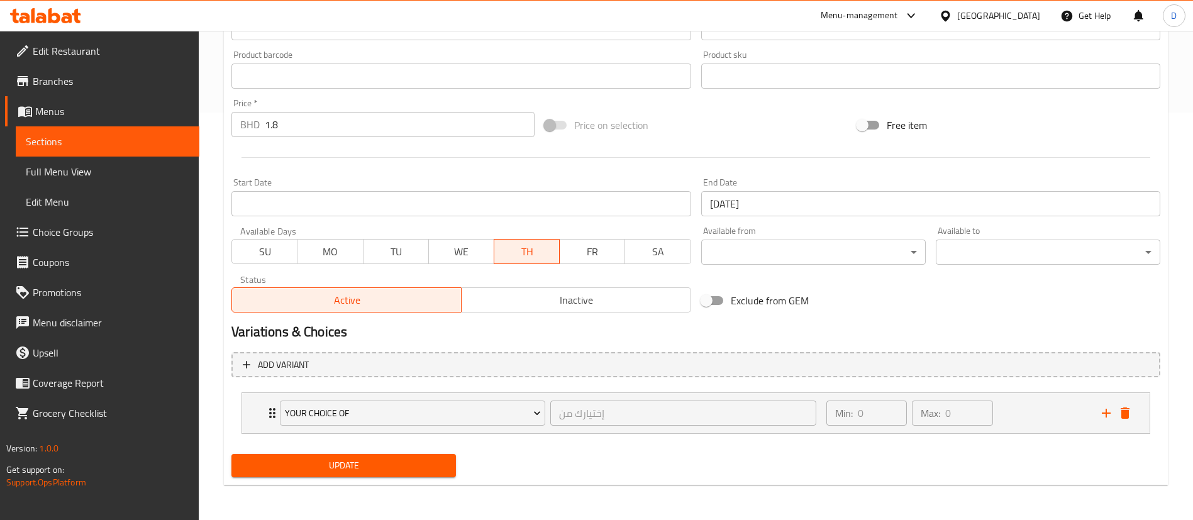
type input "شاورما لحم ميني - 6 قطع"
click at [345, 455] on button "Update" at bounding box center [343, 465] width 225 height 23
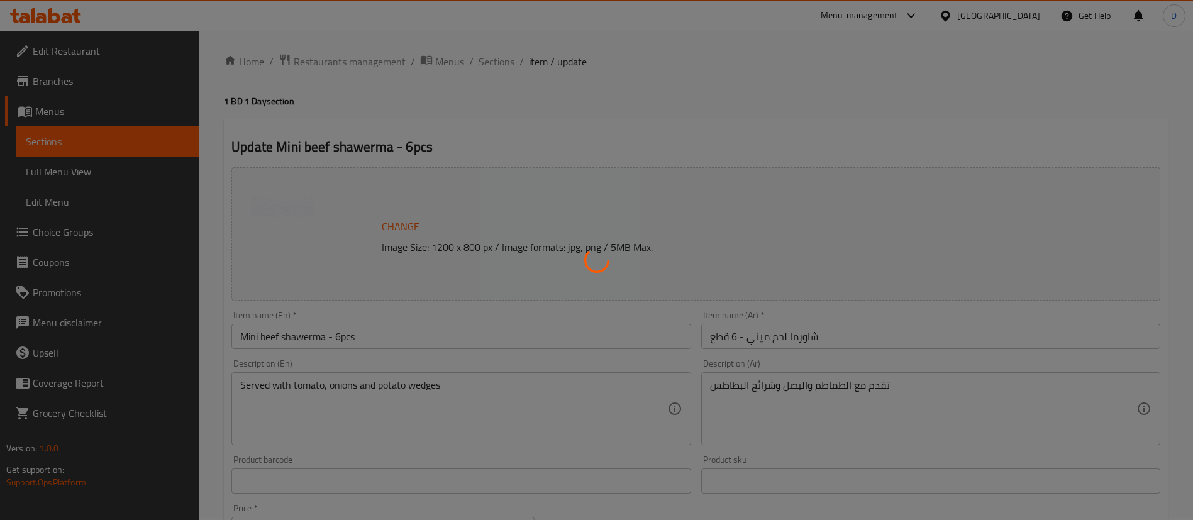
scroll to position [0, 0]
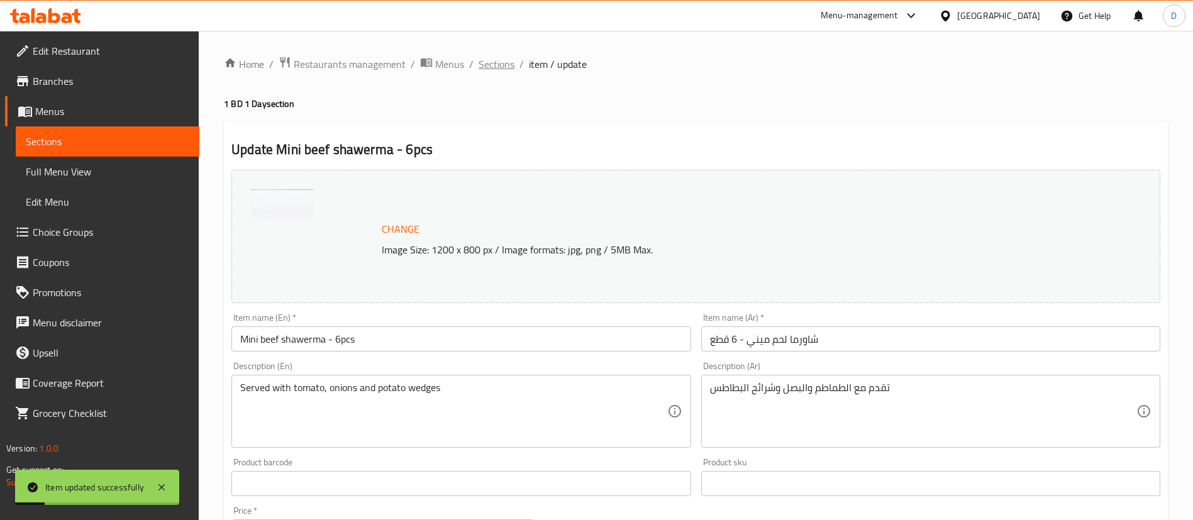
click at [504, 65] on span "Sections" at bounding box center [497, 64] width 36 height 15
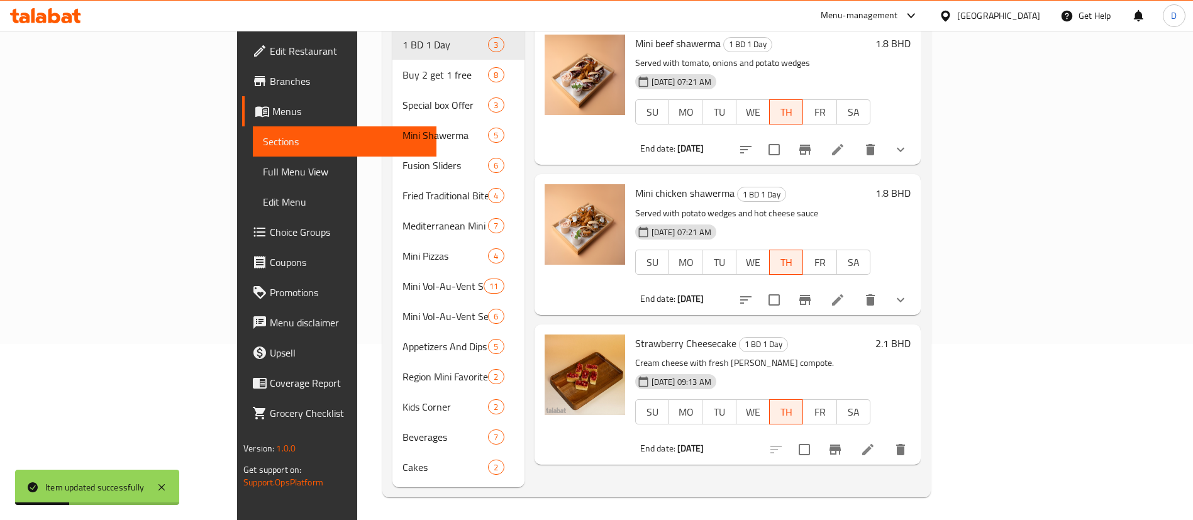
scroll to position [82, 0]
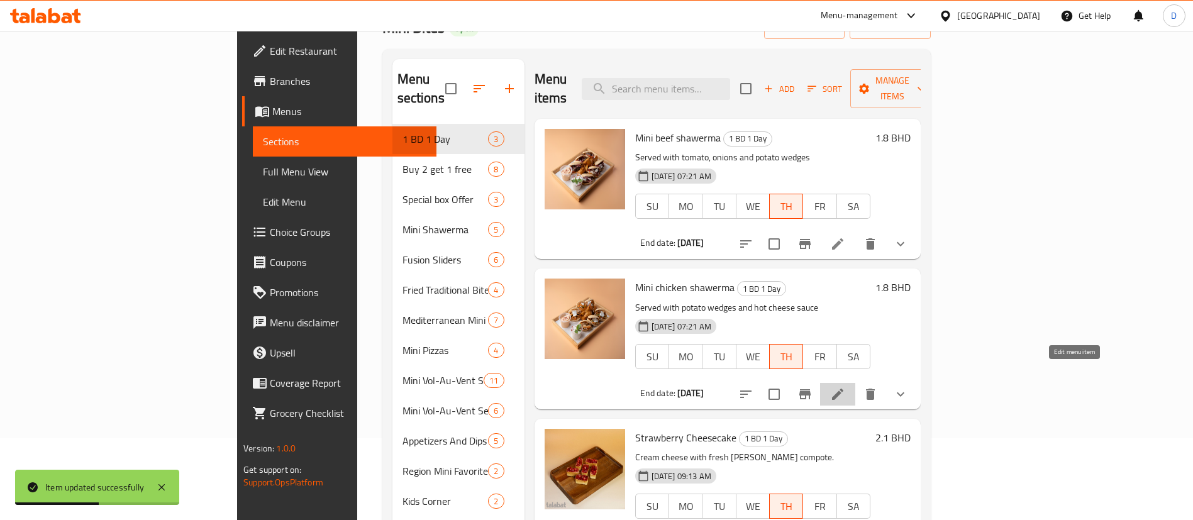
click at [845, 387] on icon at bounding box center [837, 394] width 15 height 15
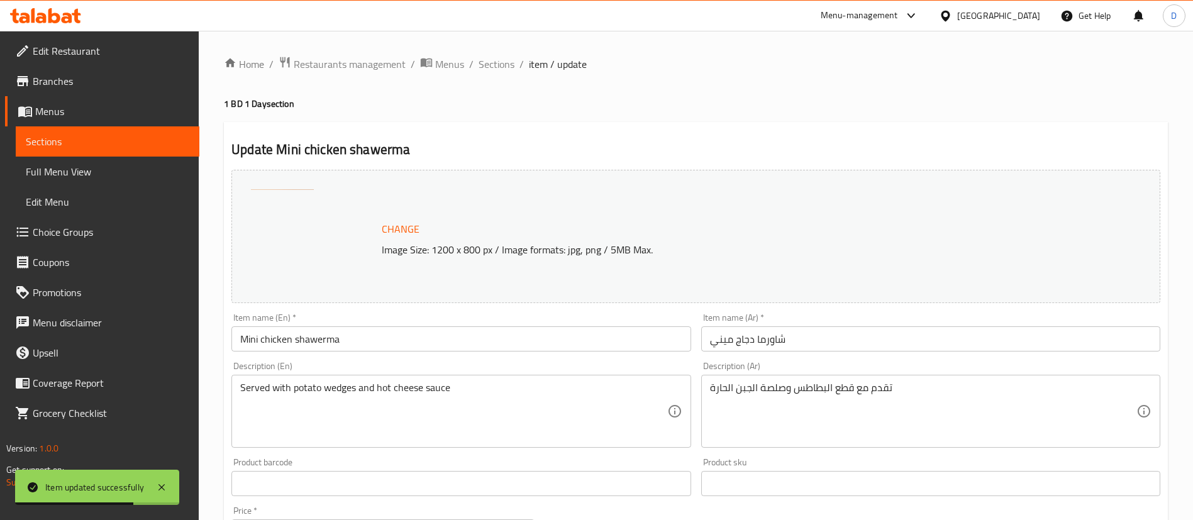
click at [489, 338] on input "Mini chicken shawerma" at bounding box center [460, 338] width 459 height 25
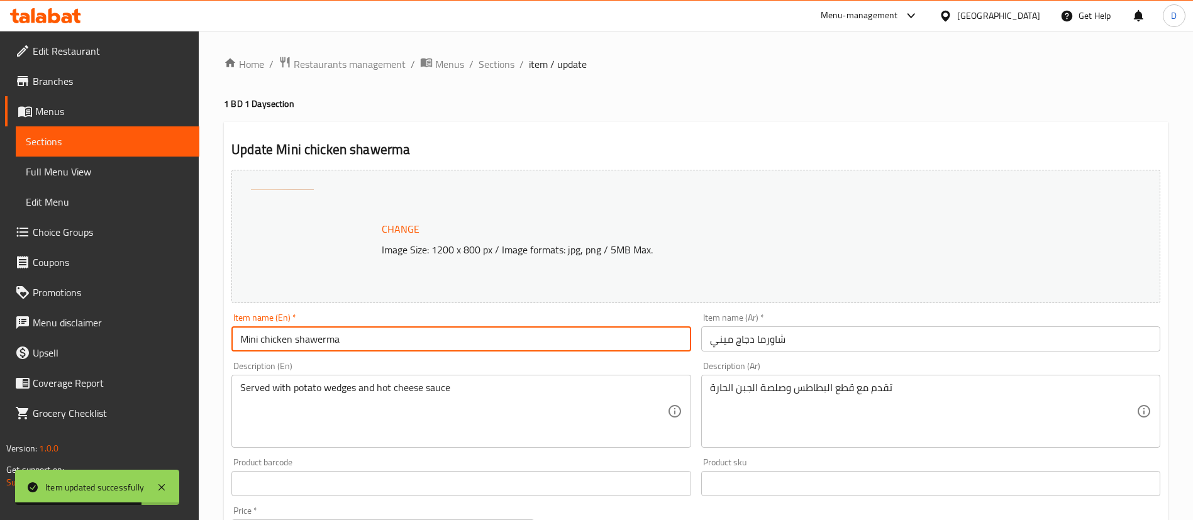
paste input "- 6pcs"
type input "Mini chicken shawerma - 6pcs"
click at [831, 350] on input "شاورما دجاج ميني" at bounding box center [930, 338] width 459 height 25
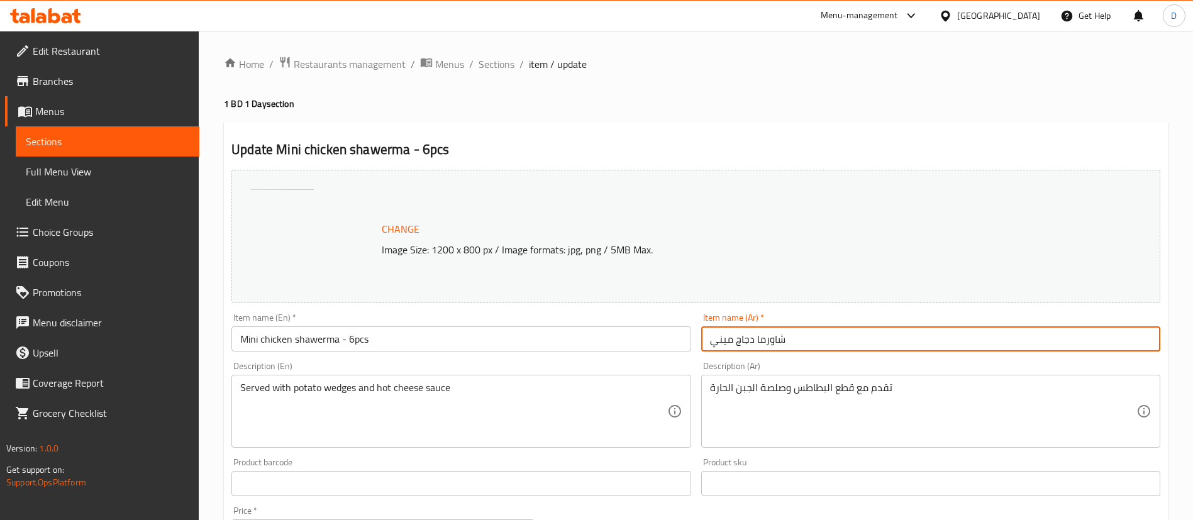
paste input "- 6 قطع"
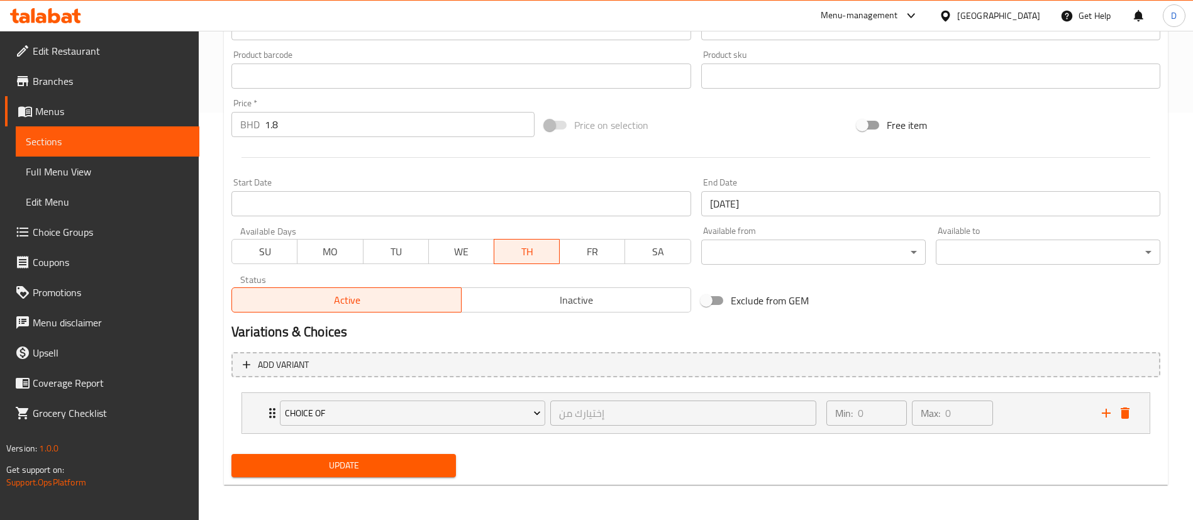
type input "شاورما دجاج ميني - 6 قطع"
click at [431, 462] on span "Update" at bounding box center [343, 466] width 204 height 16
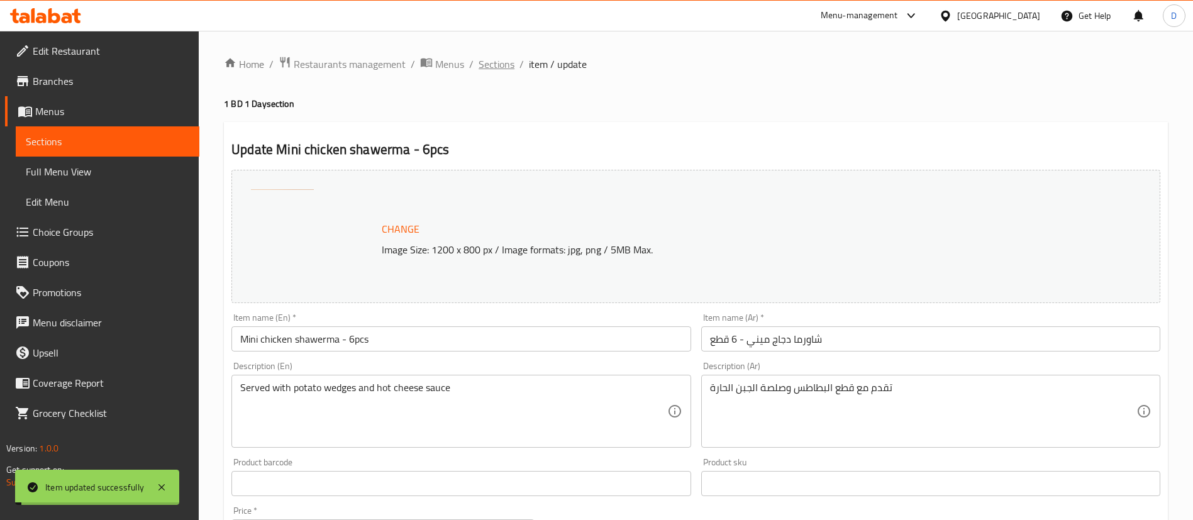
click at [482, 68] on span "Sections" at bounding box center [497, 64] width 36 height 15
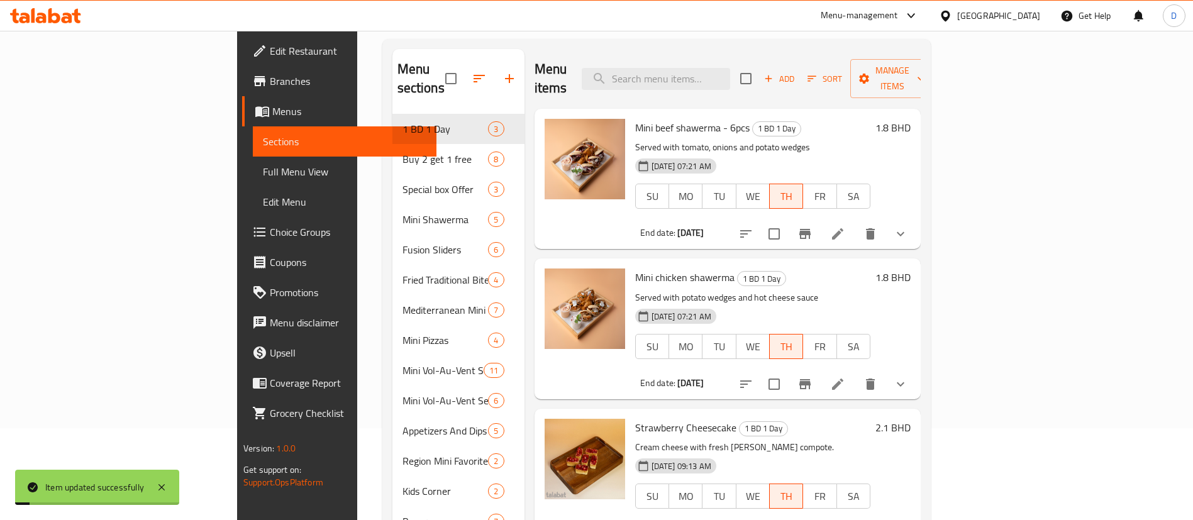
scroll to position [176, 0]
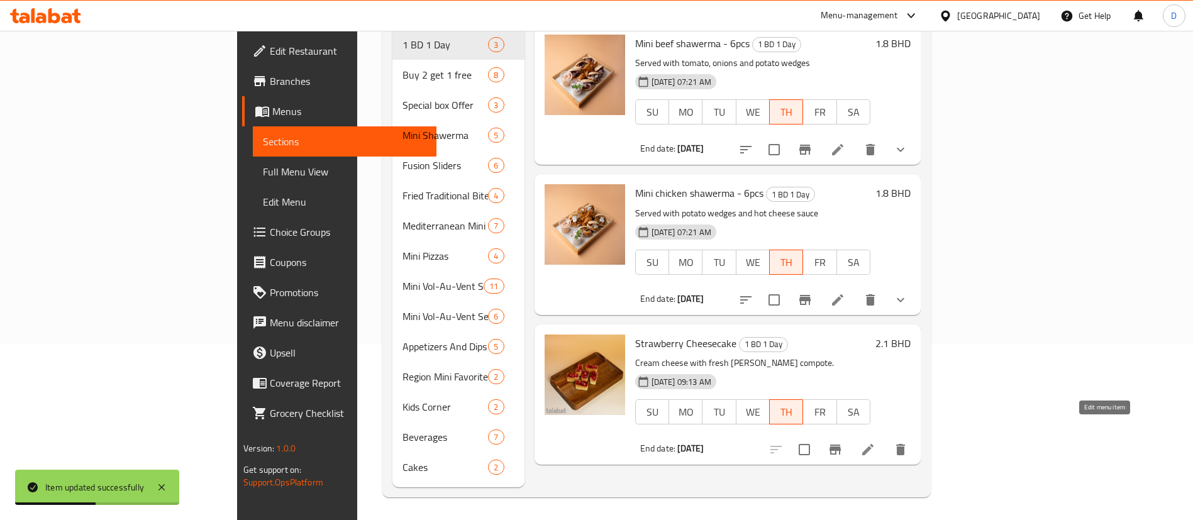
click at [875, 442] on icon at bounding box center [867, 449] width 15 height 15
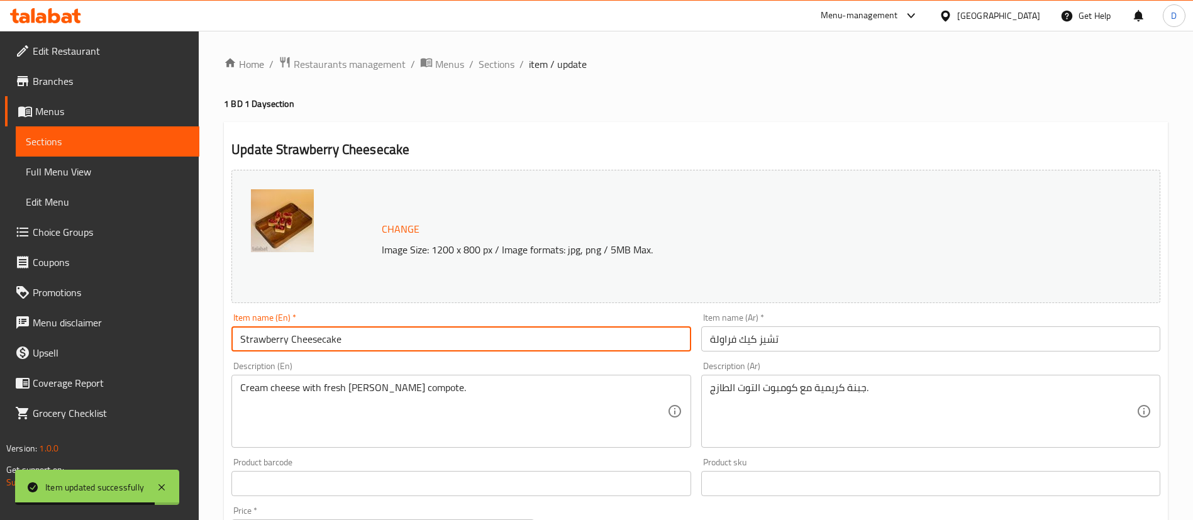
click at [508, 344] on input "Strawberry Cheesecake" at bounding box center [460, 338] width 459 height 25
paste input "- 6pcs"
type input "Strawberry Cheesecake - 6pcs"
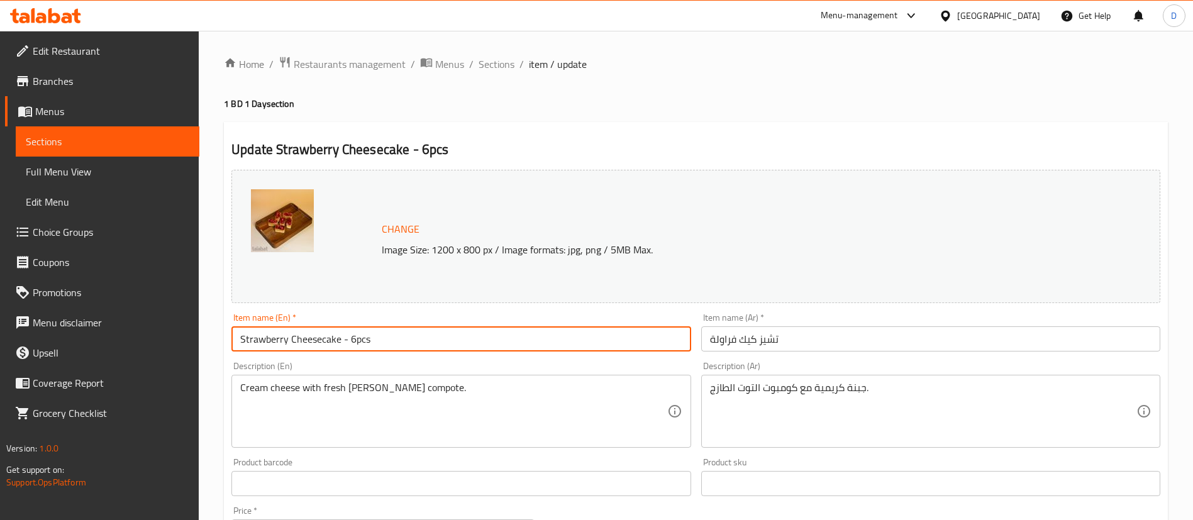
click at [826, 334] on input "تشيز كيك فراولة" at bounding box center [930, 338] width 459 height 25
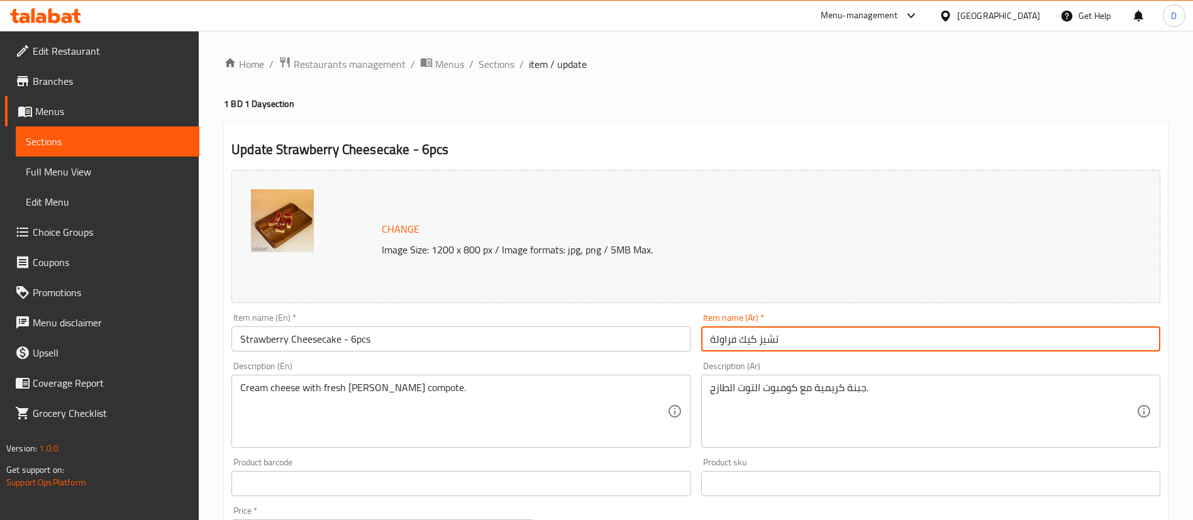
paste input "- 6 قطع"
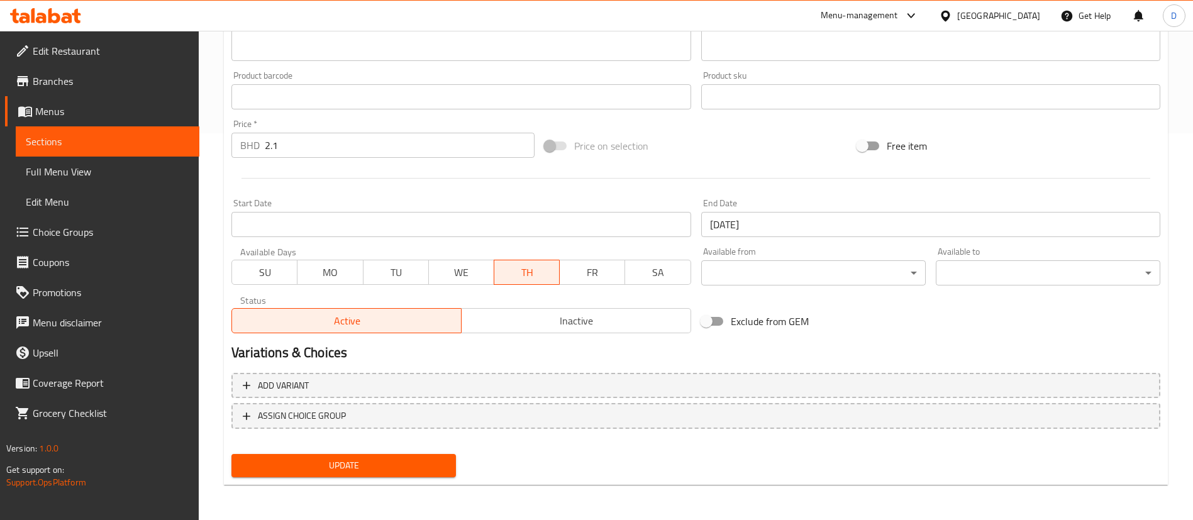
type input "تشيز كيك فراولة - 6 قطع"
click at [379, 459] on span "Update" at bounding box center [343, 466] width 204 height 16
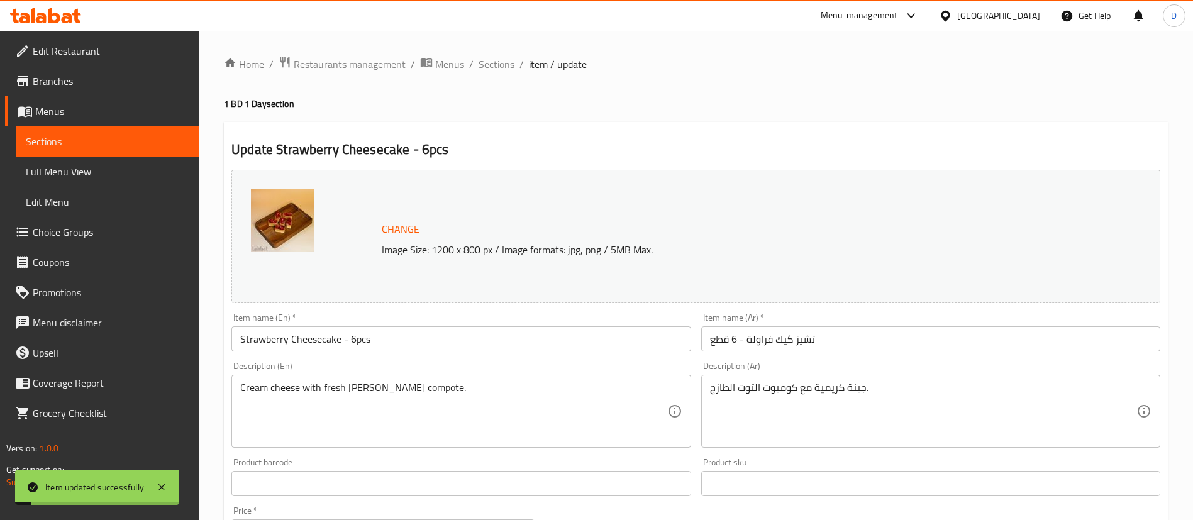
click at [507, 74] on div "Home / Restaurants management / Menus / Sections / item / update 1 BD 1 Day sec…" at bounding box center [696, 469] width 944 height 826
click at [491, 75] on div "Home / Restaurants management / Menus / Sections / item / update 1 BD 1 Day sec…" at bounding box center [696, 469] width 944 height 826
click at [490, 61] on span "Sections" at bounding box center [497, 64] width 36 height 15
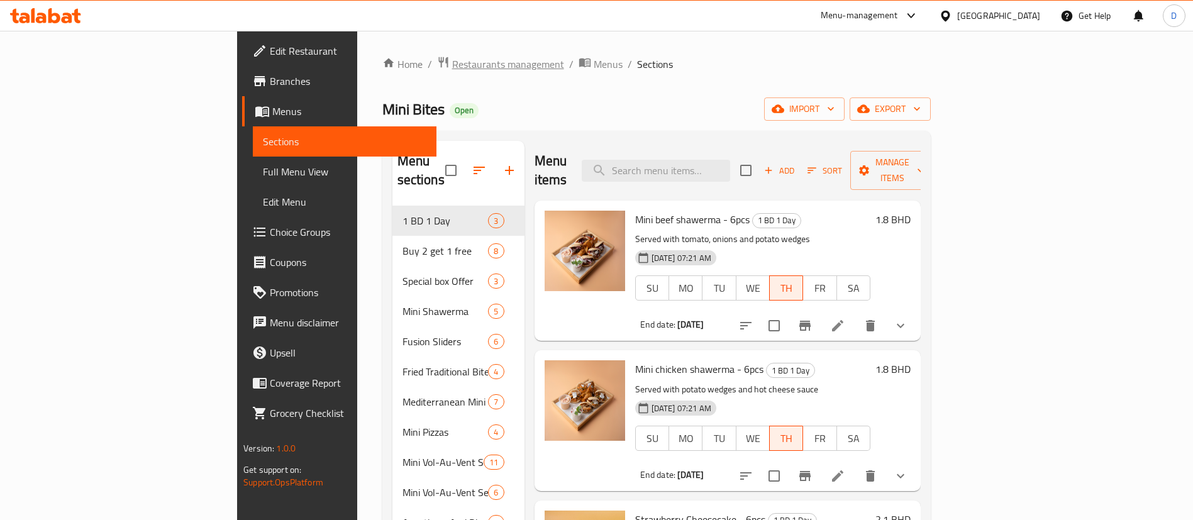
click at [452, 69] on span "Restaurants management" at bounding box center [508, 64] width 112 height 15
